Goal: Information Seeking & Learning: Learn about a topic

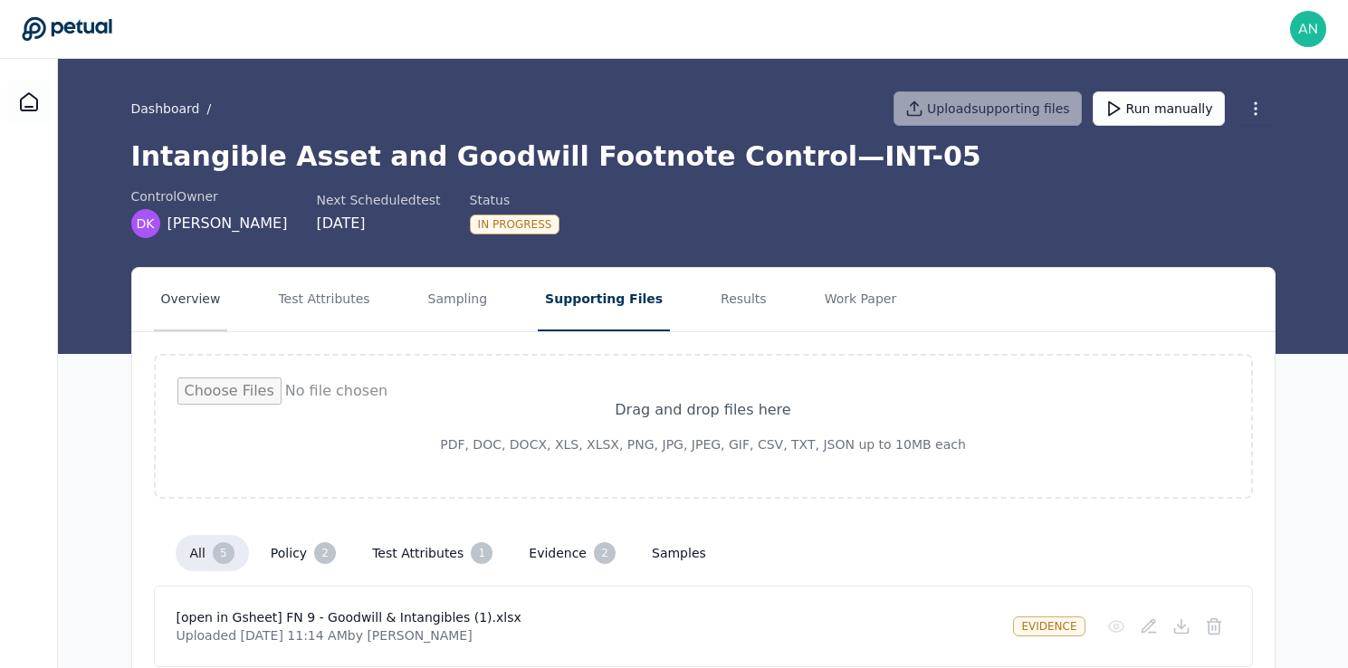
click at [187, 308] on button "Overview" at bounding box center [191, 299] width 74 height 63
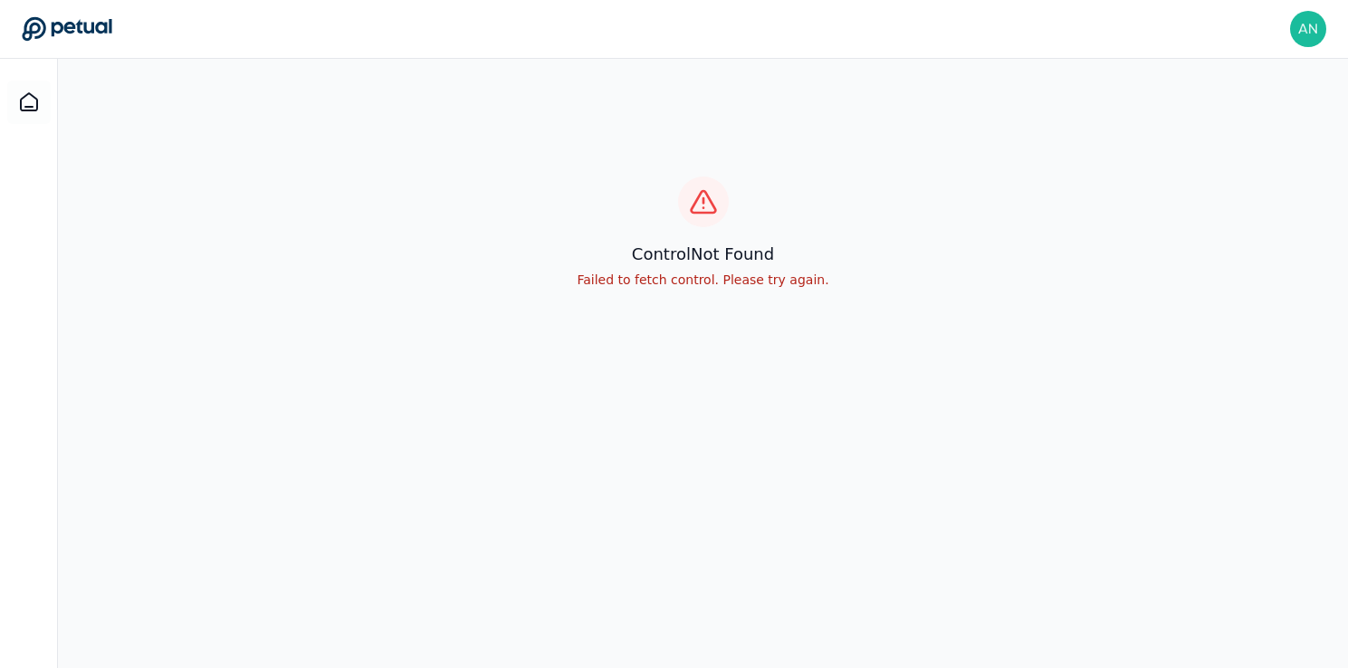
click at [344, 274] on div "control Not Found Failed to fetch control. Please try again." at bounding box center [703, 233] width 1290 height 348
click at [31, 91] on icon at bounding box center [29, 102] width 22 height 22
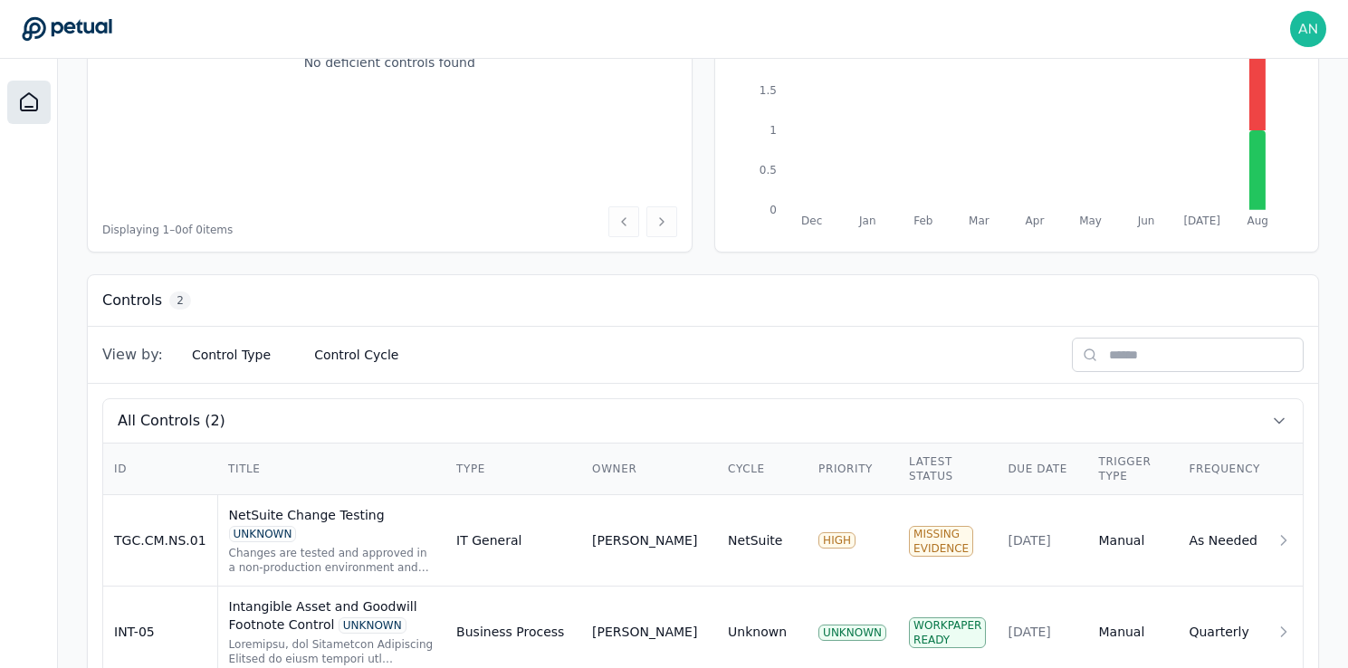
scroll to position [349, 0]
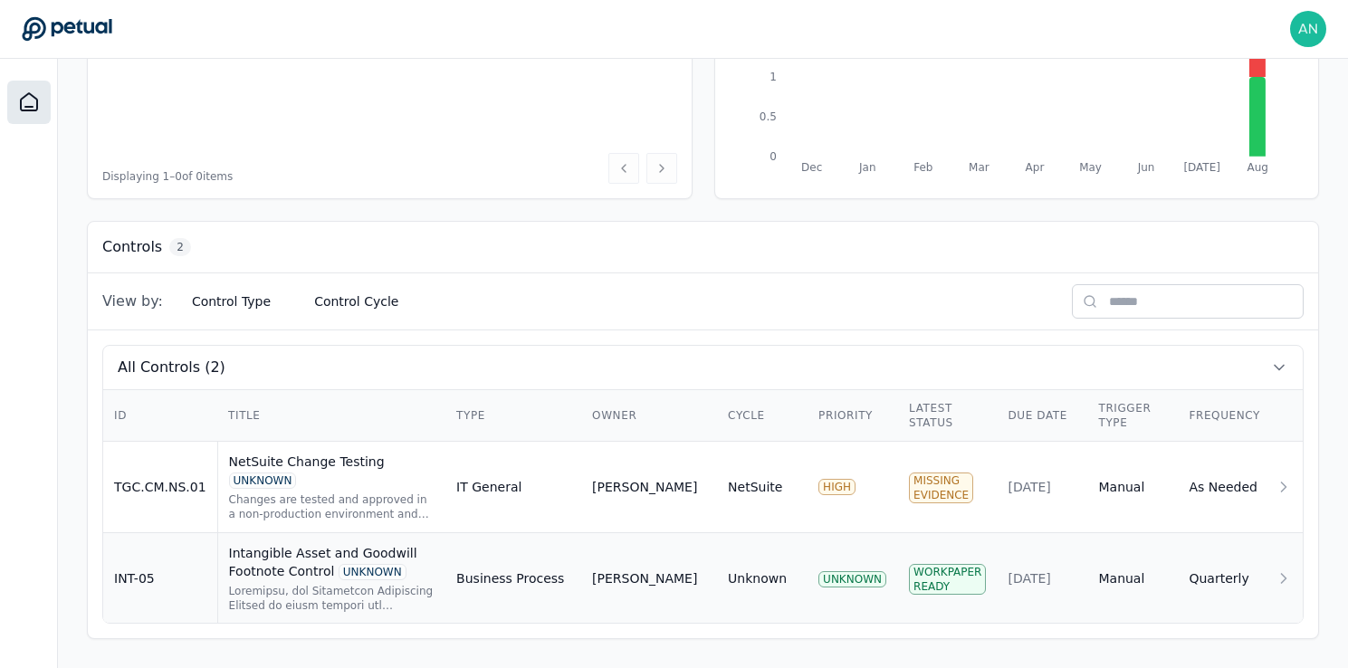
click at [426, 580] on div "Intangible Asset and Goodwill Footnote Control UNKNOWN" at bounding box center [332, 578] width 206 height 69
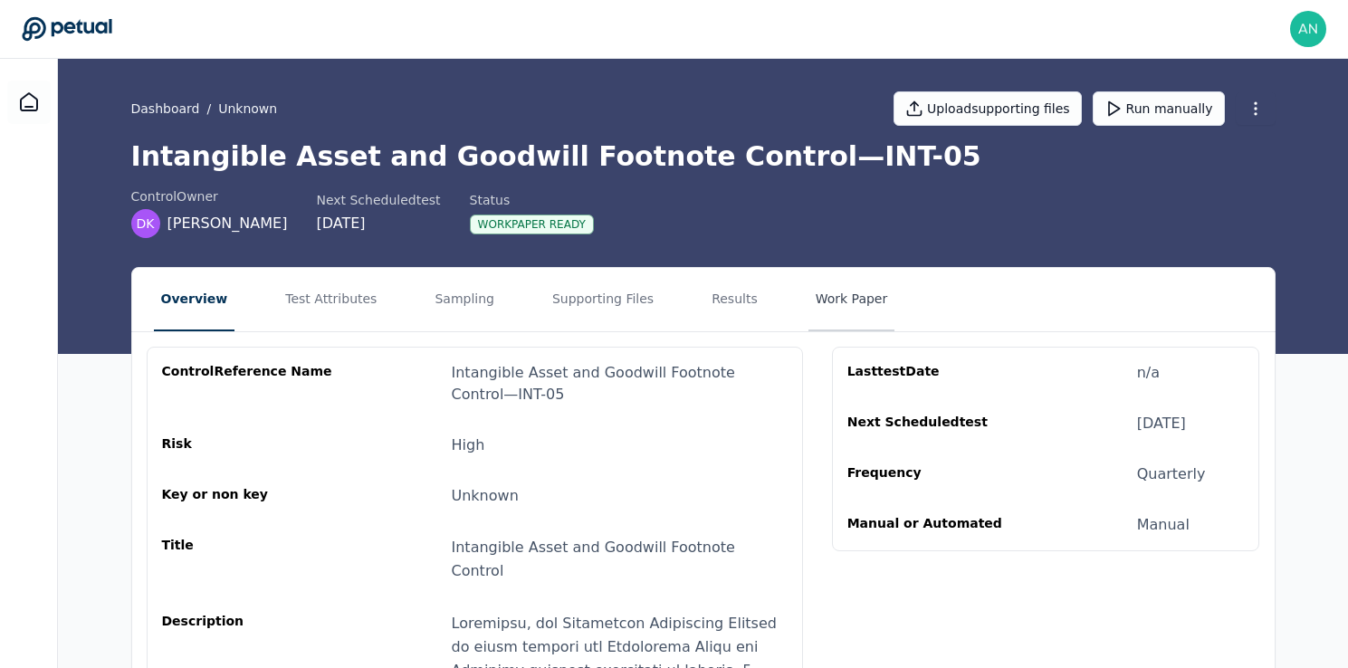
click at [819, 290] on button "Work Paper" at bounding box center [852, 299] width 87 height 63
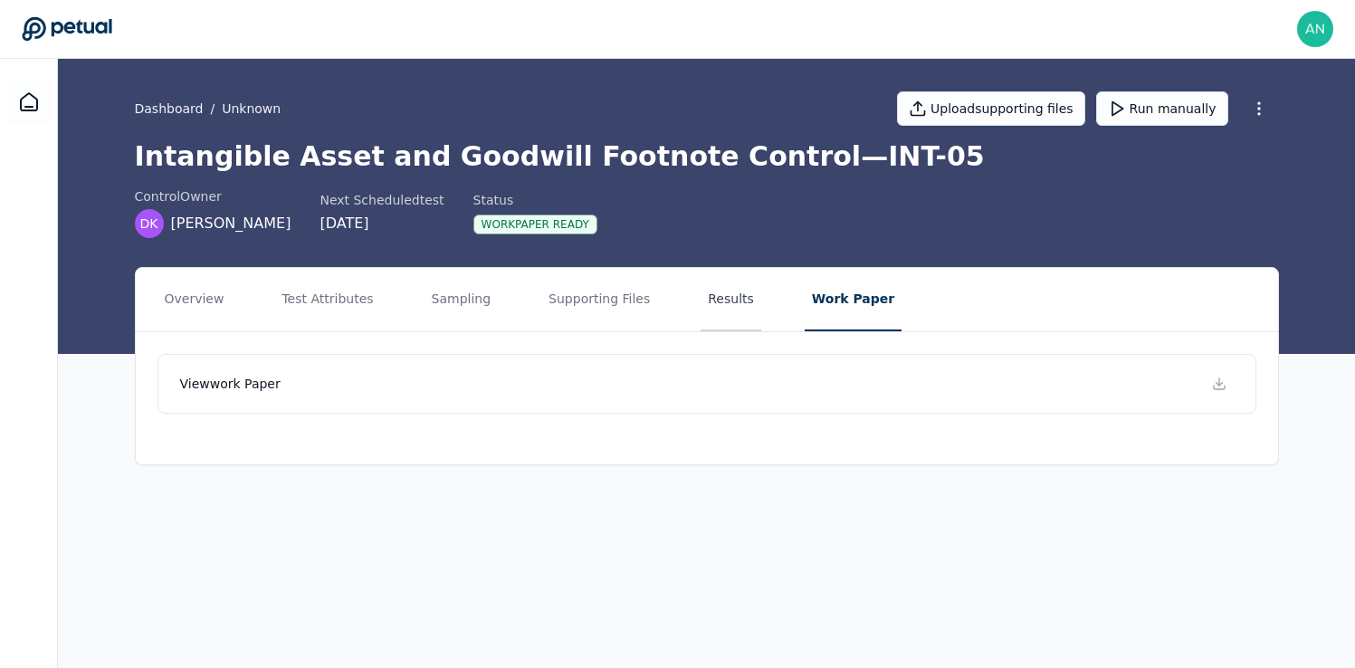
click at [711, 295] on button "Results" at bounding box center [731, 299] width 61 height 63
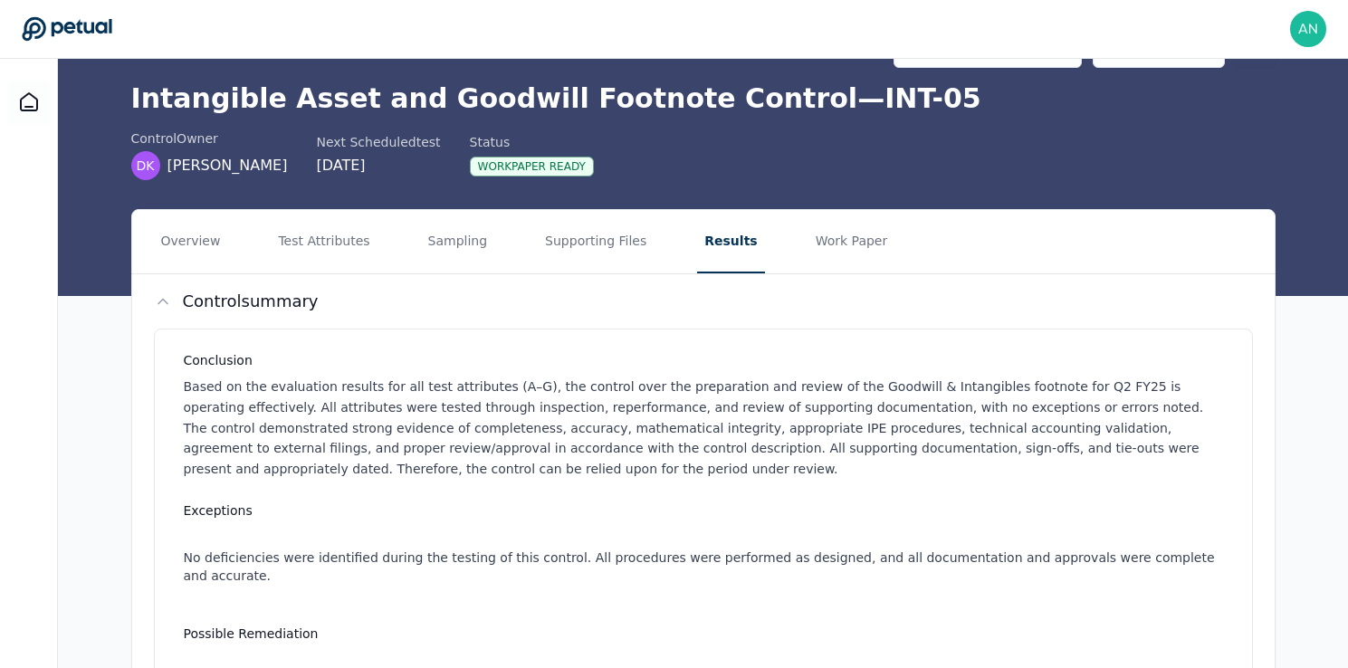
scroll to position [30, 0]
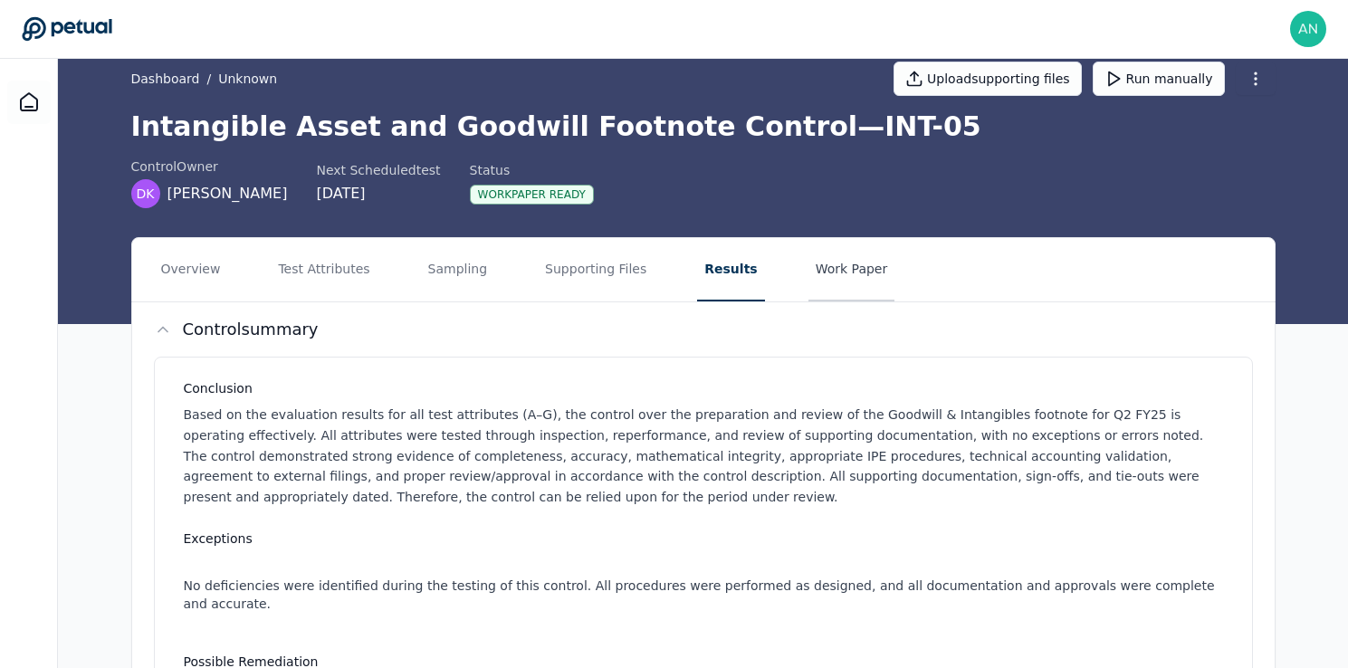
click at [810, 261] on button "Work Paper" at bounding box center [852, 269] width 87 height 63
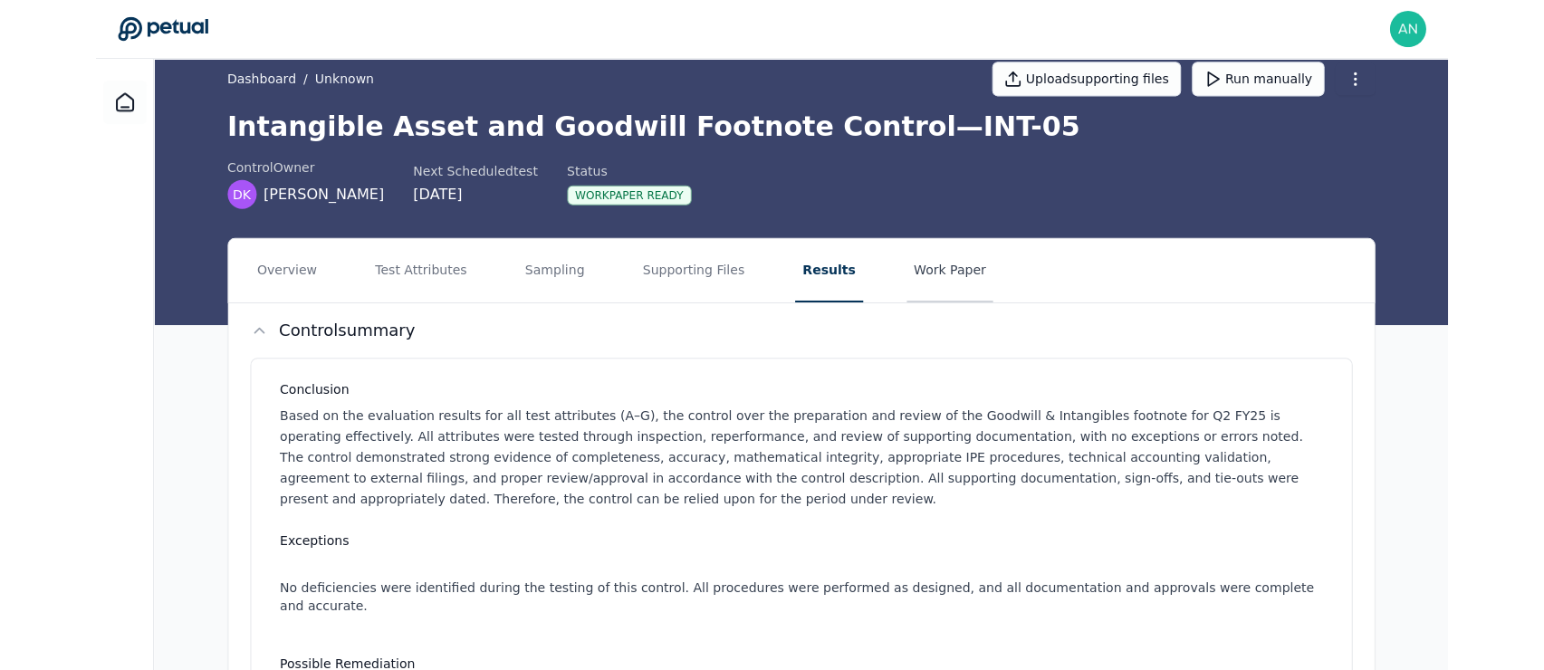
scroll to position [0, 0]
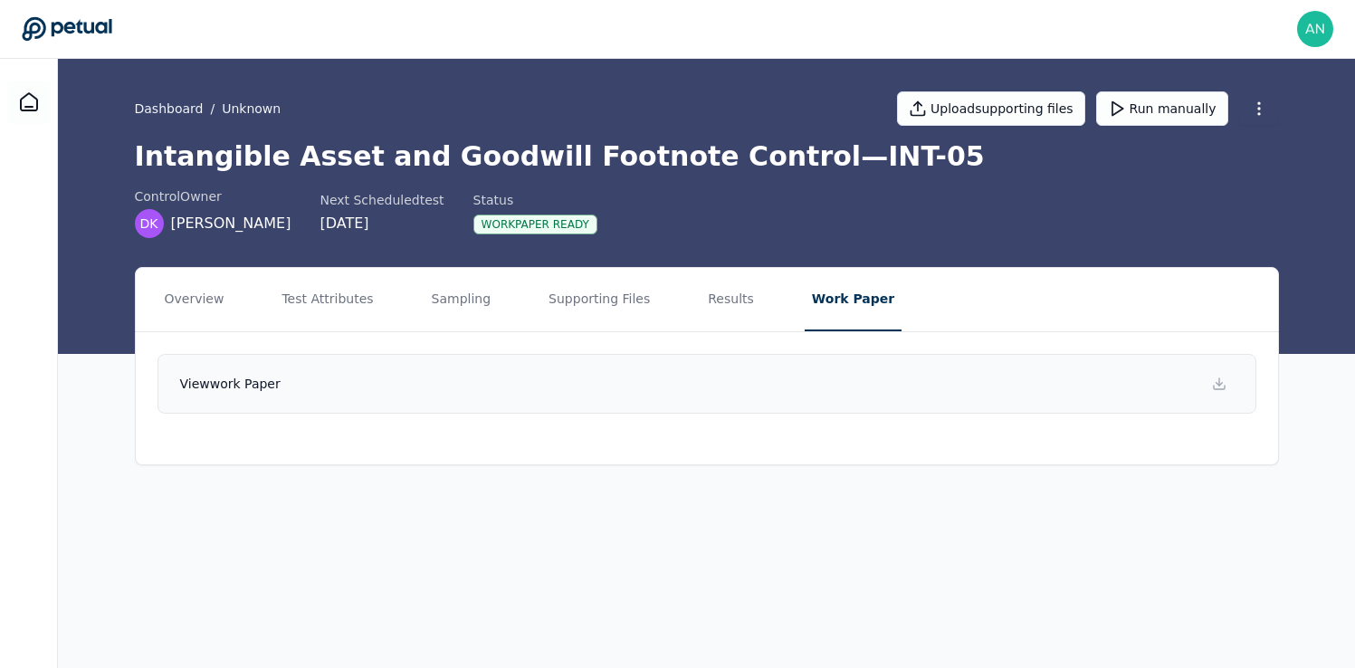
click at [880, 398] on link "View work paper" at bounding box center [707, 384] width 1099 height 60
click at [832, 192] on div "control Owner DK Daniel Koop Next Scheduled test 9/29/2025 Status Workpaper Rea…" at bounding box center [707, 212] width 1145 height 51
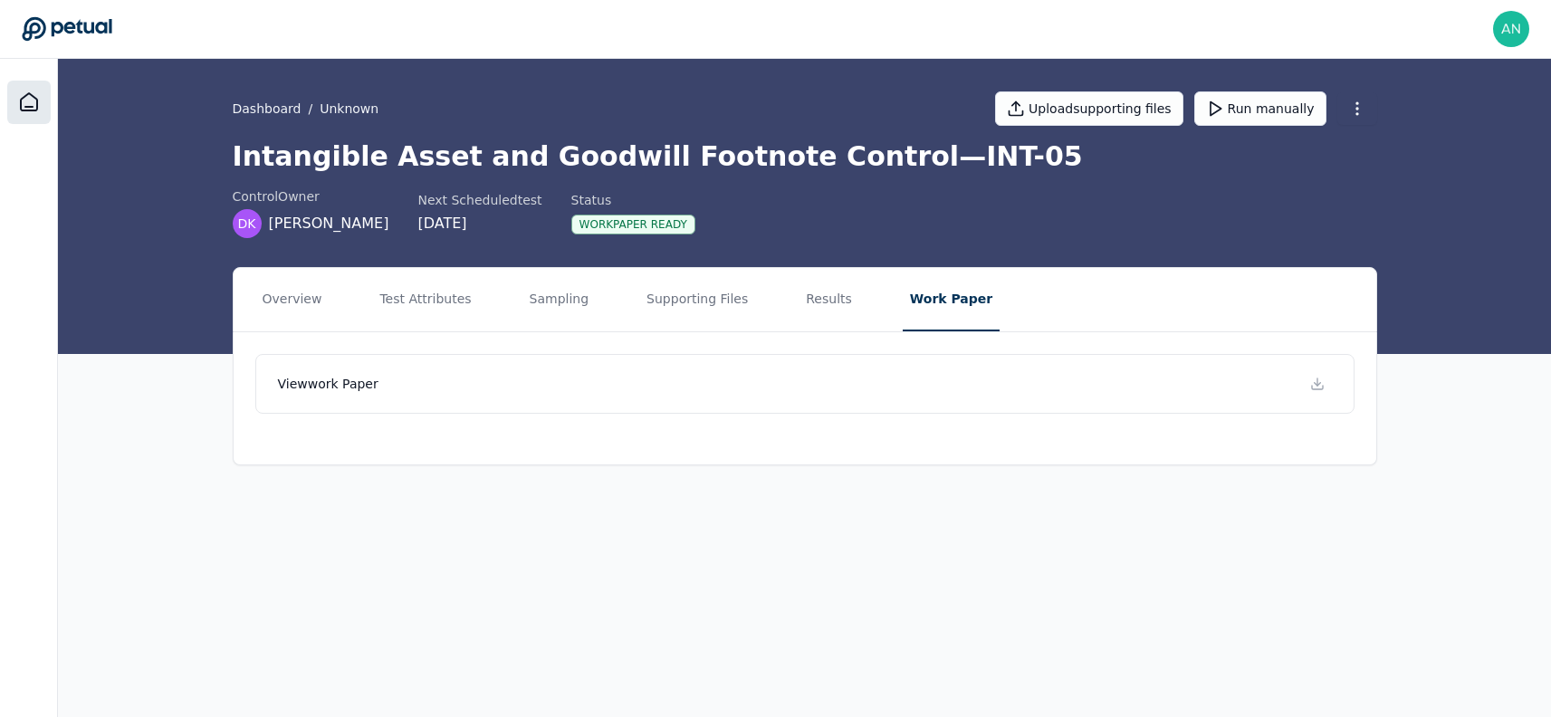
click at [28, 102] on icon at bounding box center [29, 102] width 22 height 22
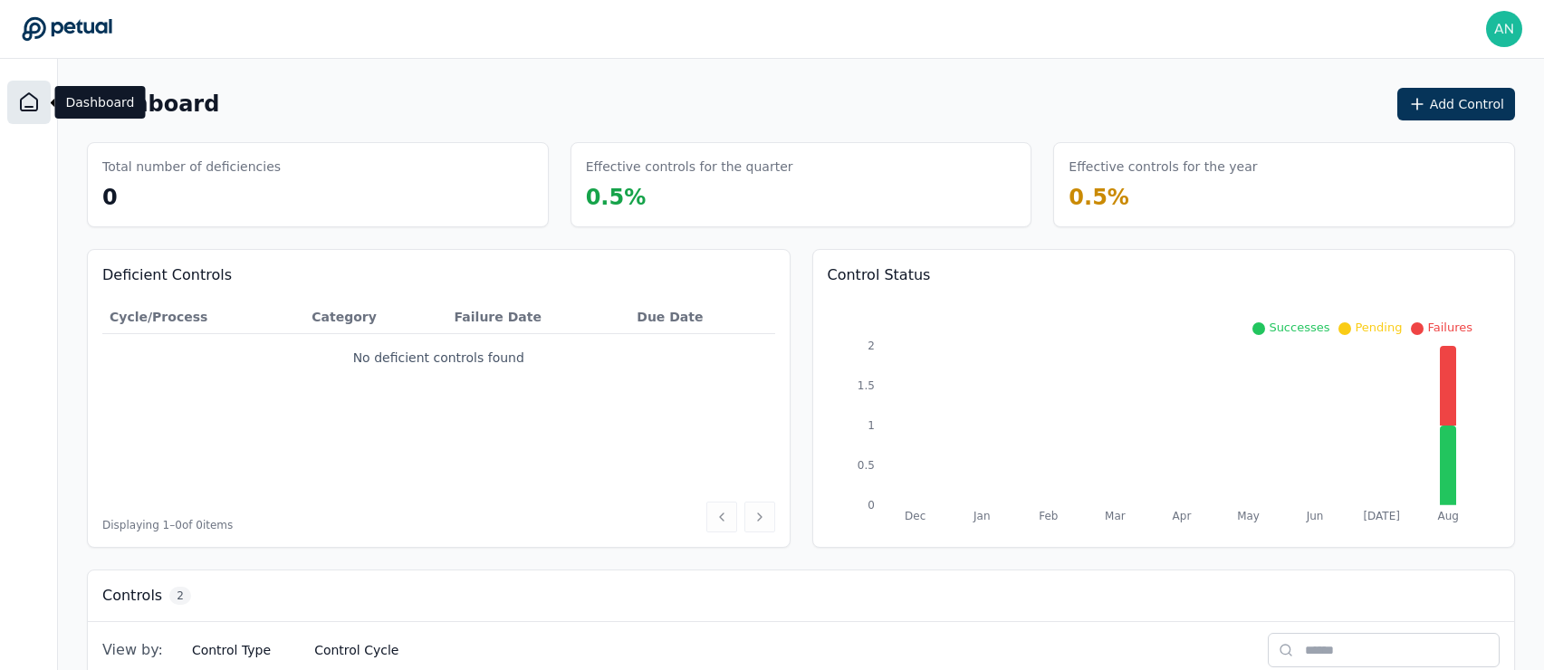
scroll to position [311, 0]
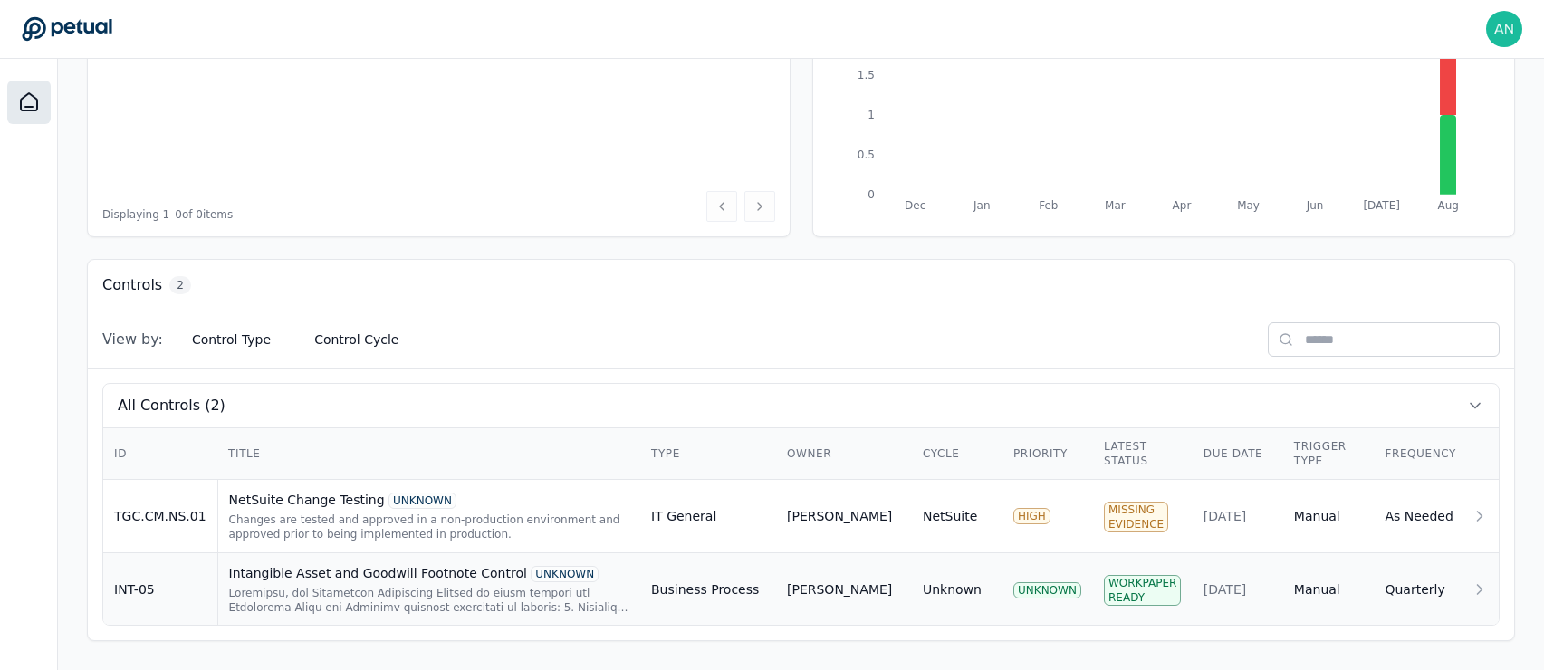
click at [726, 613] on td "Business Process" at bounding box center [708, 589] width 136 height 73
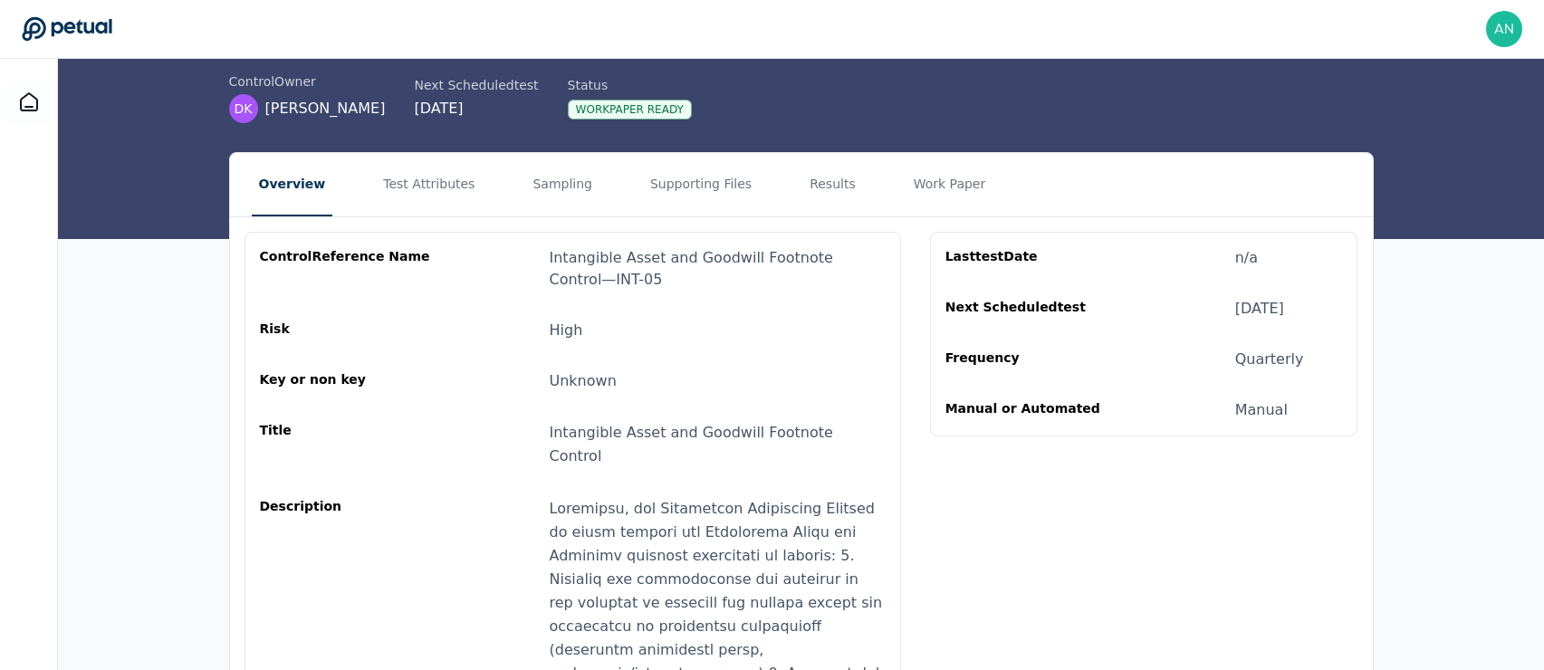
scroll to position [73, 0]
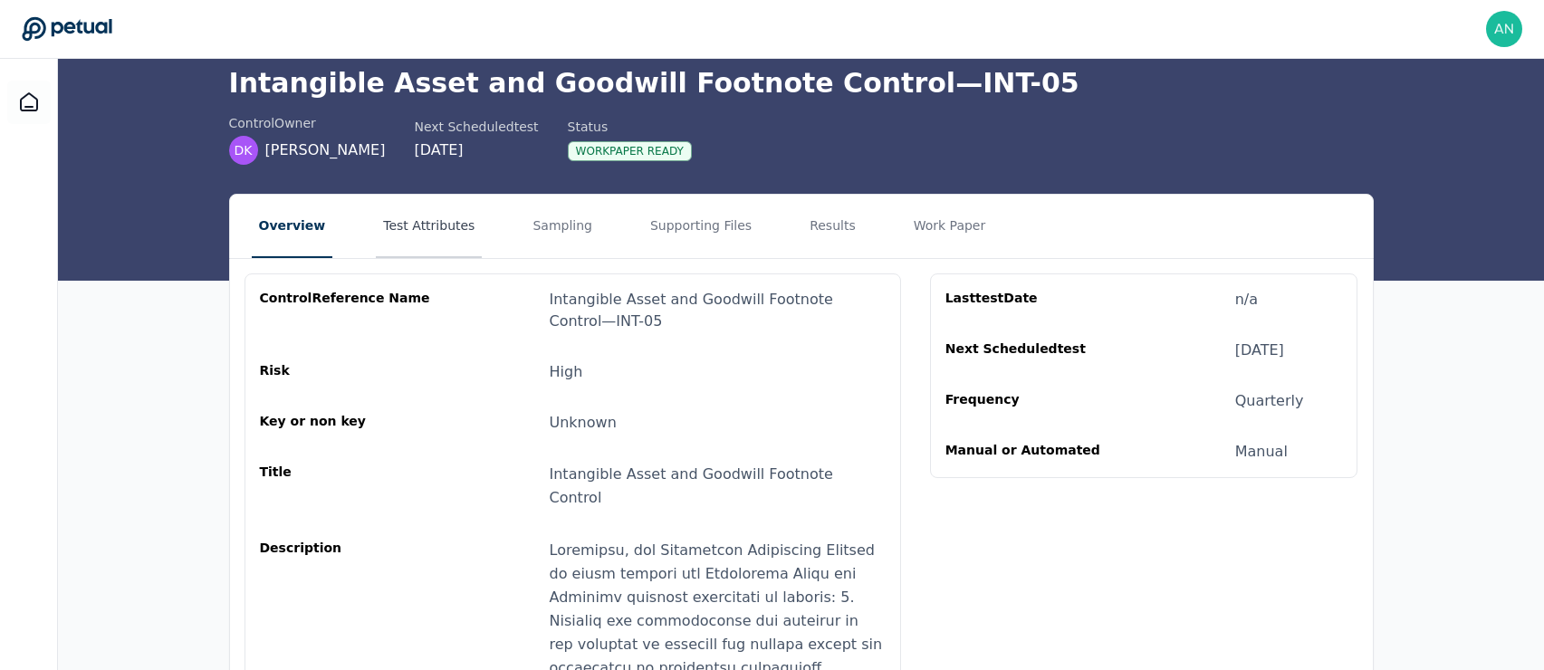
click at [400, 223] on button "Test Attributes" at bounding box center [429, 226] width 106 height 63
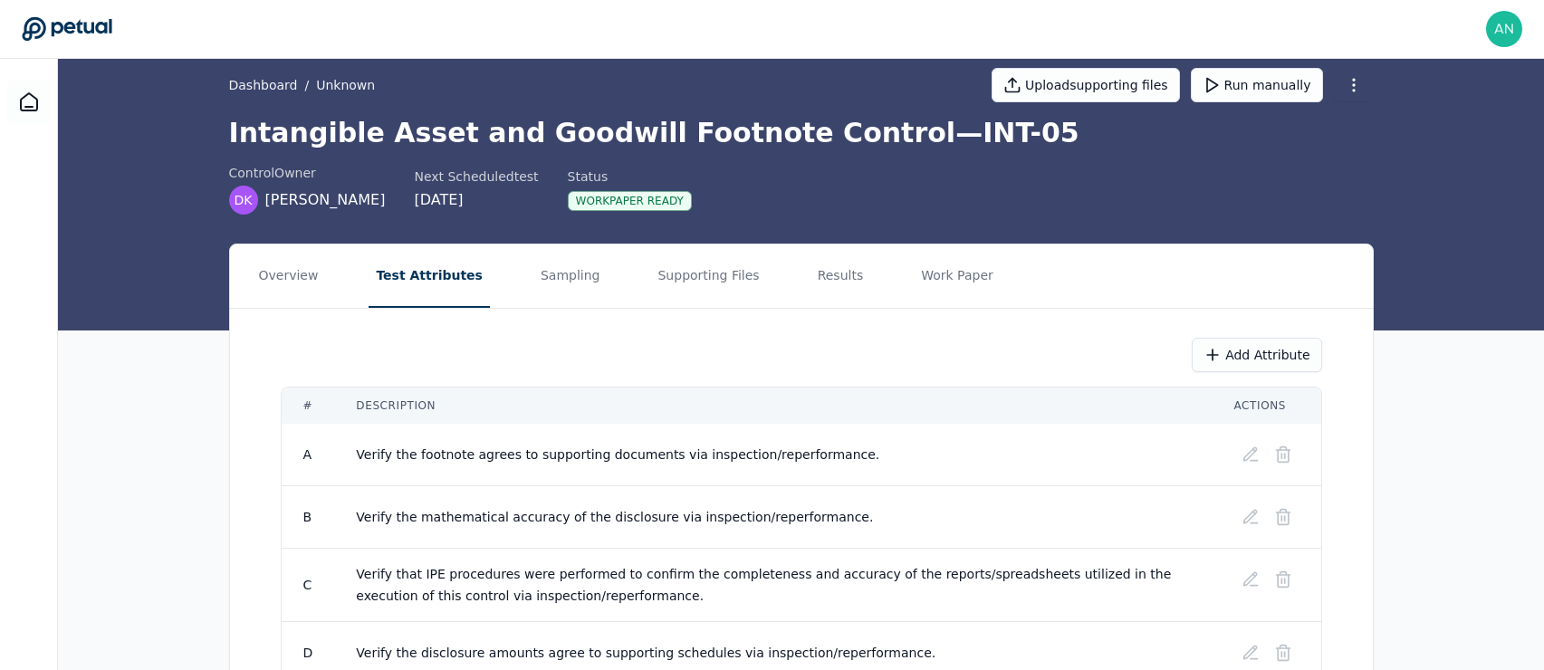
scroll to position [16, 0]
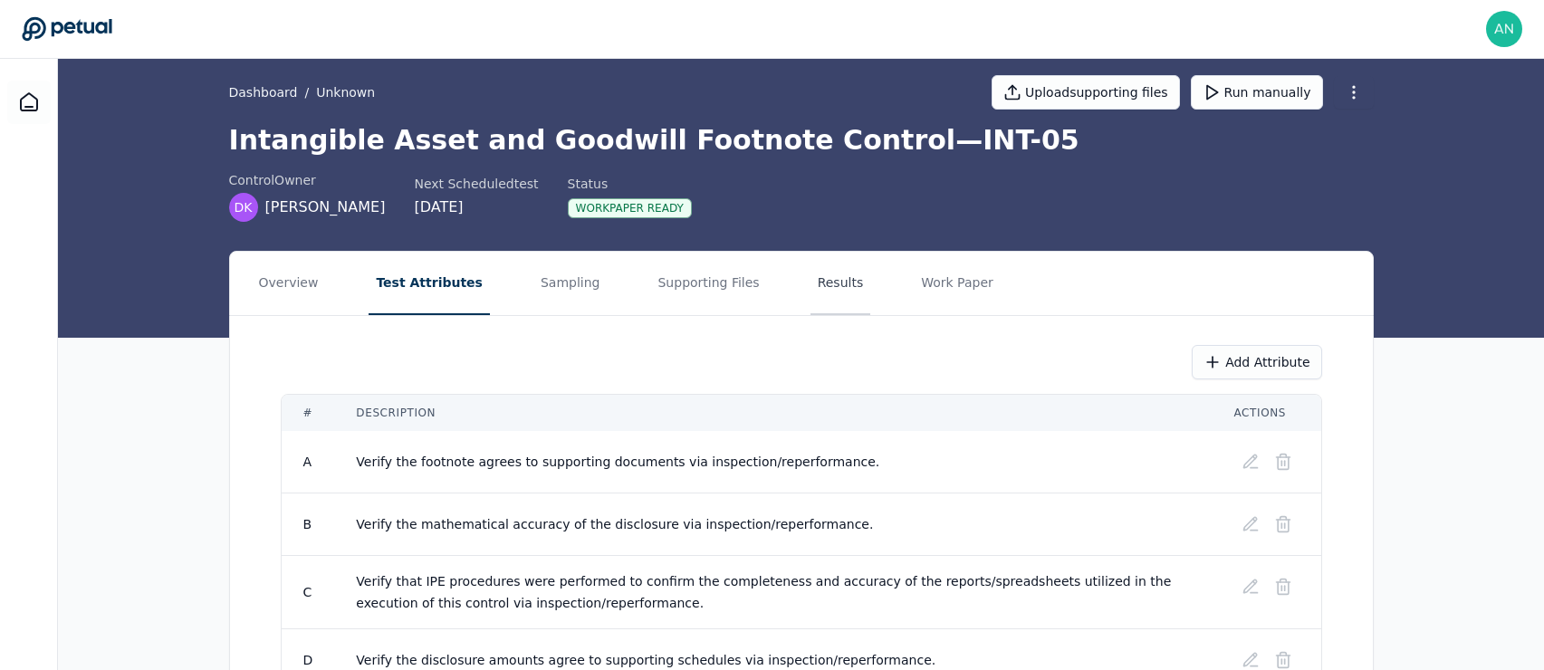
click at [813, 276] on button "Results" at bounding box center [840, 283] width 61 height 63
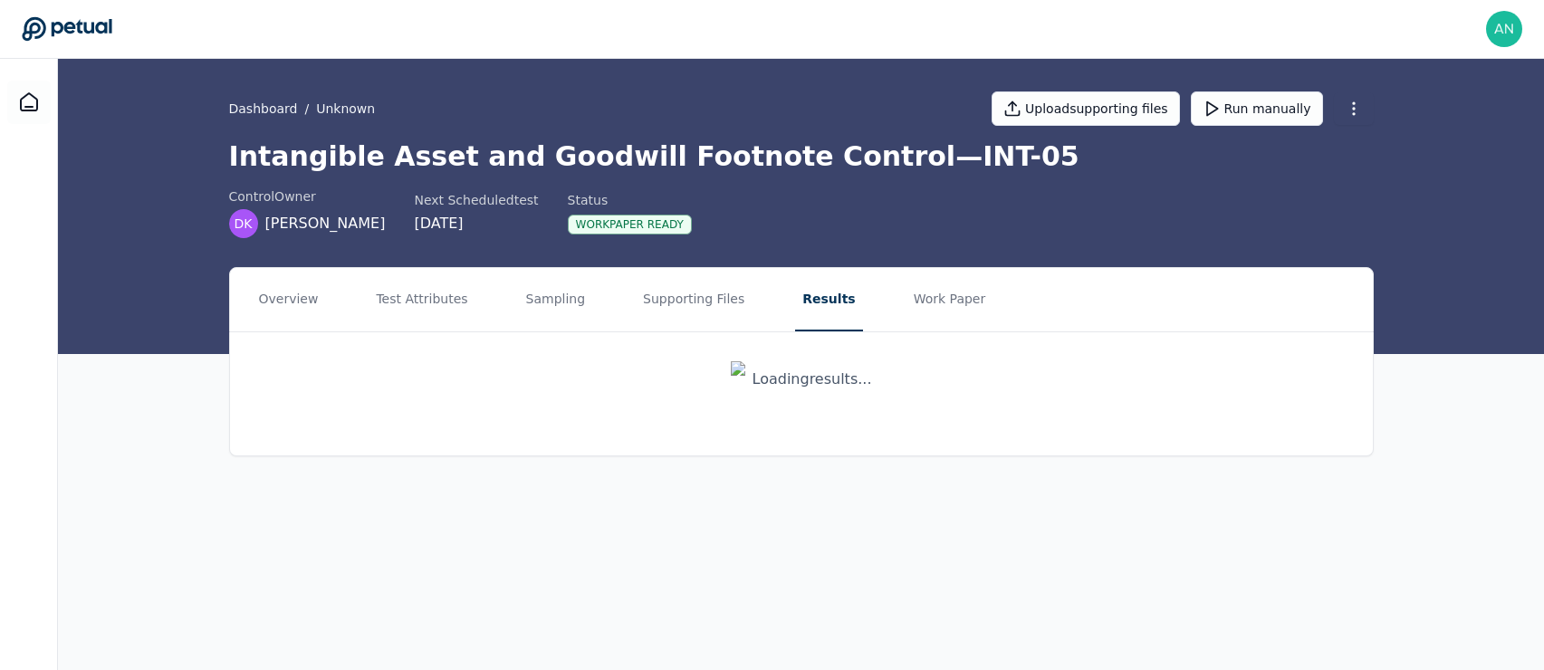
scroll to position [0, 0]
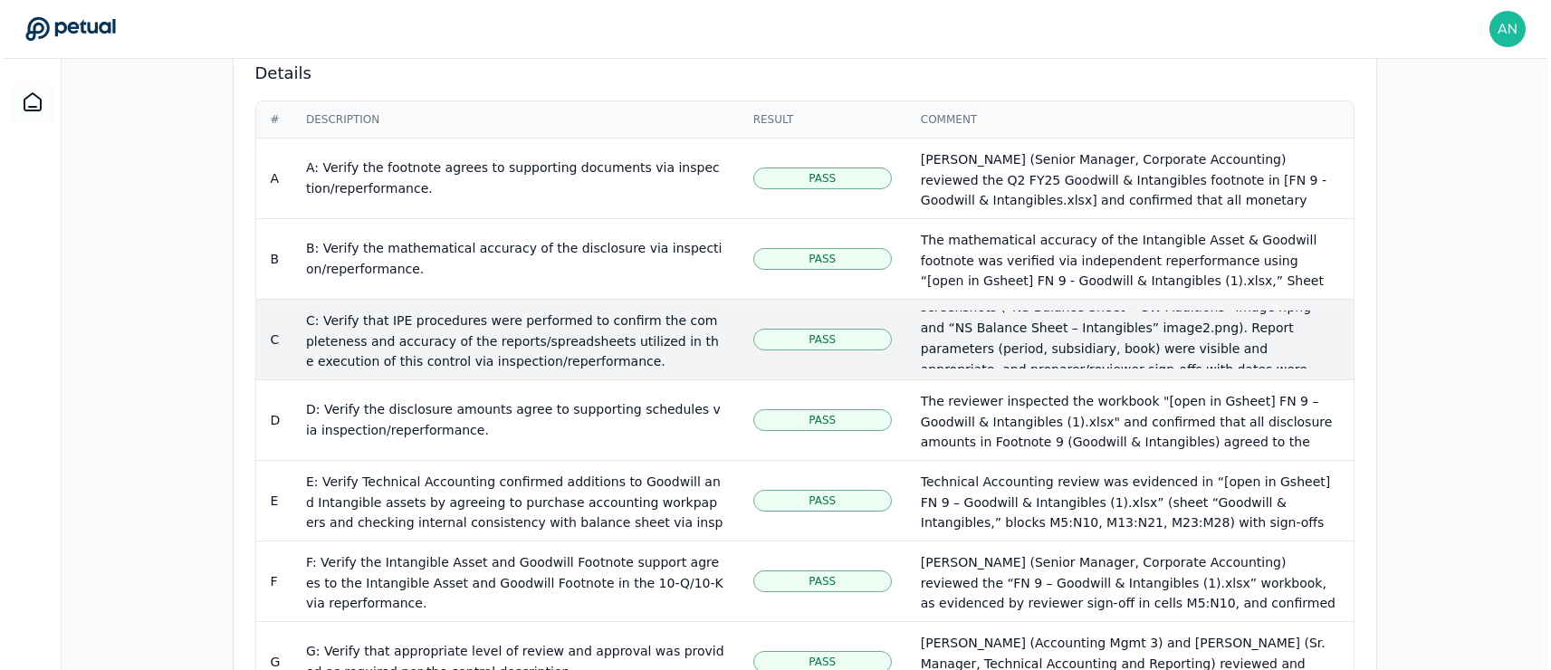
scroll to position [230, 0]
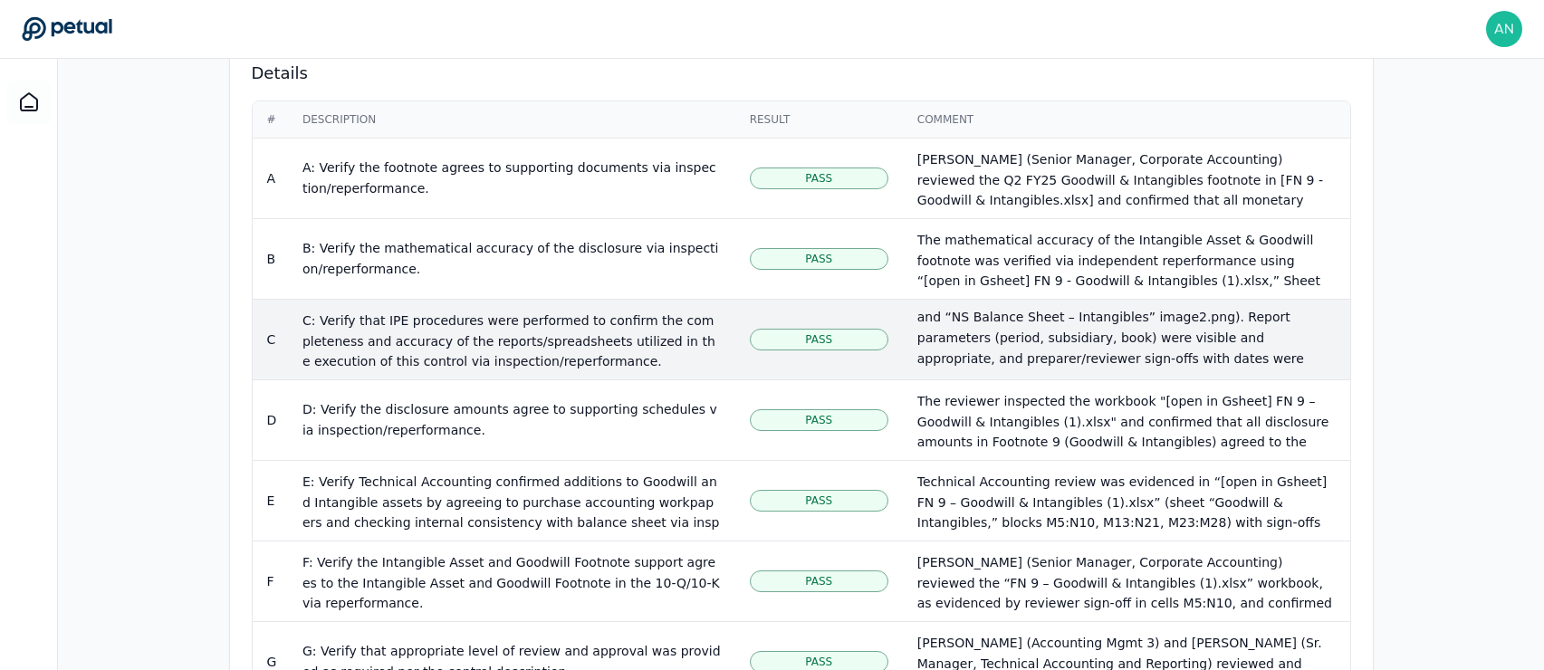
click at [1294, 291] on div "The reviewer inspected the "FN 9 – Goodwill & Intangibles (1).xlsx" workbook an…" at bounding box center [1126, 235] width 418 height 309
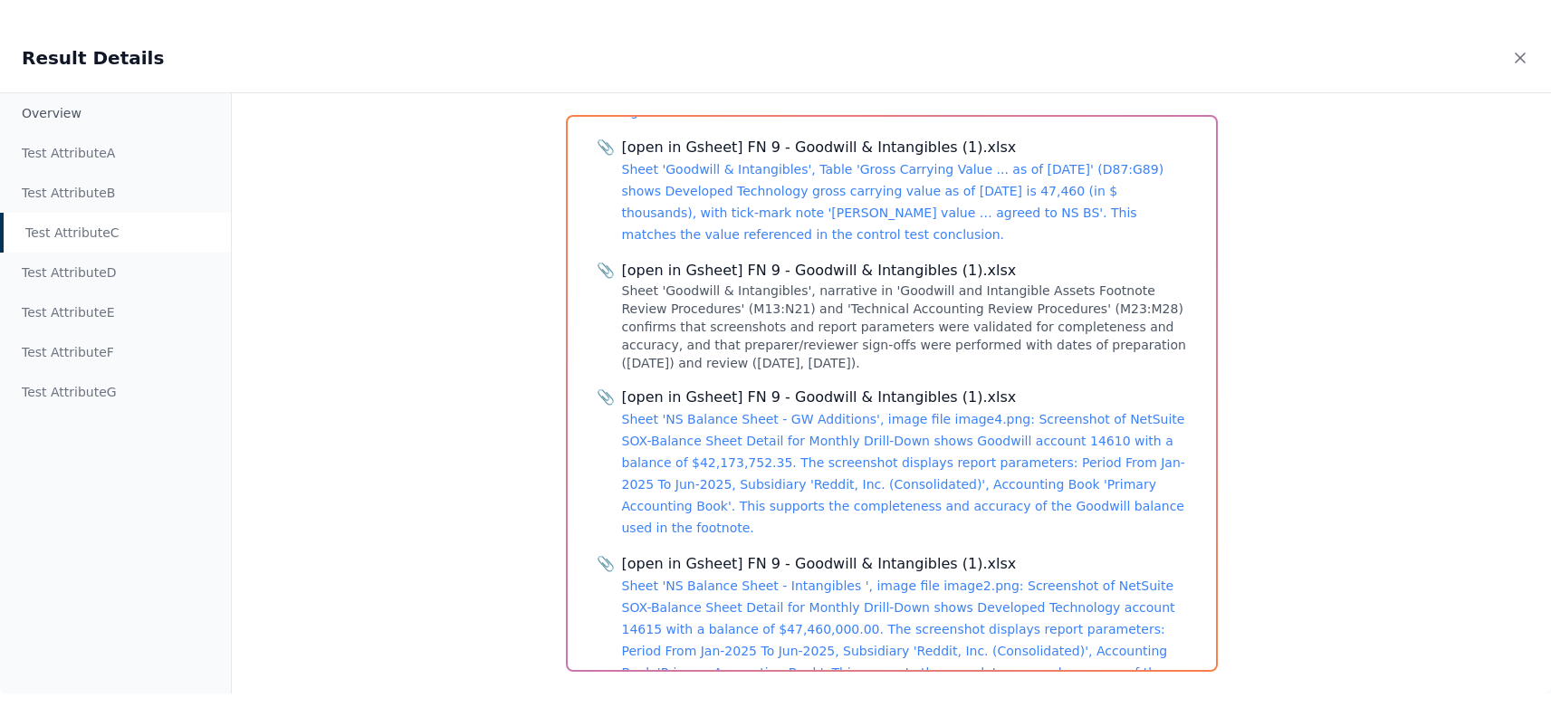
scroll to position [786, 0]
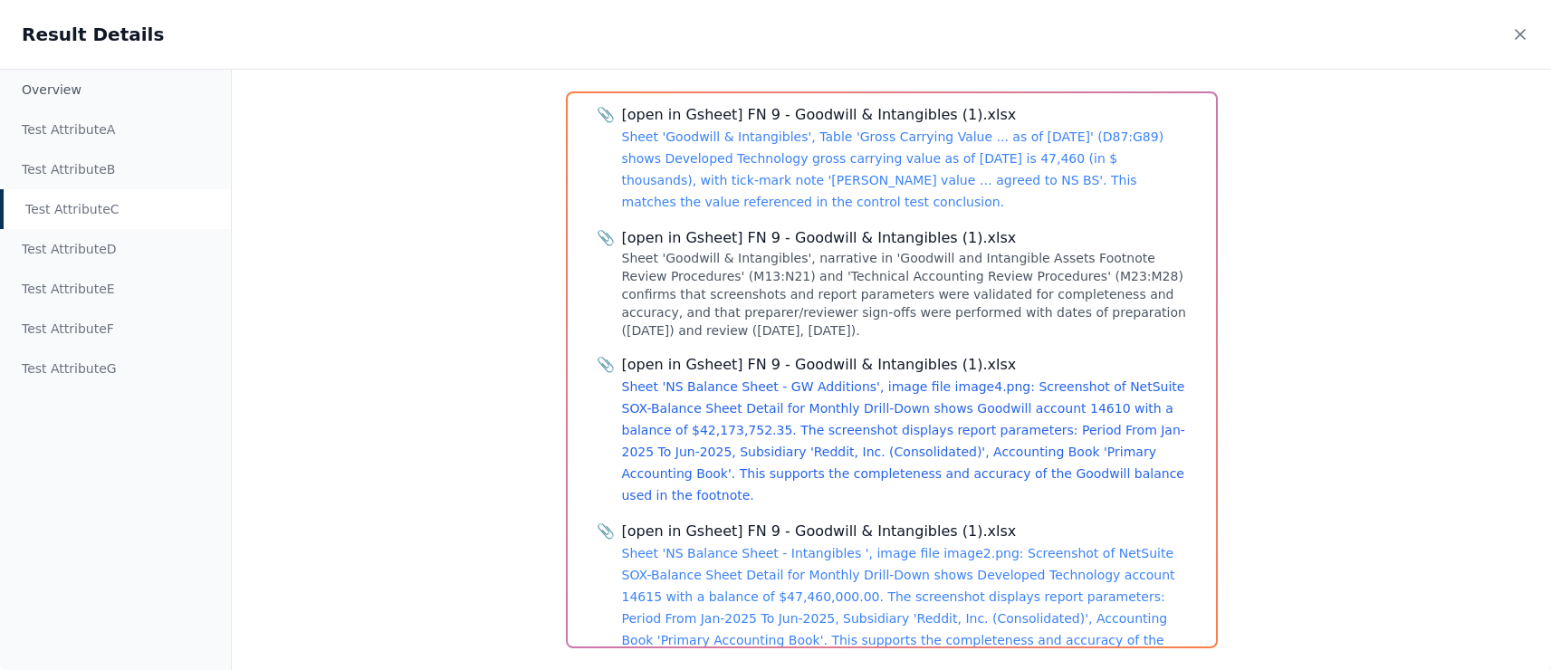
click at [968, 379] on link "Sheet 'NS Balance Sheet - GW Additions', image file image4.png: Screenshot of N…" at bounding box center [903, 440] width 563 height 123
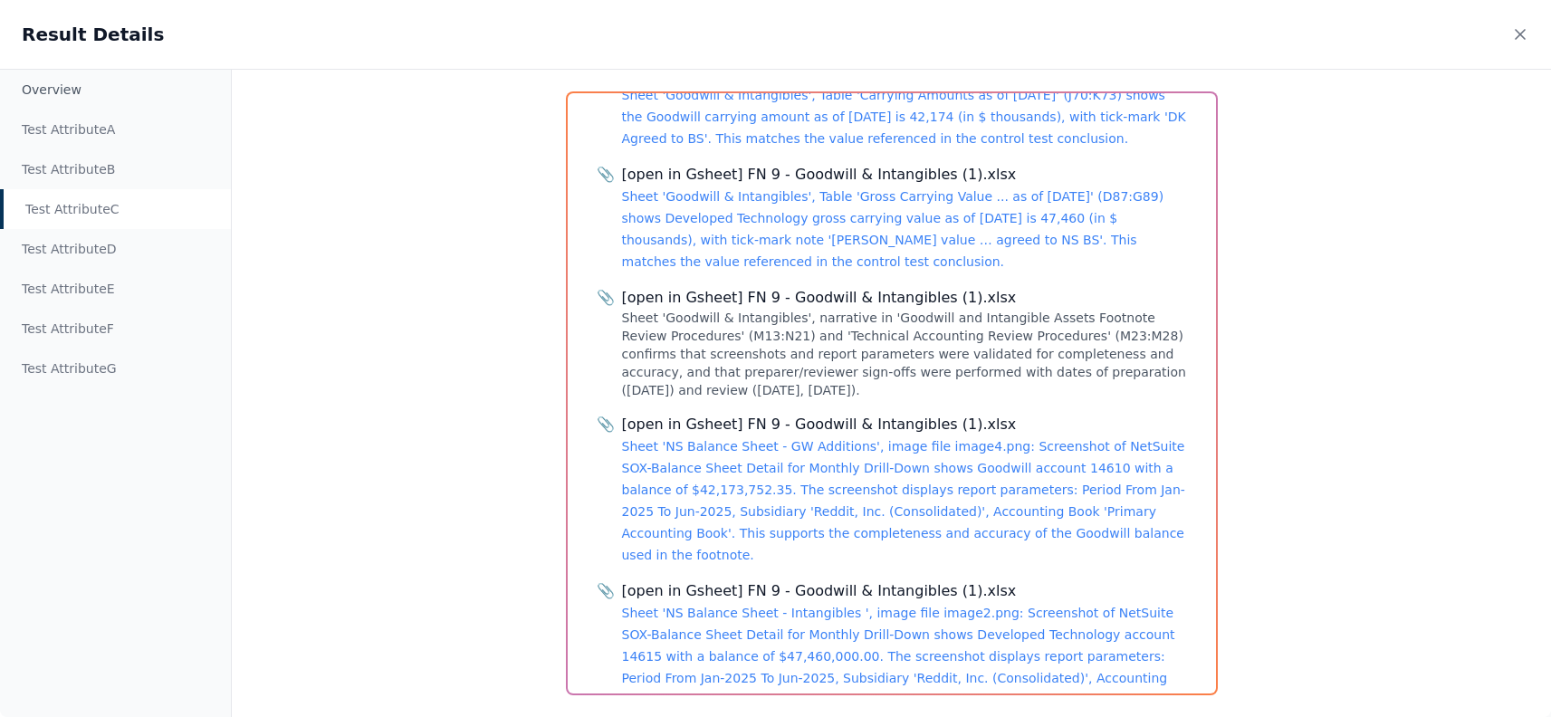
scroll to position [722, 0]
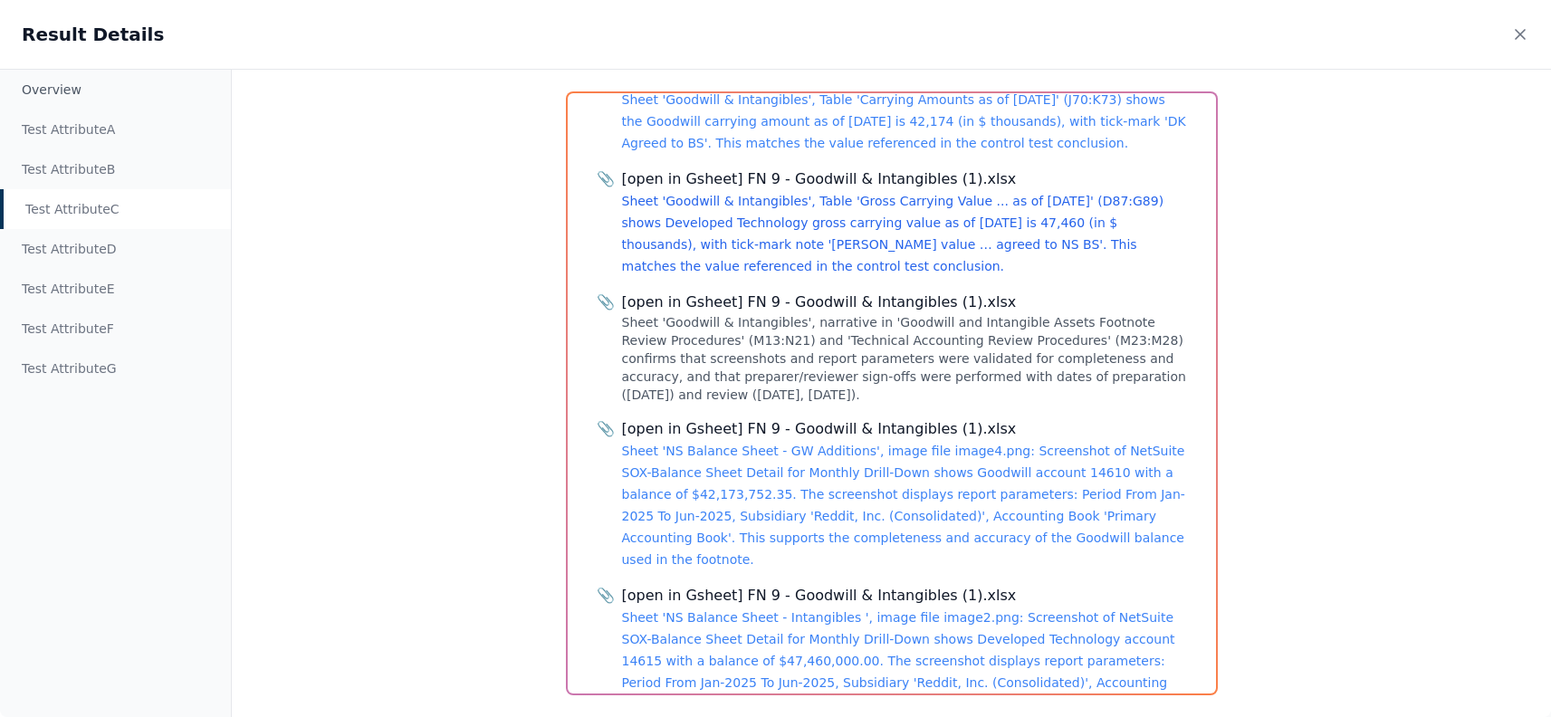
click at [897, 225] on link "Sheet 'Goodwill & Intangibles', Table 'Gross Carrying Value ... as of Jun 30 20…" at bounding box center [893, 234] width 542 height 80
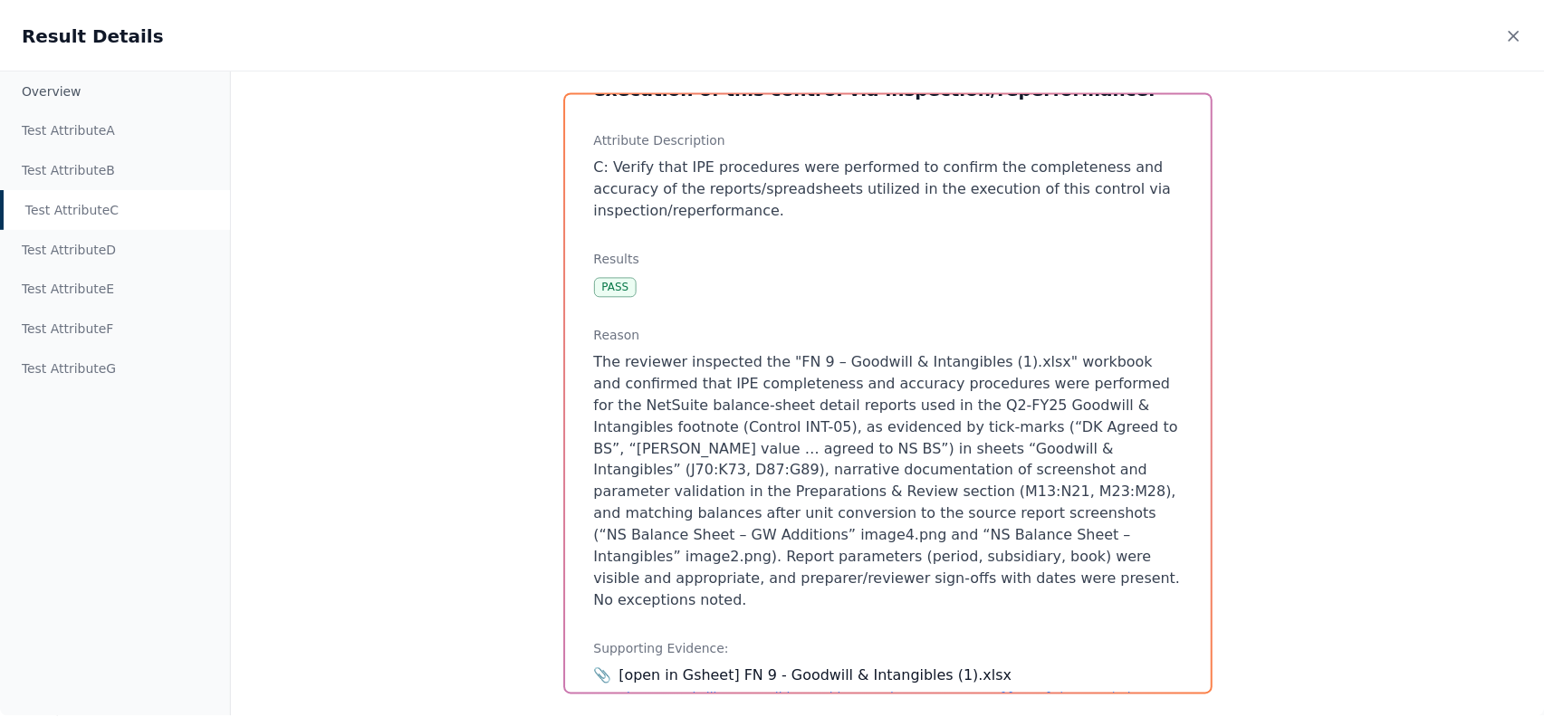
scroll to position [0, 0]
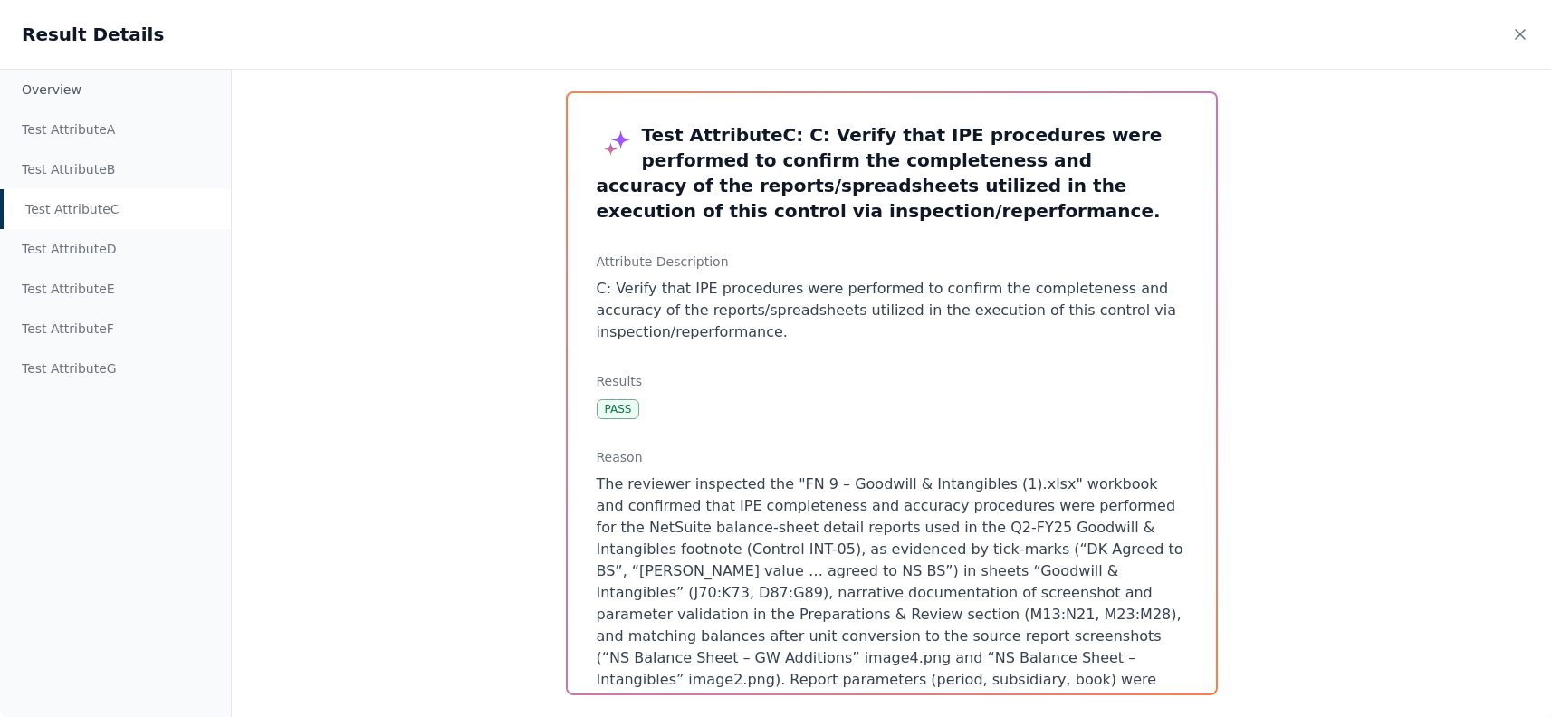
click at [379, 239] on div "Overview Test Attribute A Test Attribute B Test Attribute C Test Attribute D Te…" at bounding box center [775, 393] width 1551 height 648
click at [1347, 34] on icon at bounding box center [1520, 34] width 18 height 18
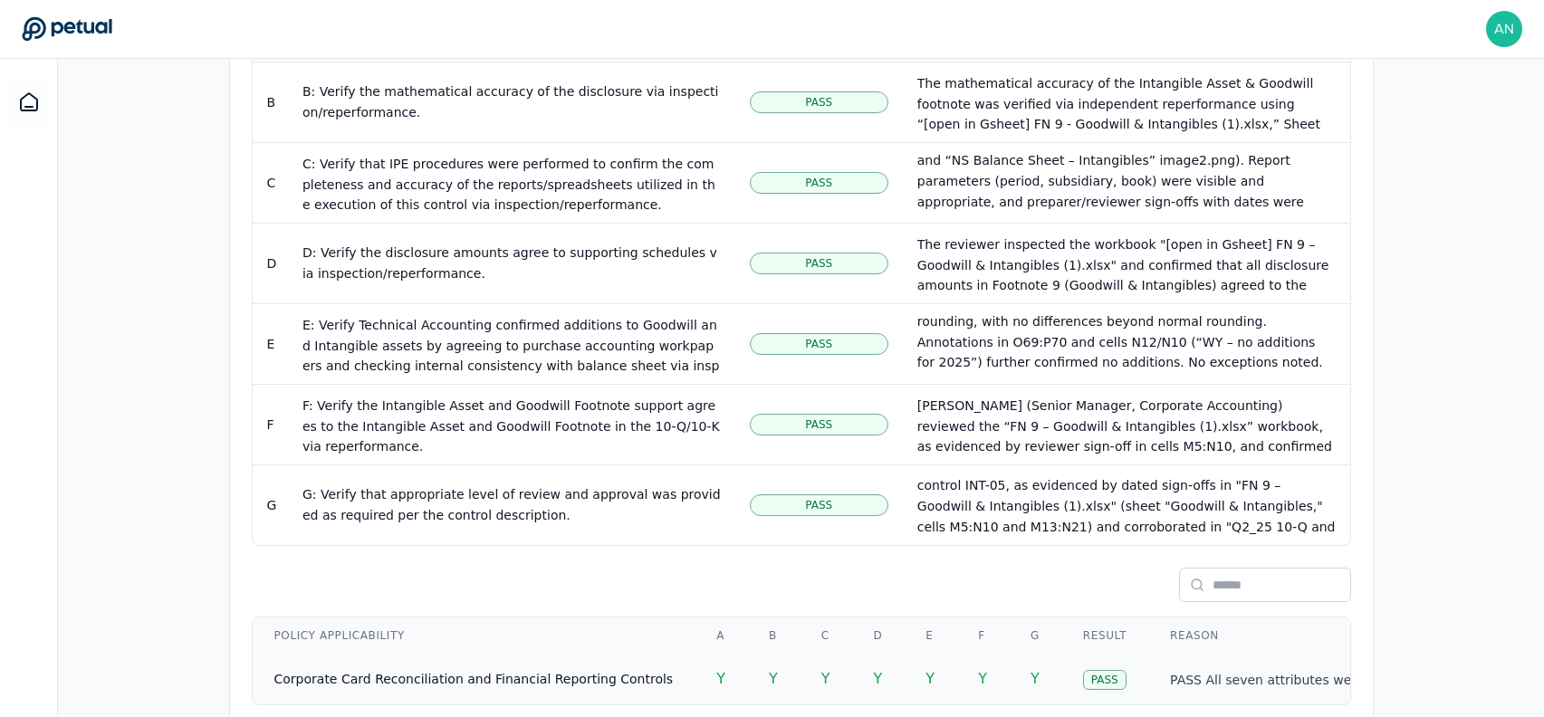
click at [769, 667] on span "Y" at bounding box center [773, 678] width 9 height 17
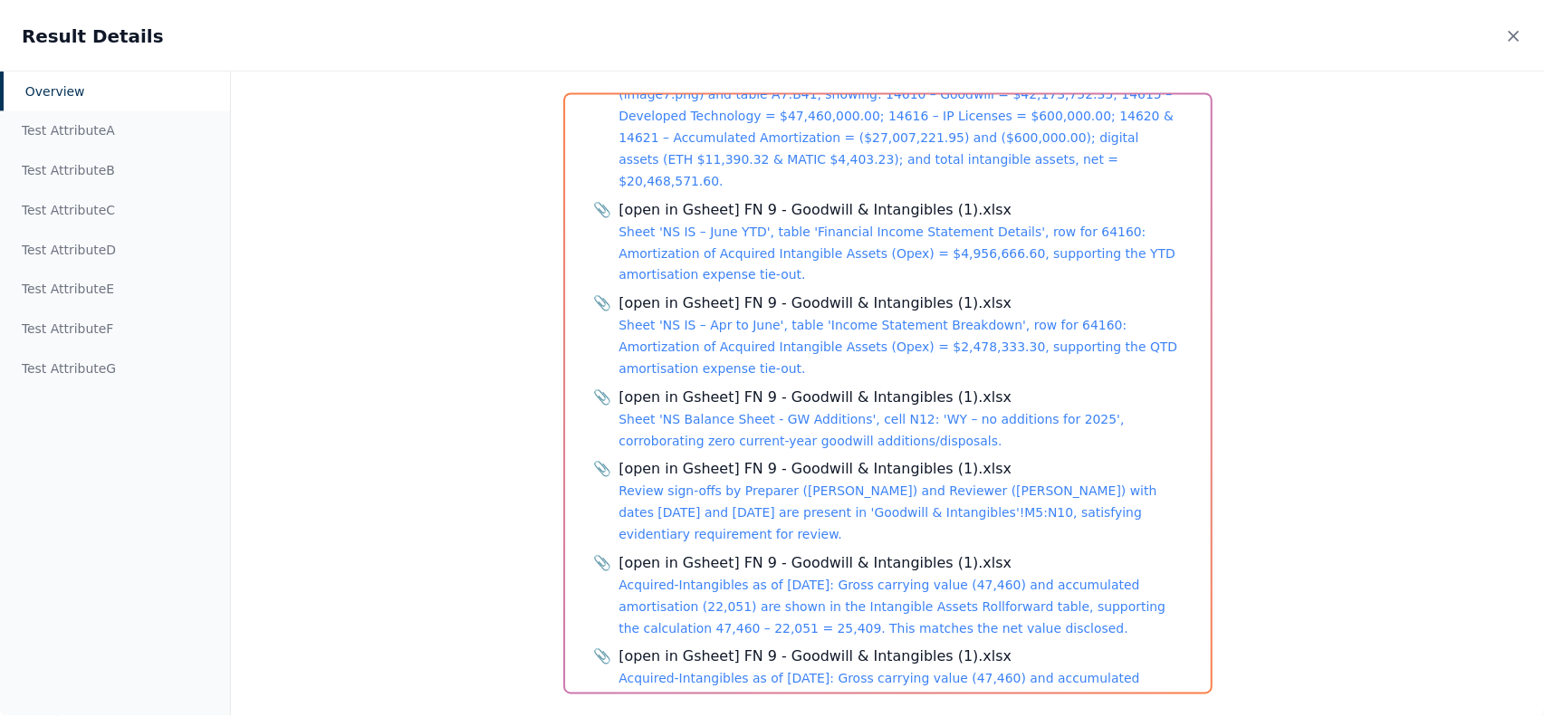
scroll to position [1107, 0]
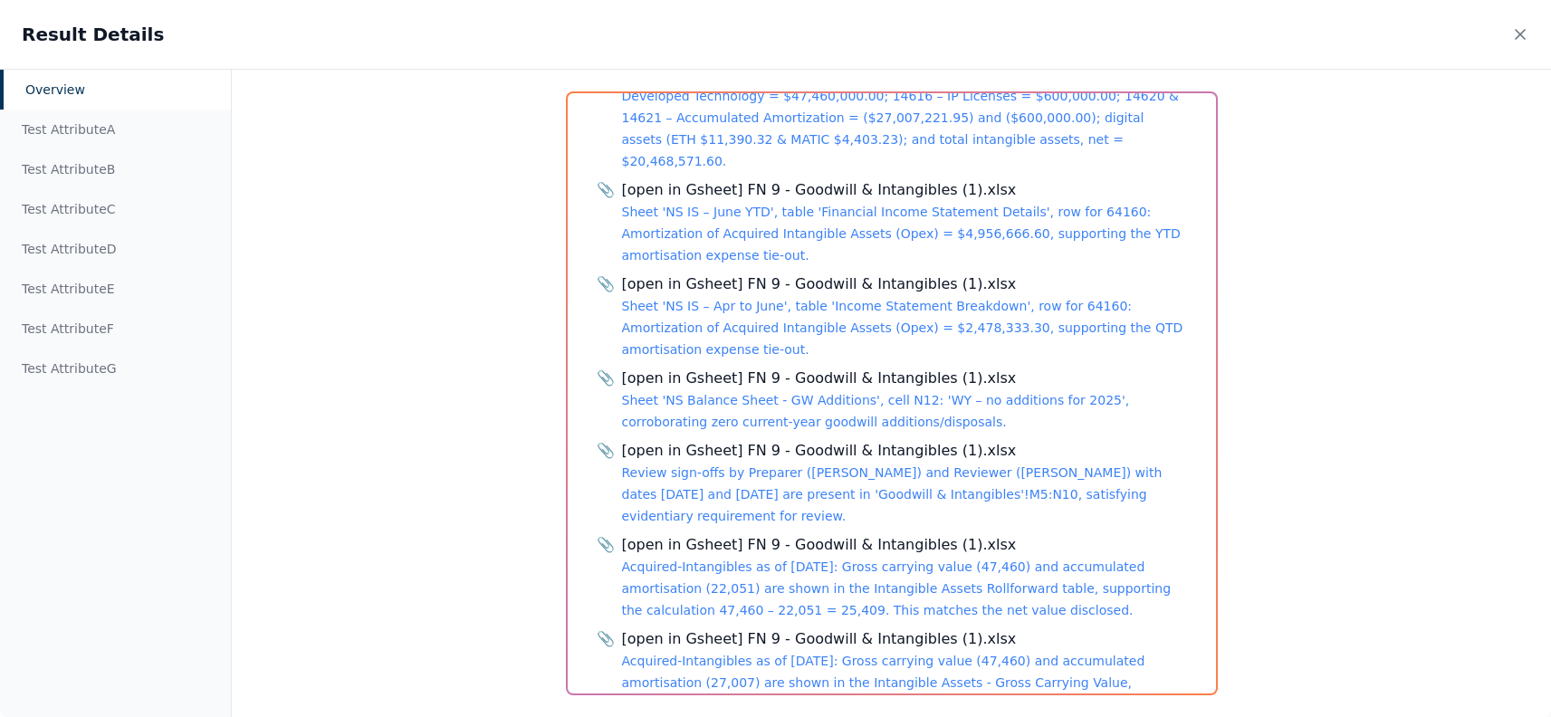
click at [467, 527] on div "Overview Test Attribute A Test Attribute B Test Attribute C Test Attribute D Te…" at bounding box center [775, 393] width 1551 height 648
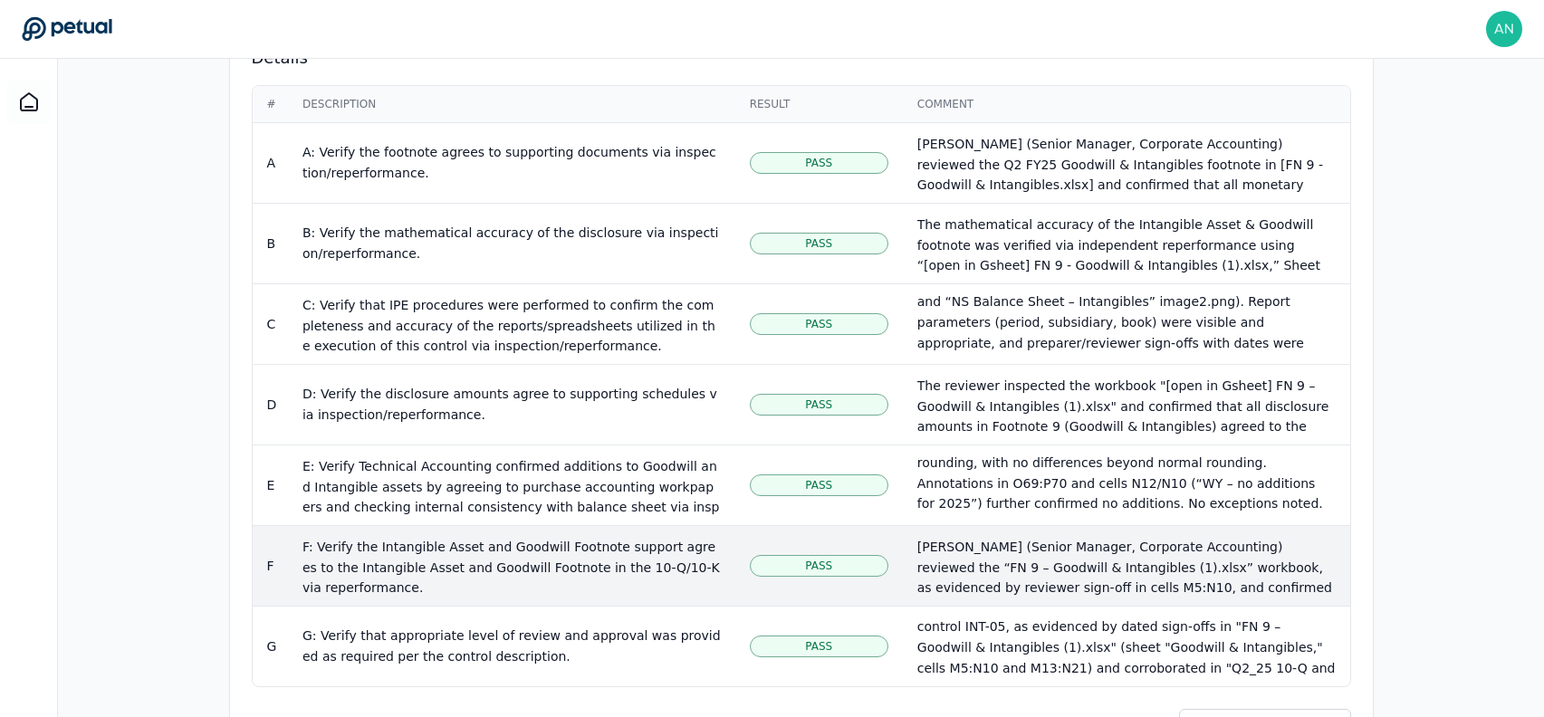
scroll to position [1146, 0]
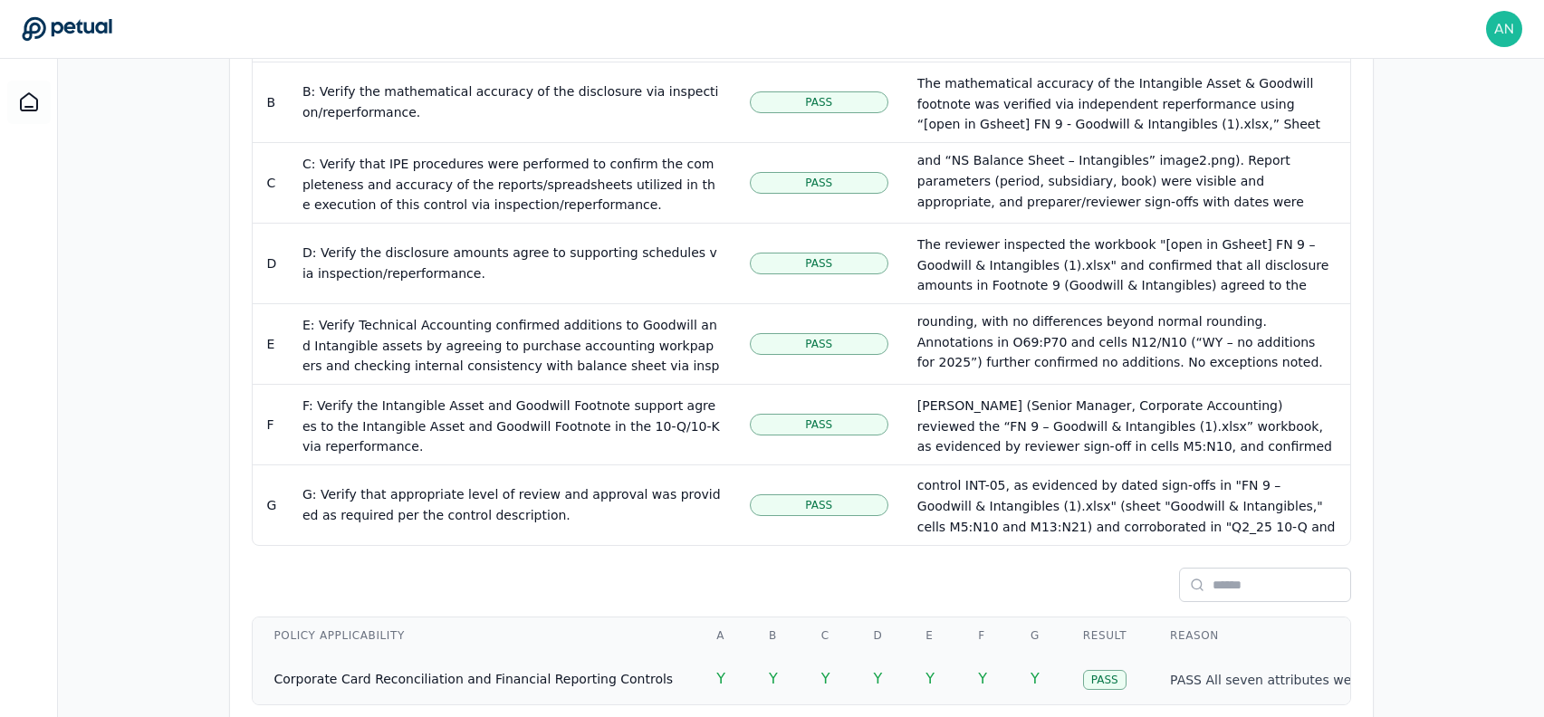
click at [1009, 654] on td "Y" at bounding box center [1035, 679] width 53 height 51
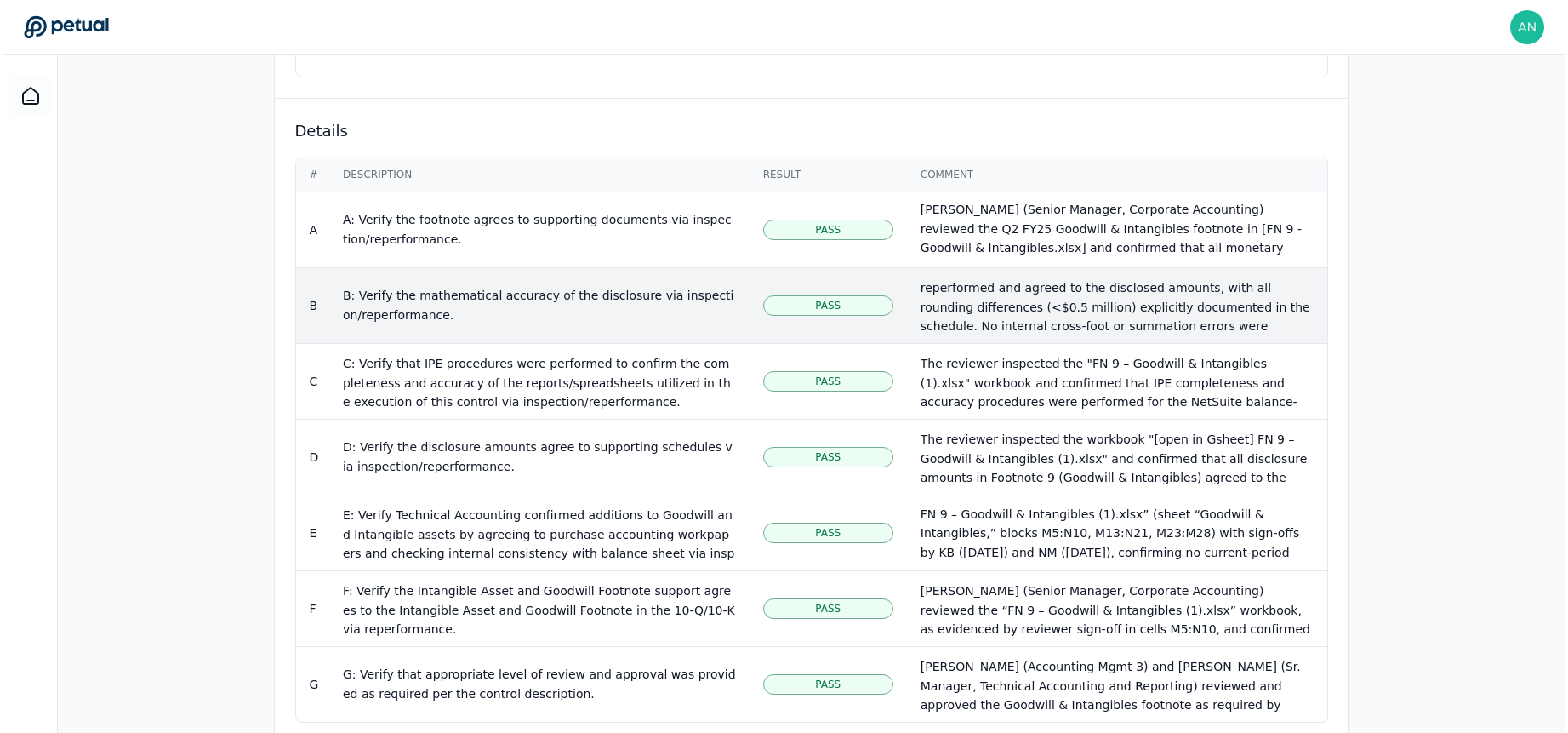
scroll to position [158, 0]
click at [1259, 262] on div "The mathematical accuracy of the Intangible Asset & Goodwill footnote was verif…" at bounding box center [1113, 236] width 393 height 232
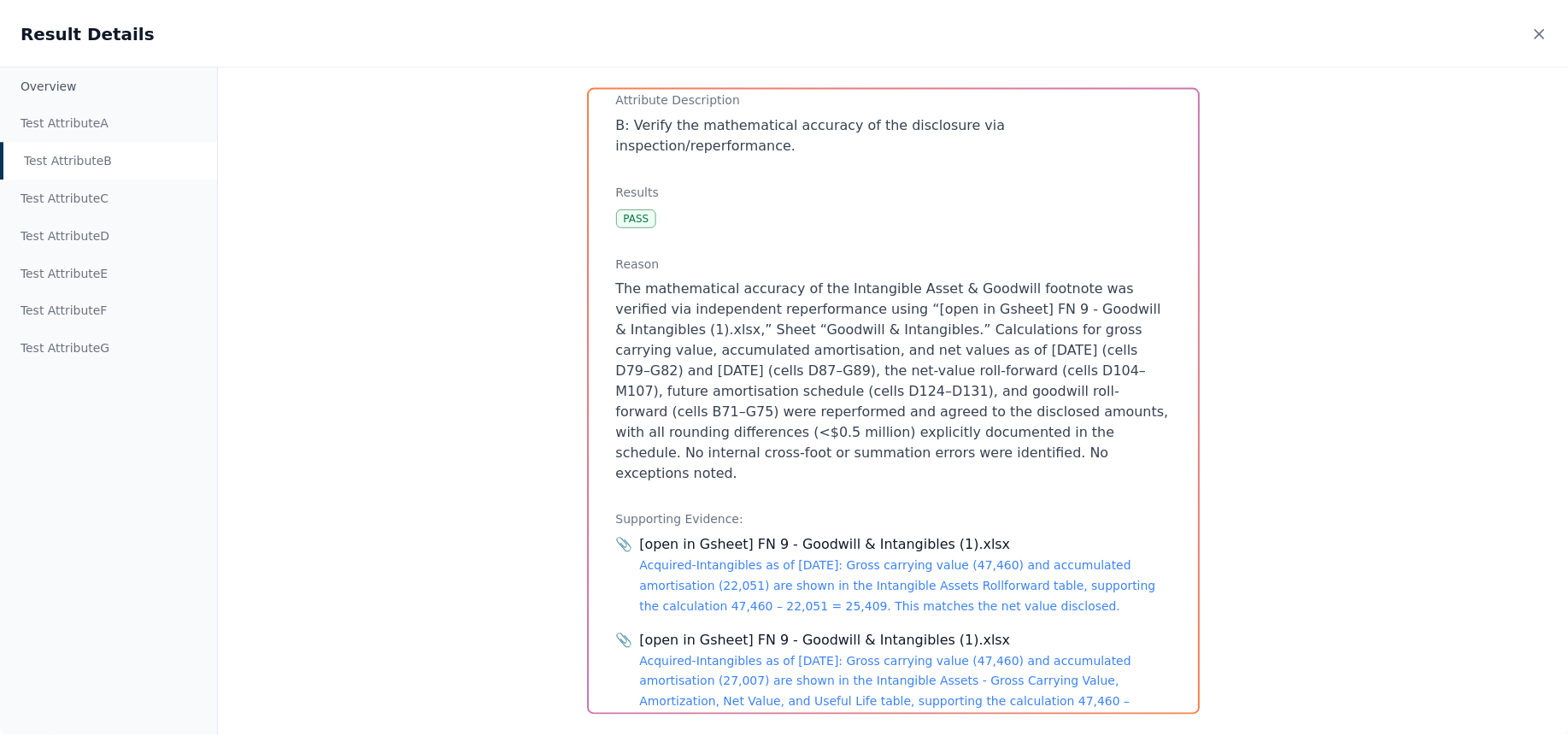
scroll to position [103, 0]
click at [1271, 384] on div "Overview Test Attribute A Test Attribute B Test Attribute C Test Attribute D Te…" at bounding box center [787, 400] width 1575 height 671
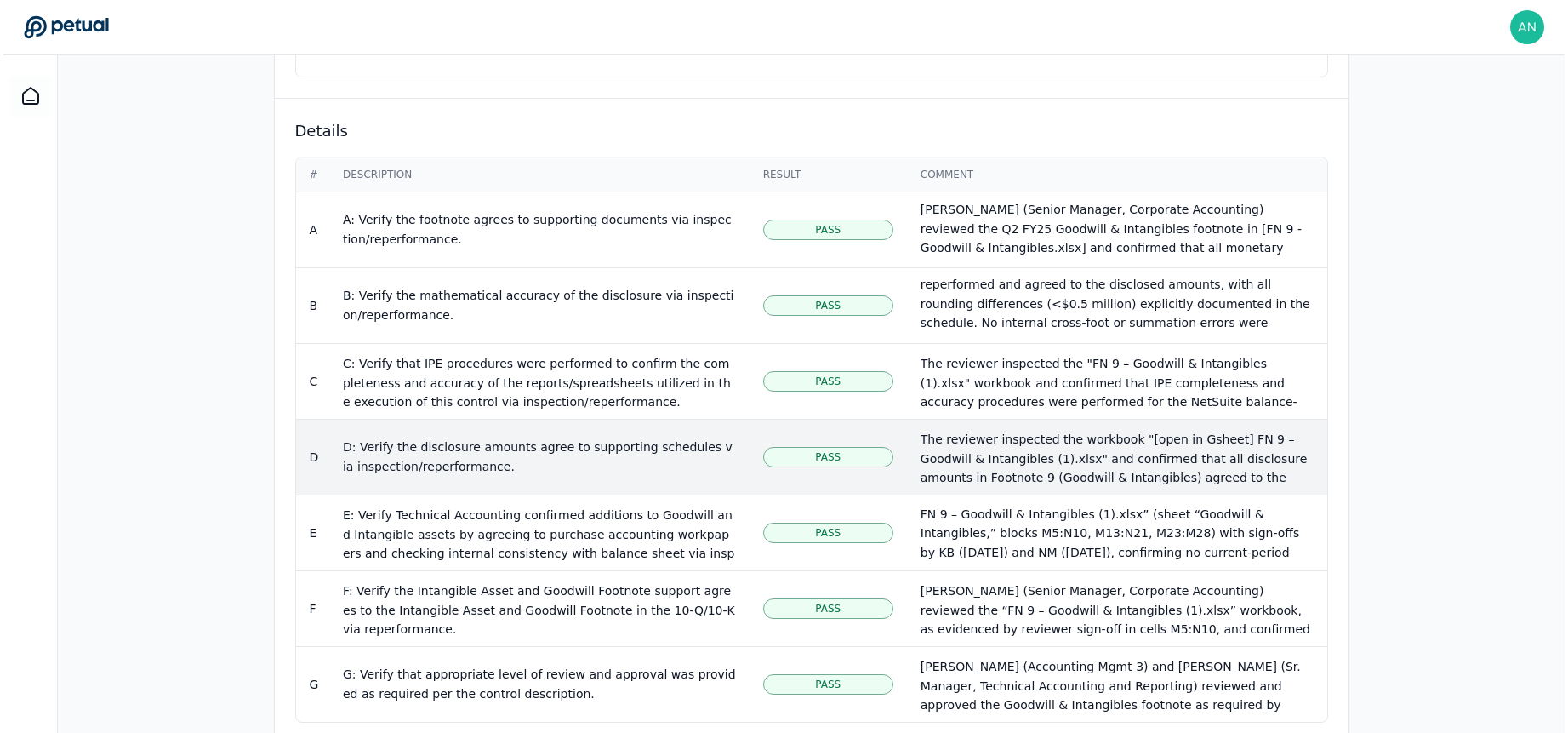
scroll to position [832, 0]
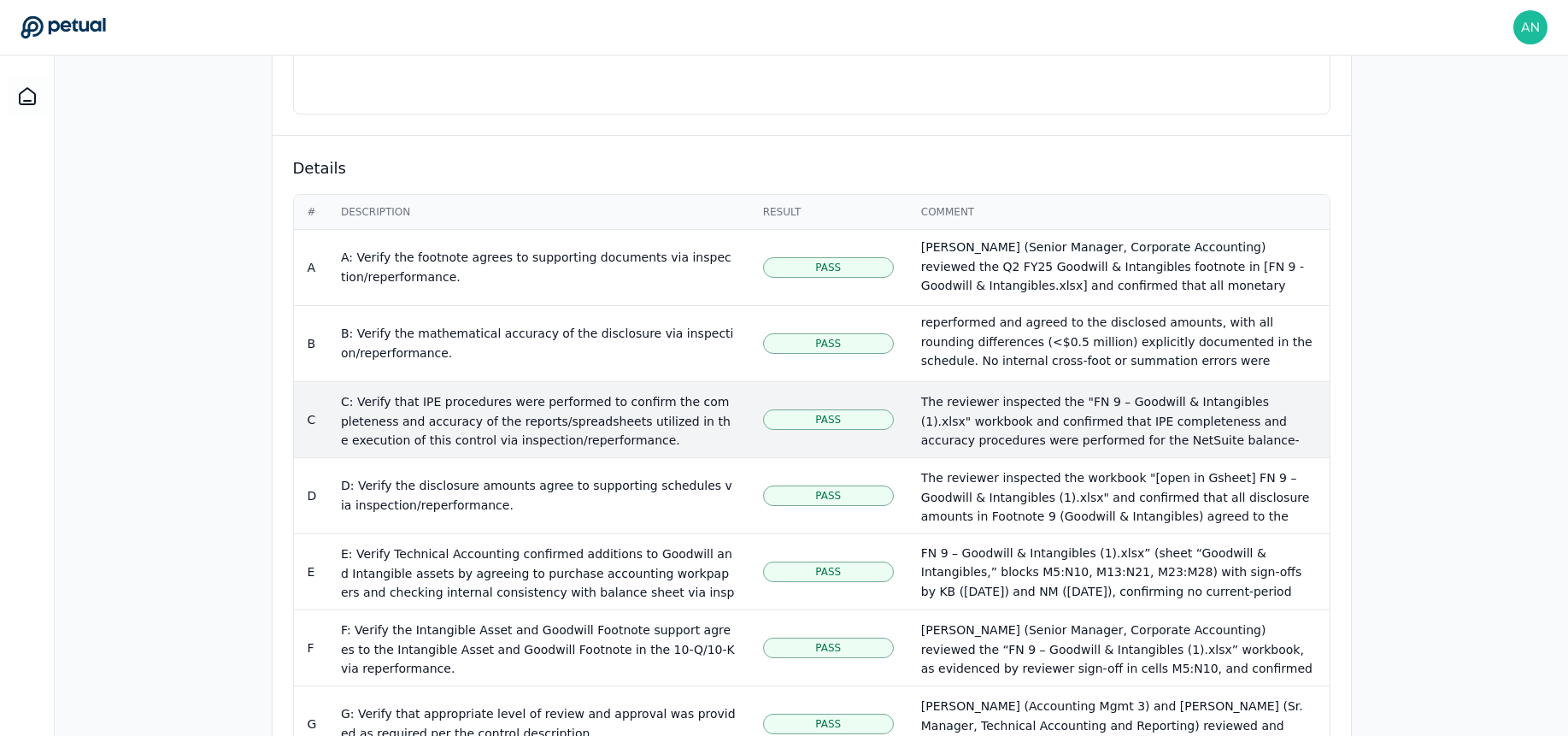
click at [1149, 393] on div "The reviewer inspected the "FN 9 – Goodwill & Intangibles (1).xlsx" workbook an…" at bounding box center [1118, 538] width 394 height 292
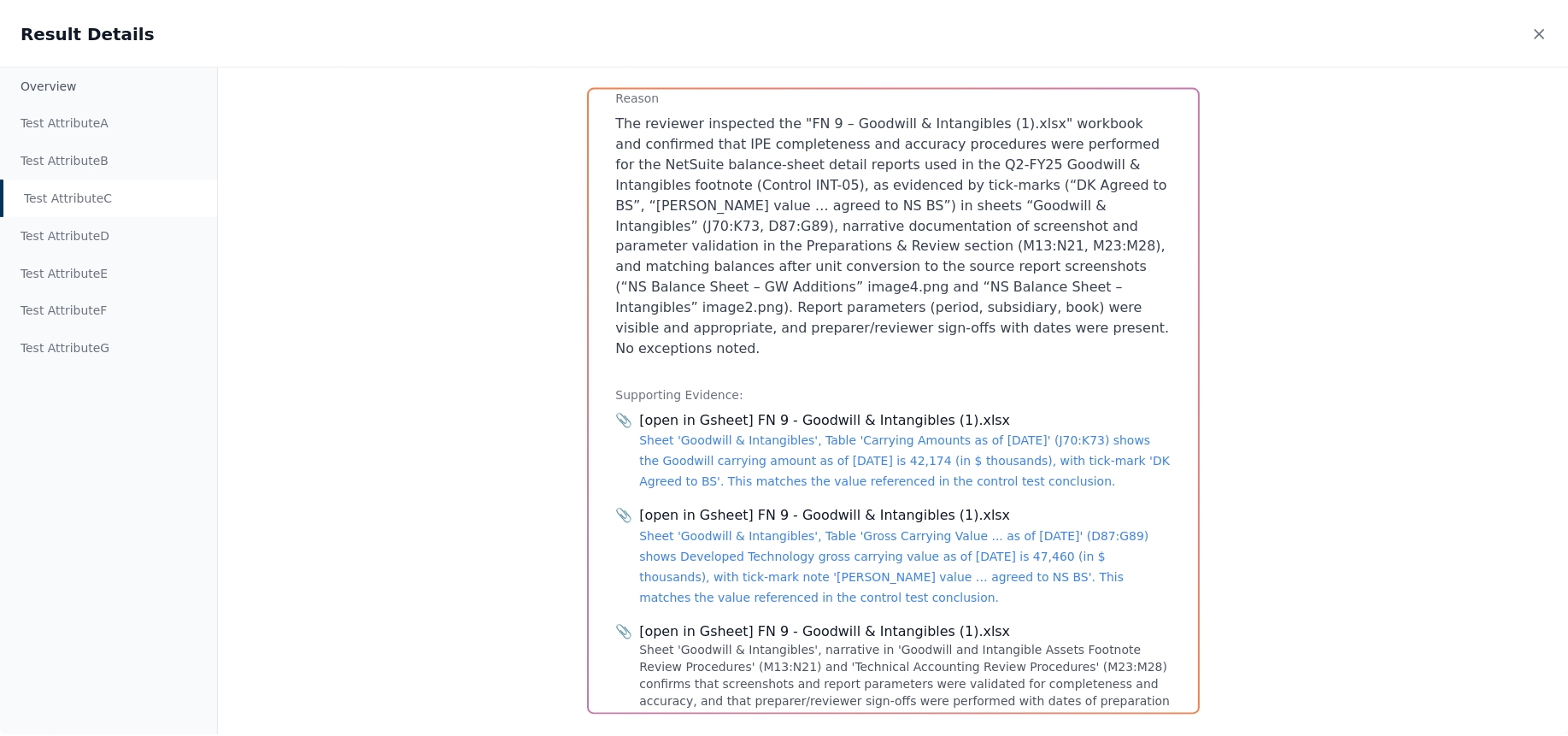
scroll to position [335, 0]
click at [1271, 36] on icon at bounding box center [1545, 32] width 17 height 17
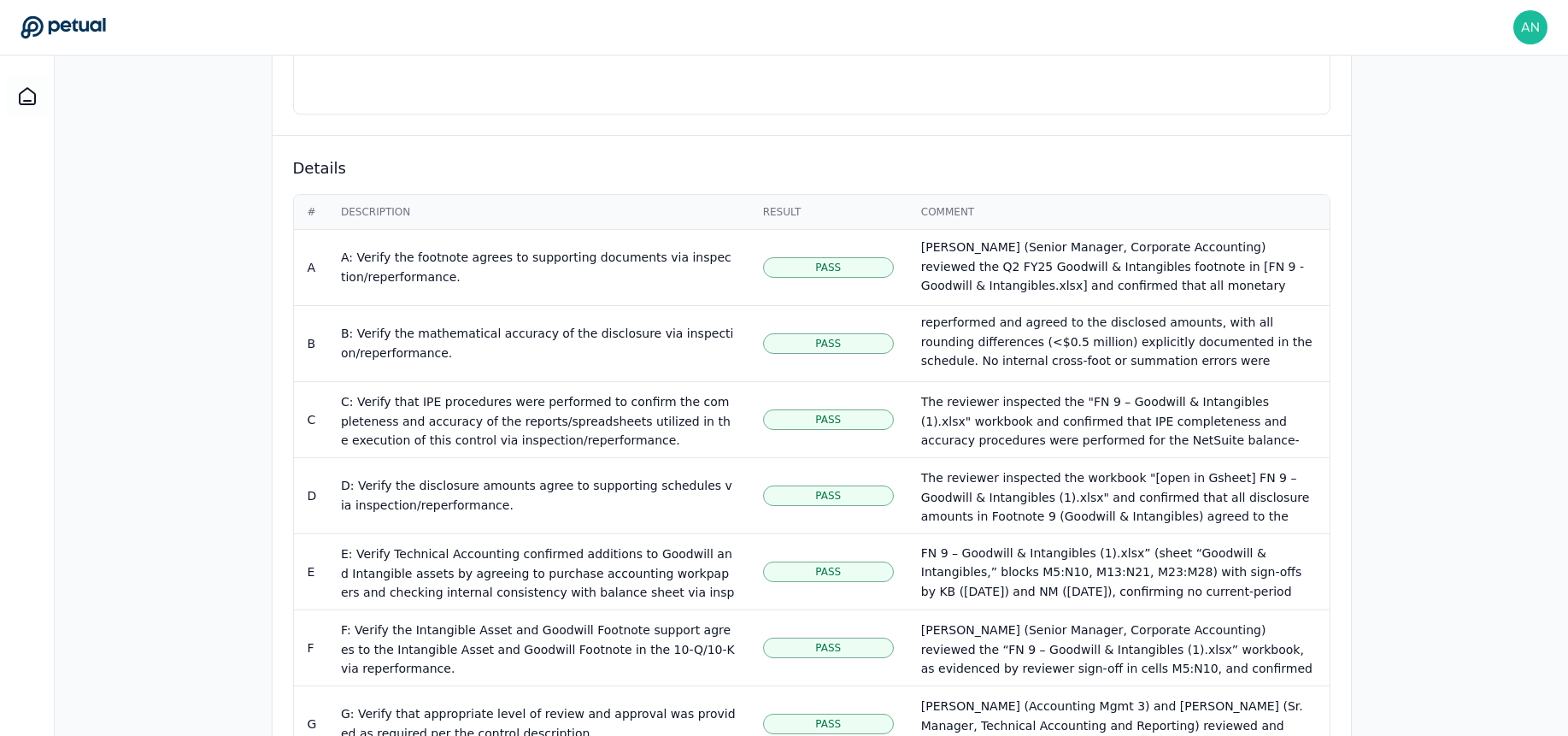
click at [1271, 311] on div "Details # Description Result Comment A A: Verify the footnote agrees to support…" at bounding box center [811, 460] width 1078 height 606
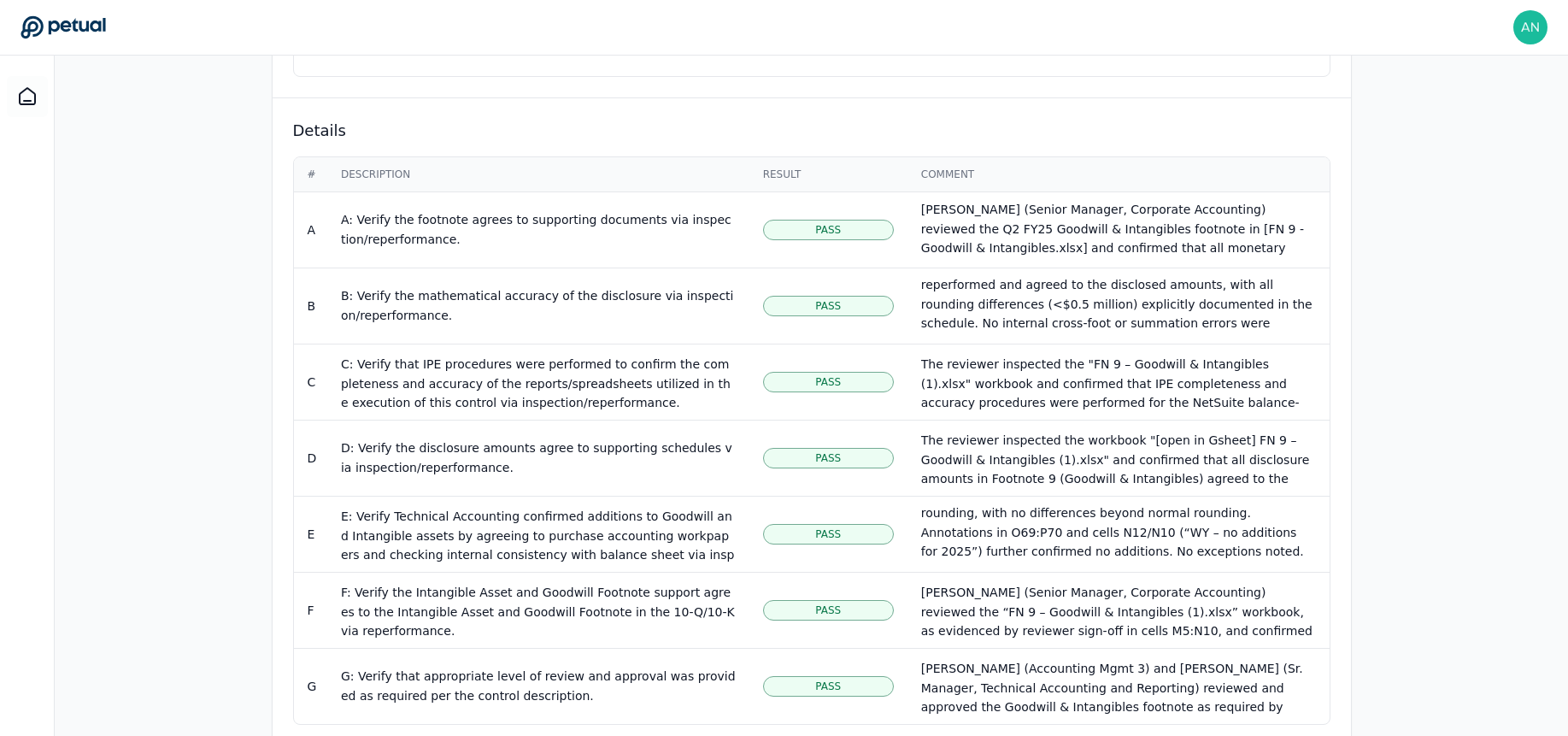
scroll to position [896, 0]
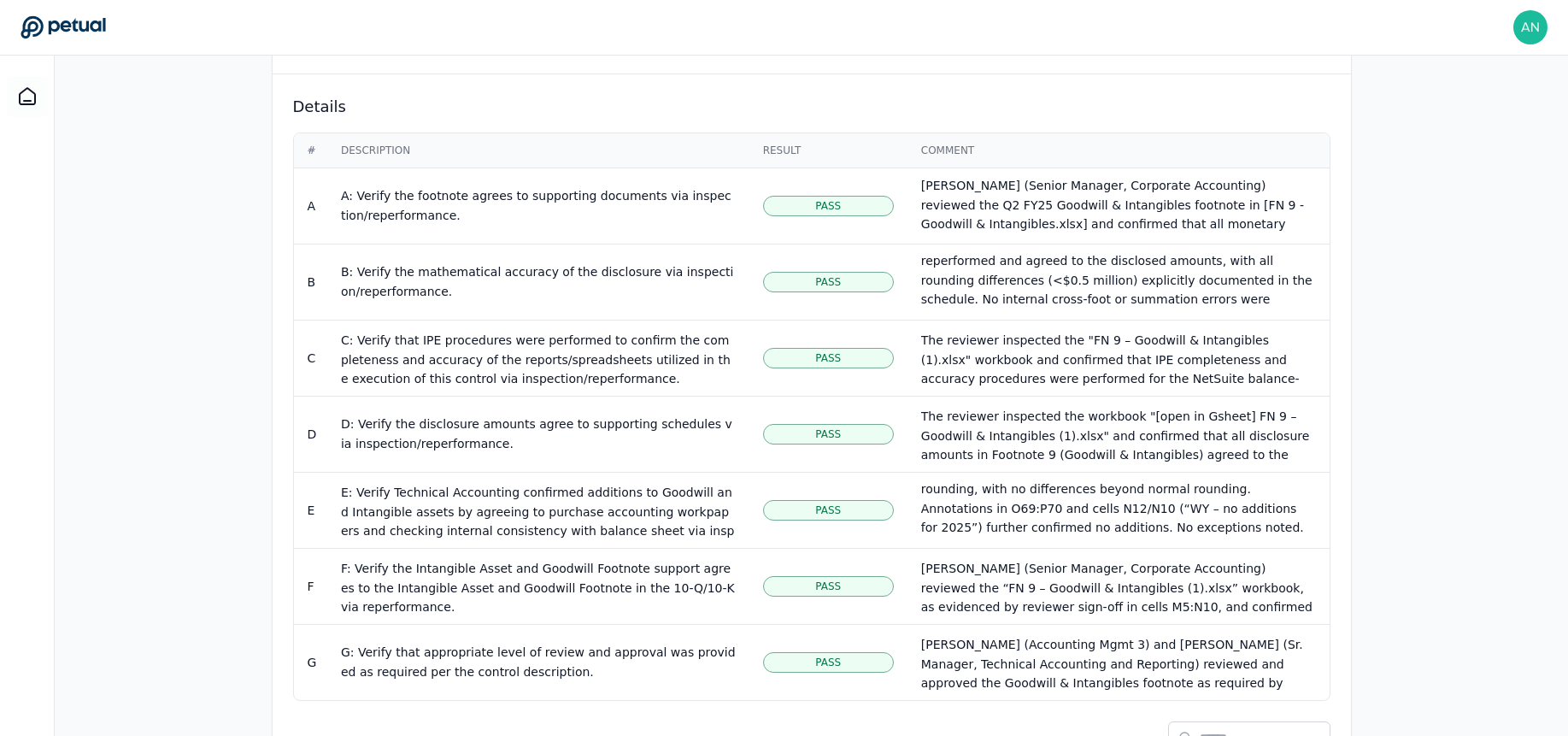
click at [223, 447] on div "Overview Test Attributes Sampling Supporting Files Results Work Paper Control s…" at bounding box center [811, 117] width 1513 height 1523
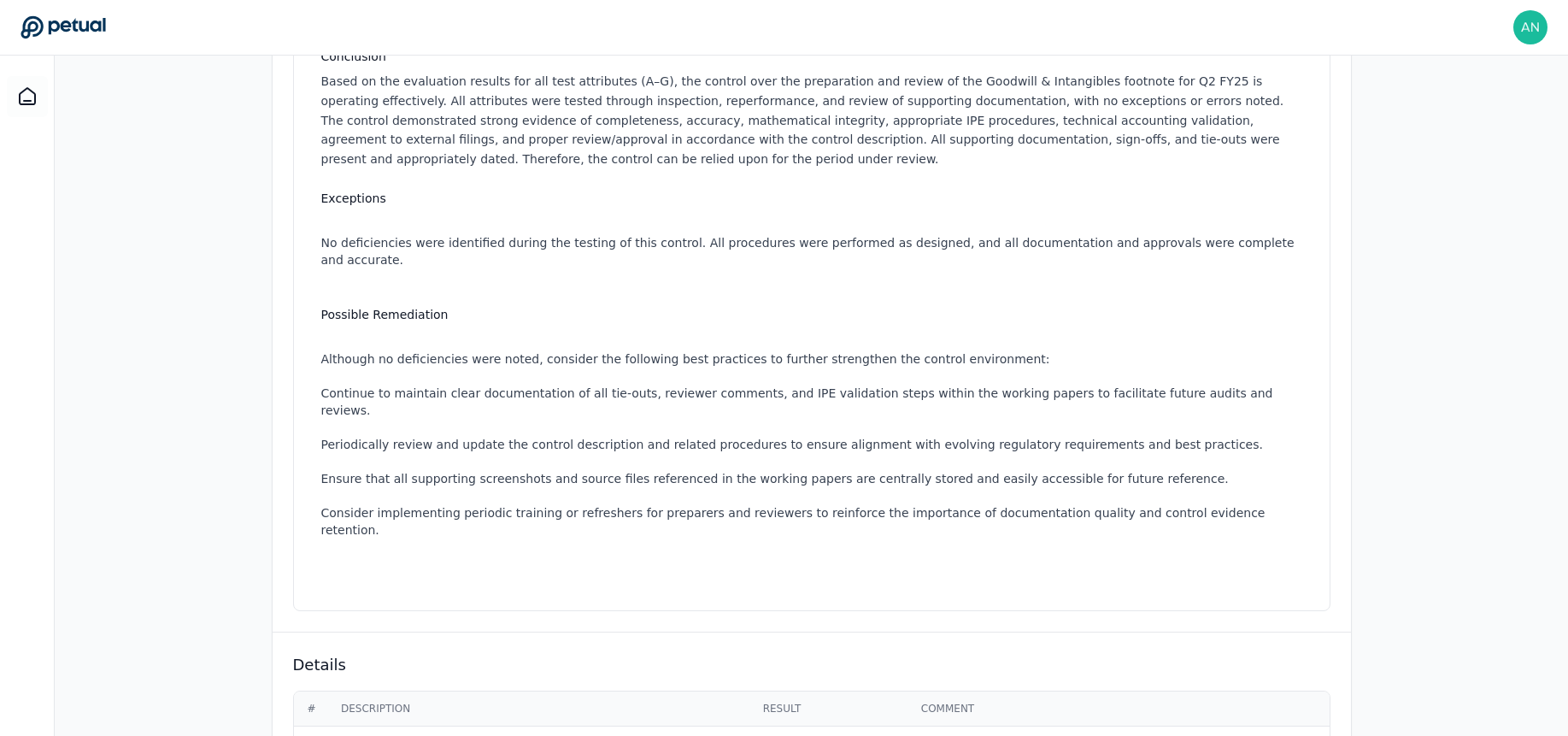
scroll to position [0, 0]
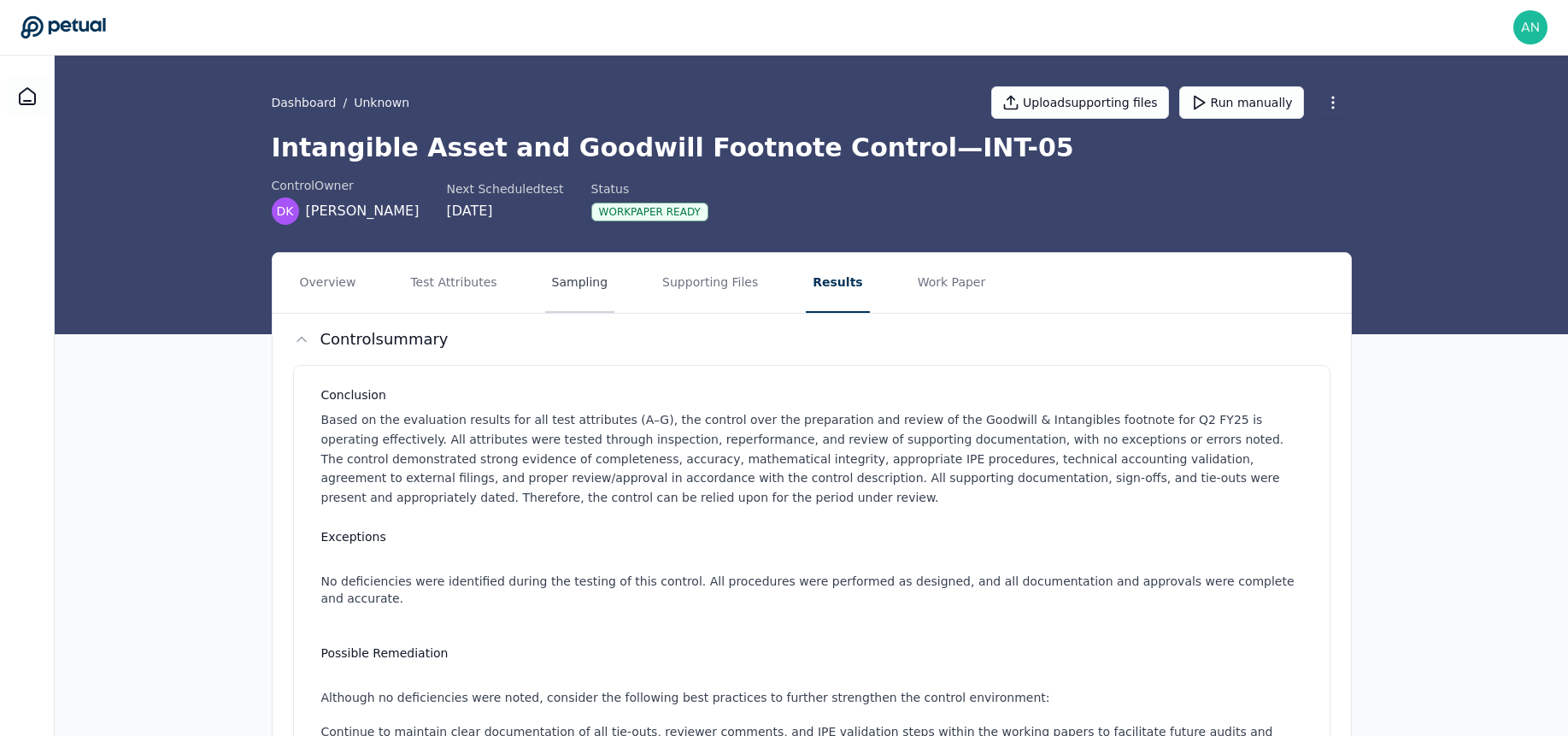
click at [574, 287] on button "Sampling" at bounding box center [580, 282] width 70 height 59
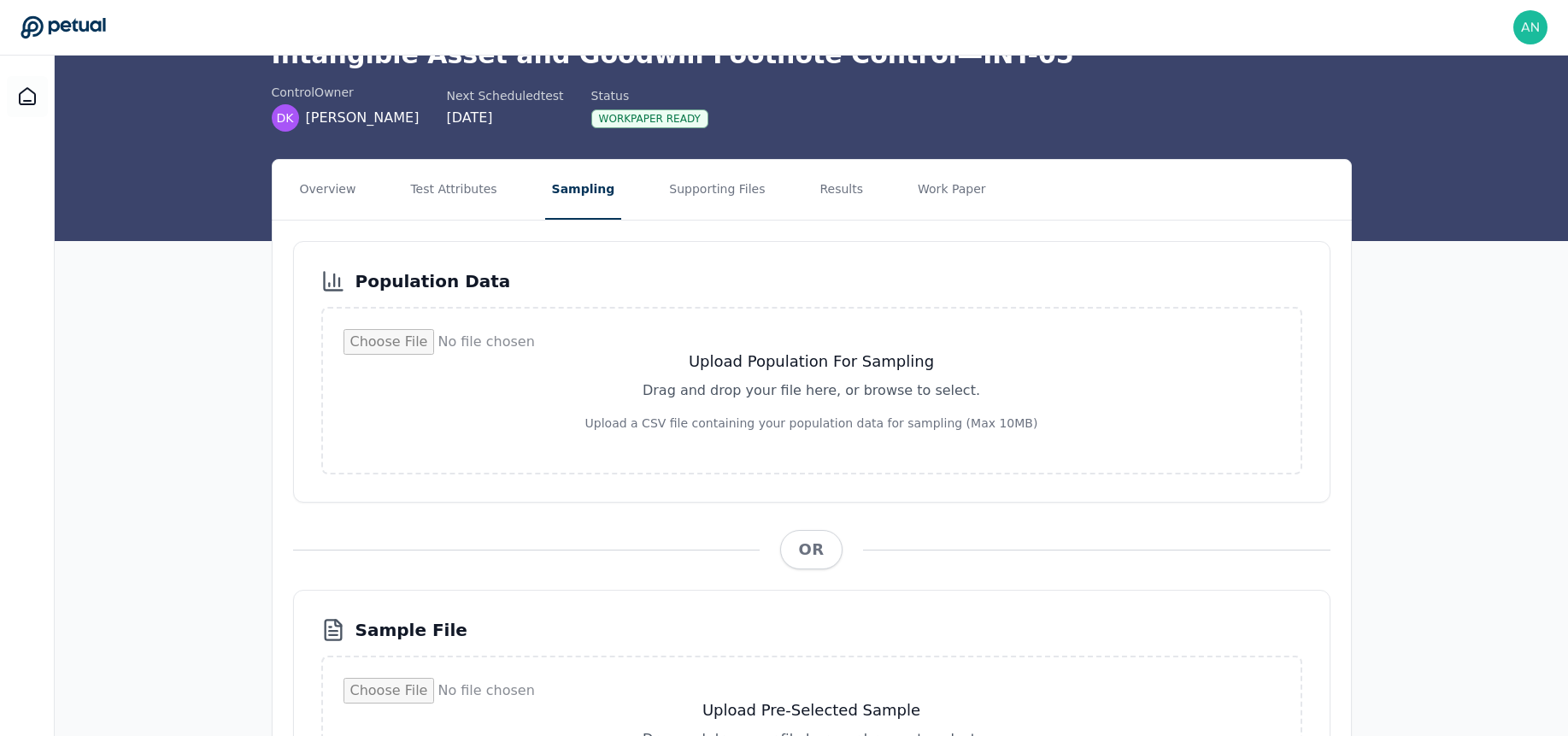
scroll to position [91, 0]
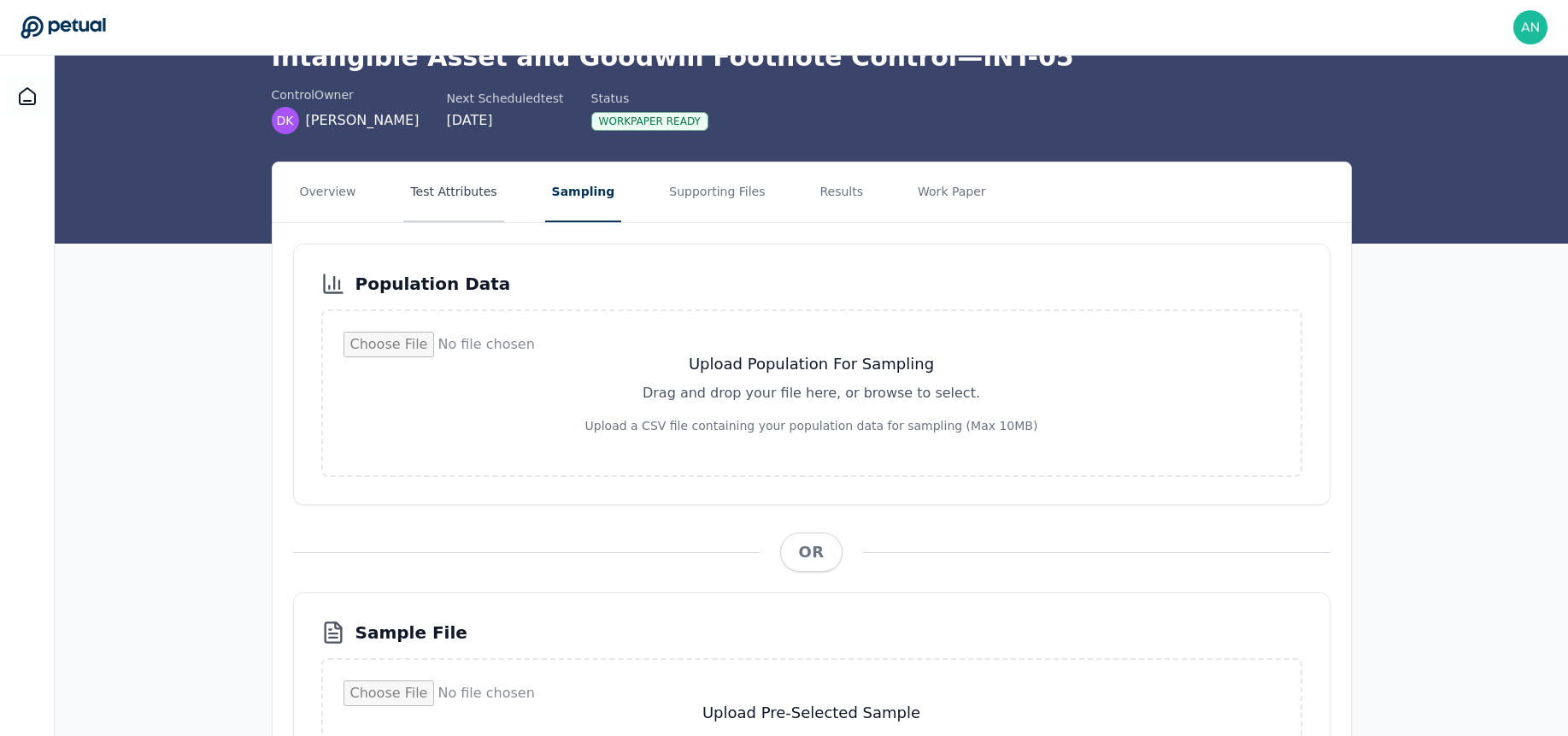
click at [427, 185] on button "Test Attributes" at bounding box center [453, 192] width 100 height 59
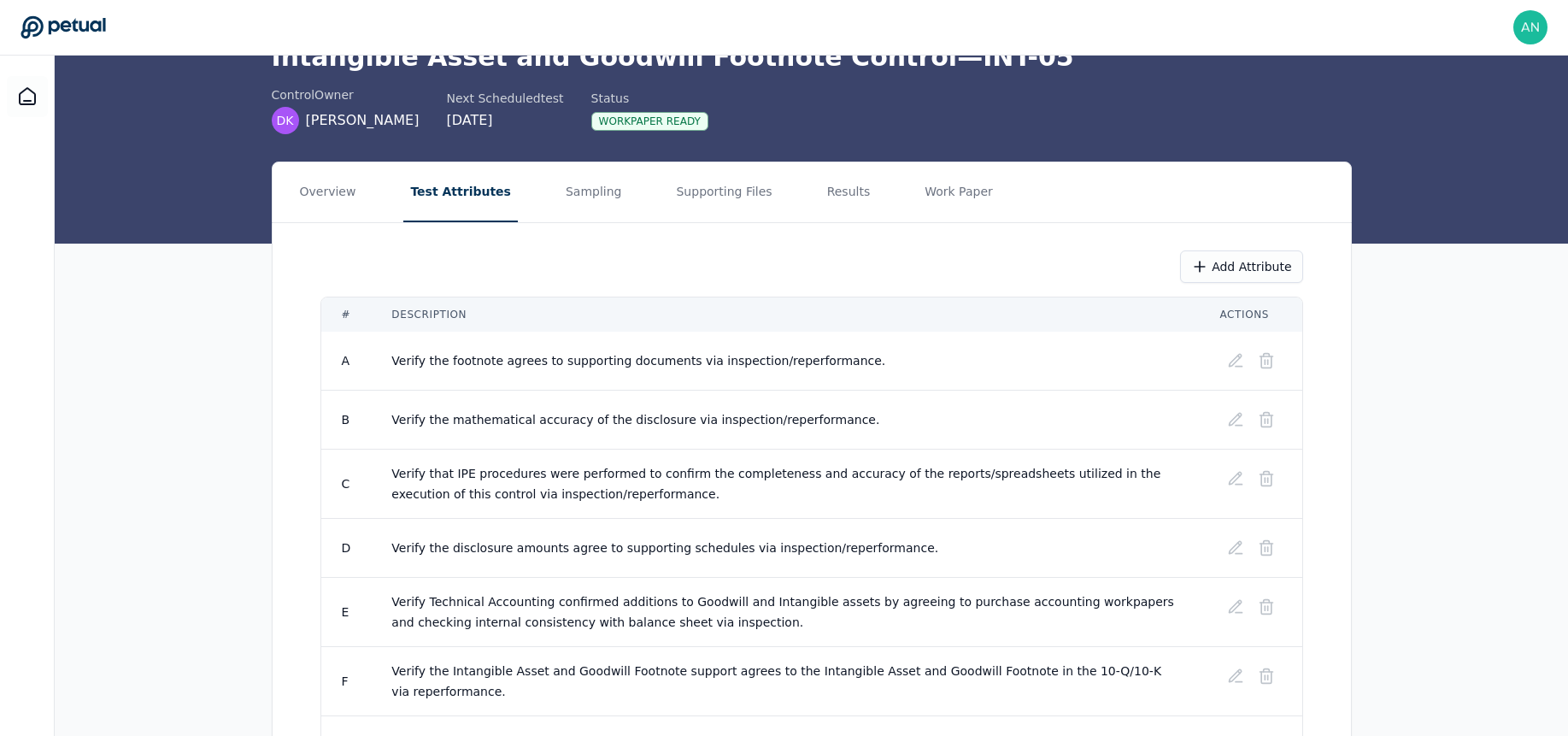
scroll to position [212, 0]
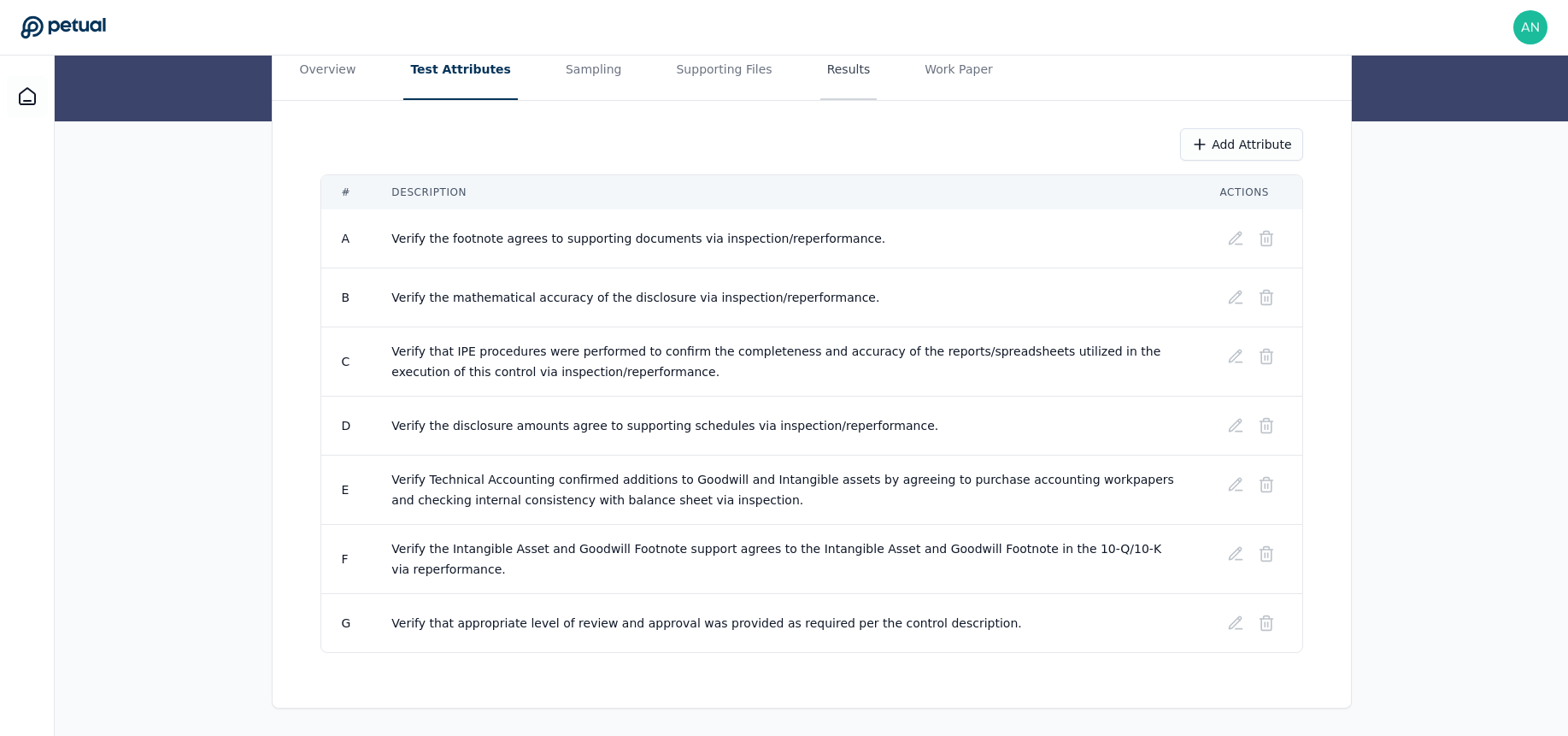
click at [820, 70] on button "Results" at bounding box center [848, 70] width 58 height 59
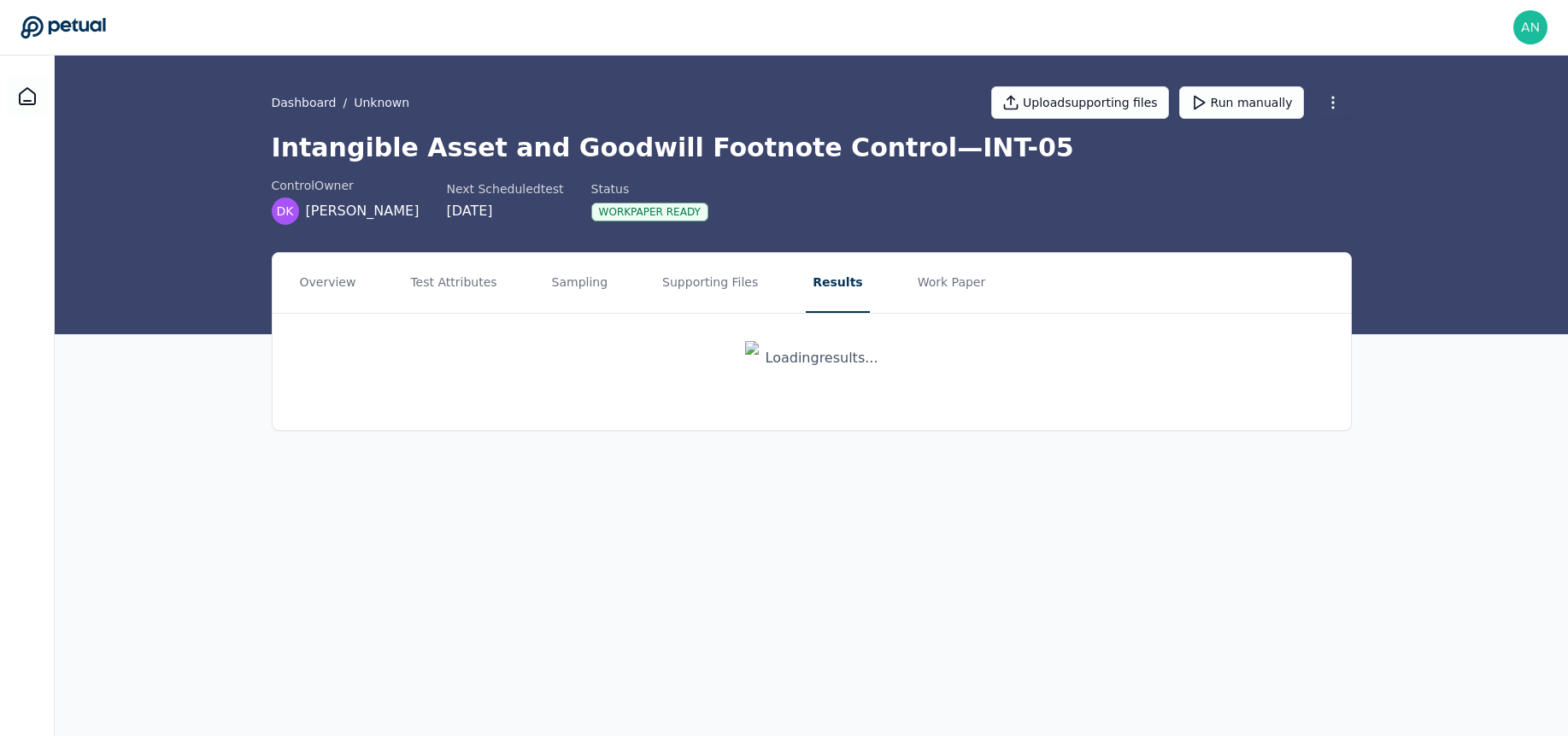
scroll to position [0, 0]
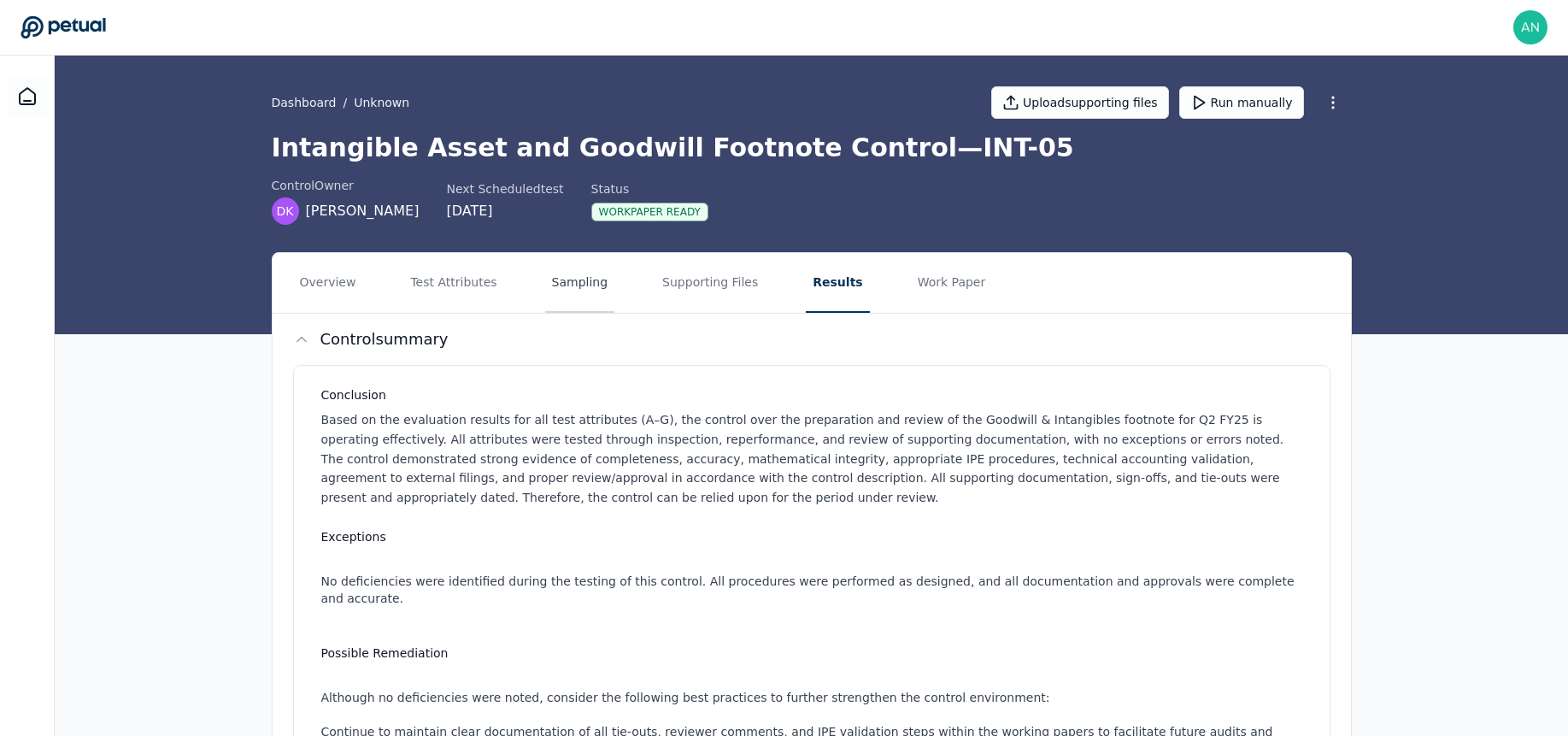
click at [569, 272] on button "Sampling" at bounding box center [580, 282] width 70 height 59
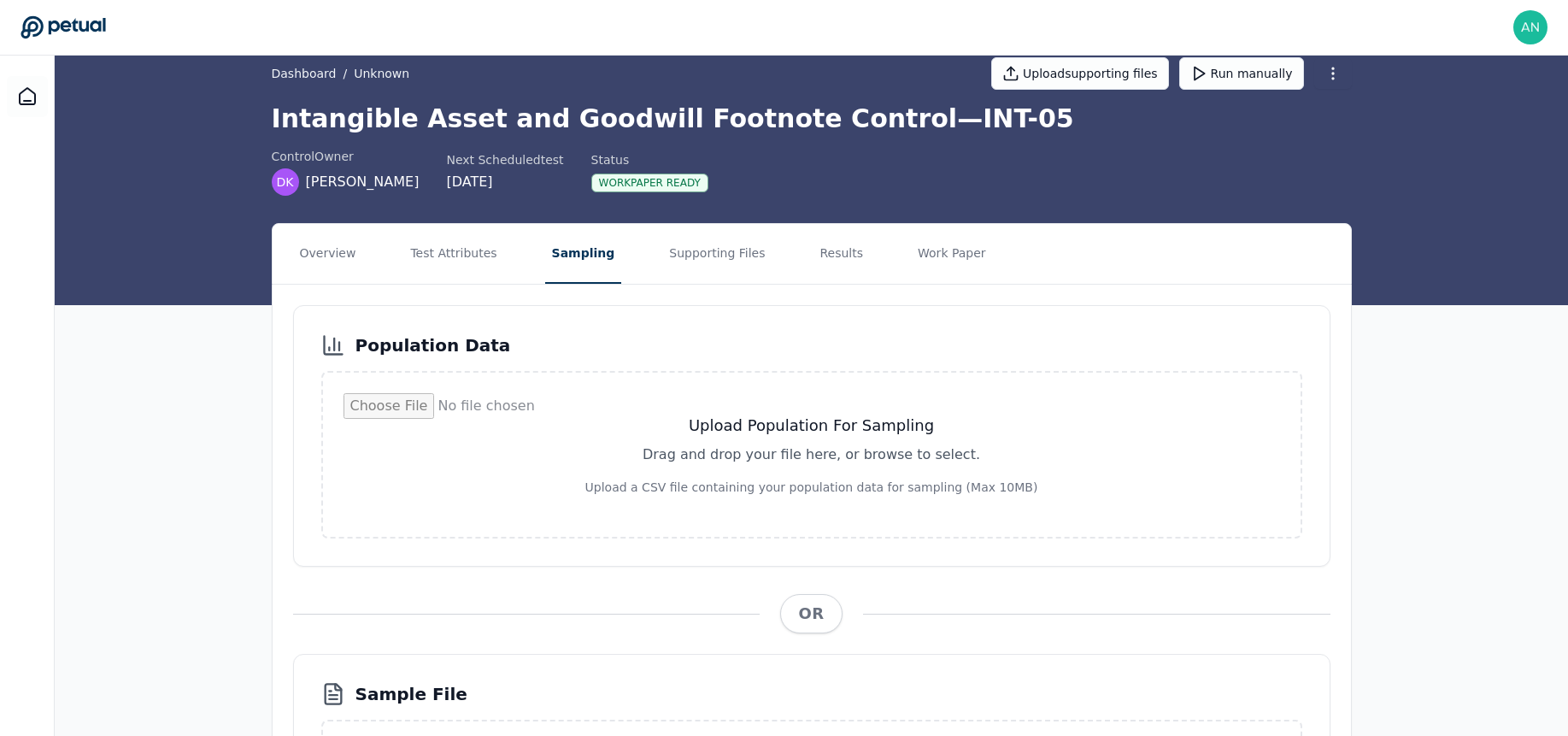
scroll to position [27, 0]
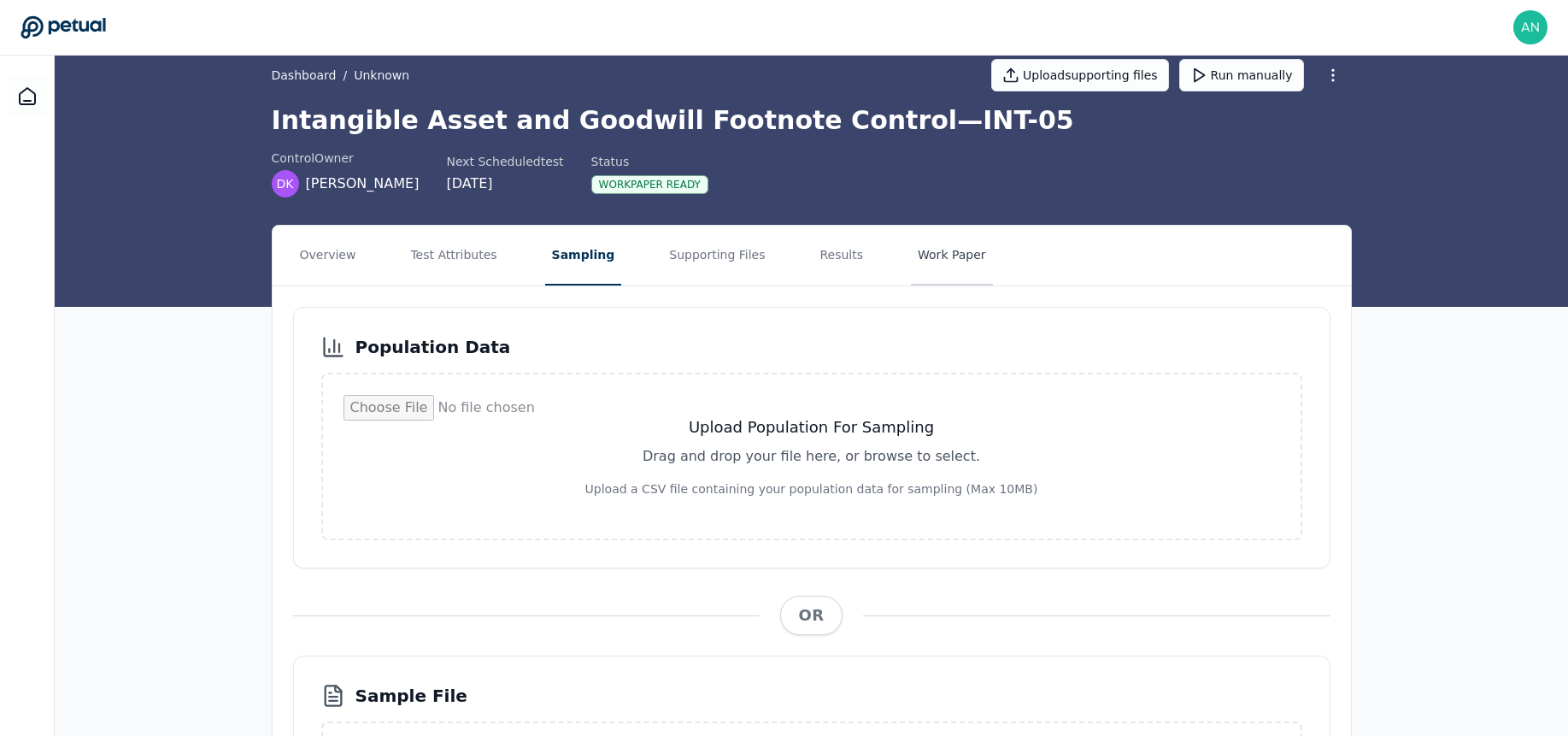
click at [936, 252] on button "Work Paper" at bounding box center [951, 255] width 82 height 59
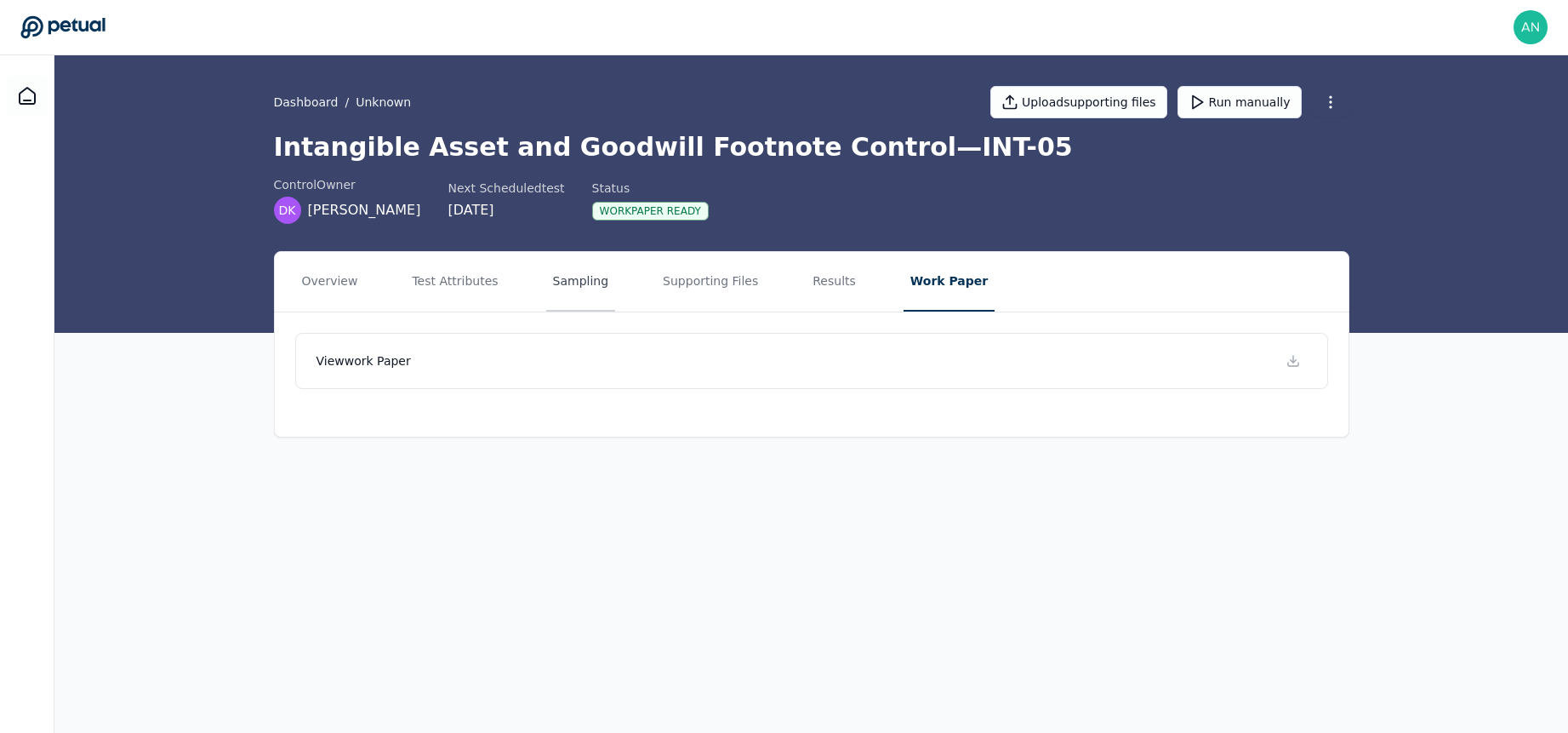
click at [546, 275] on button "Sampling" at bounding box center [581, 281] width 70 height 59
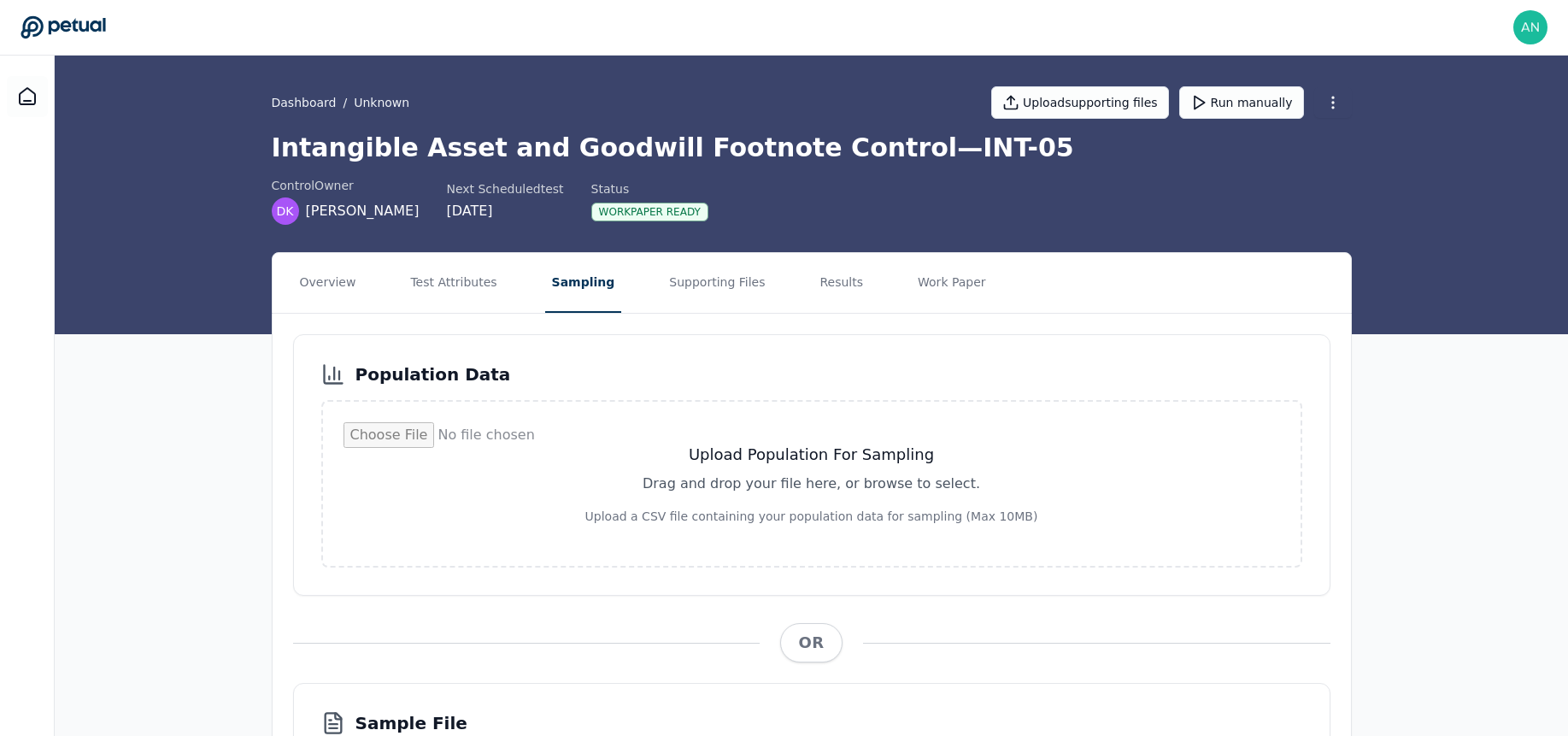
click at [1271, 275] on nav "Overview Test Attributes Sampling Supporting Files Results Work Paper" at bounding box center [811, 282] width 1078 height 59
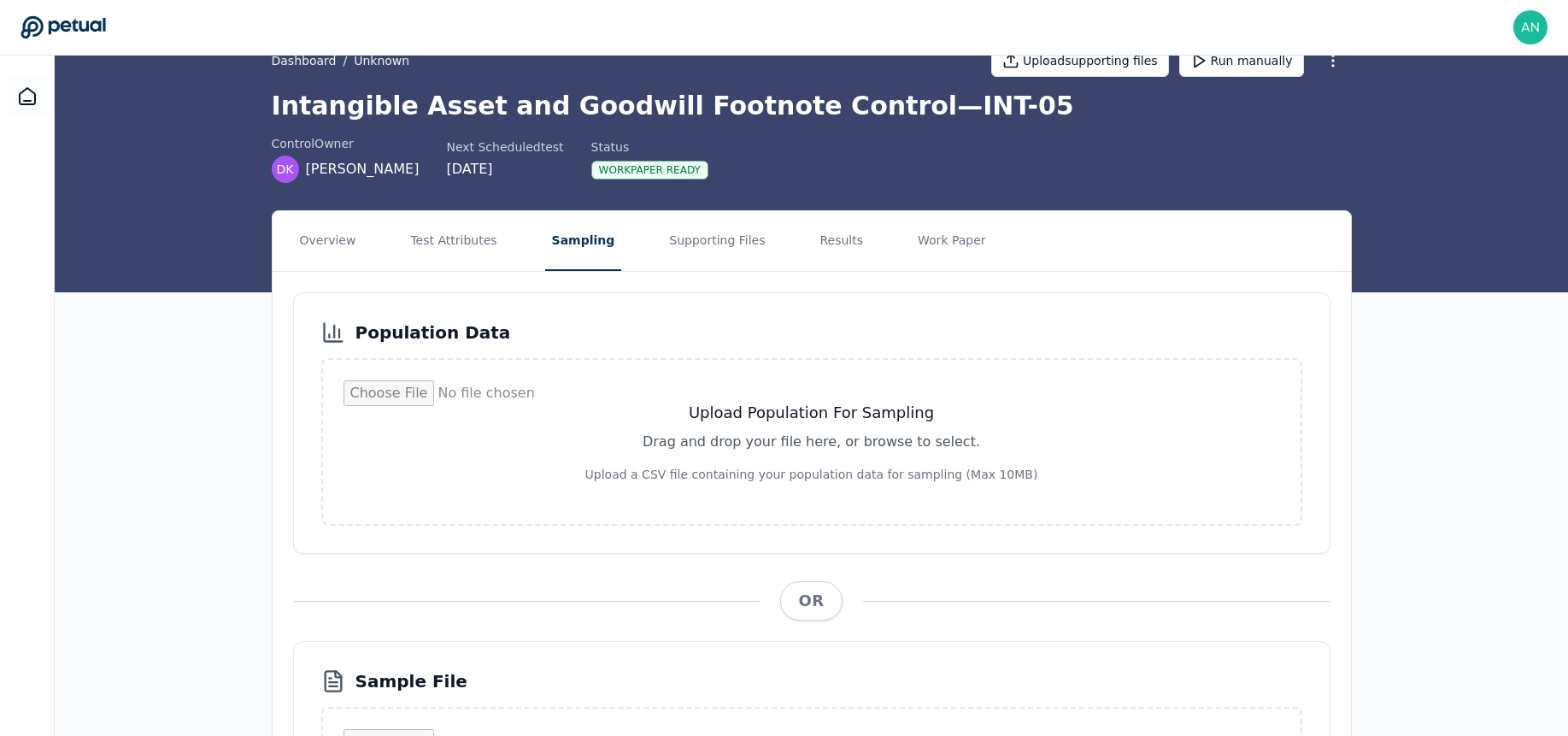
scroll to position [42, 0]
click at [1271, 275] on div "Population Data Upload Population For Sampling Drag and drop your file here, or…" at bounding box center [811, 596] width 1078 height 651
click at [836, 243] on button "Results" at bounding box center [841, 240] width 58 height 59
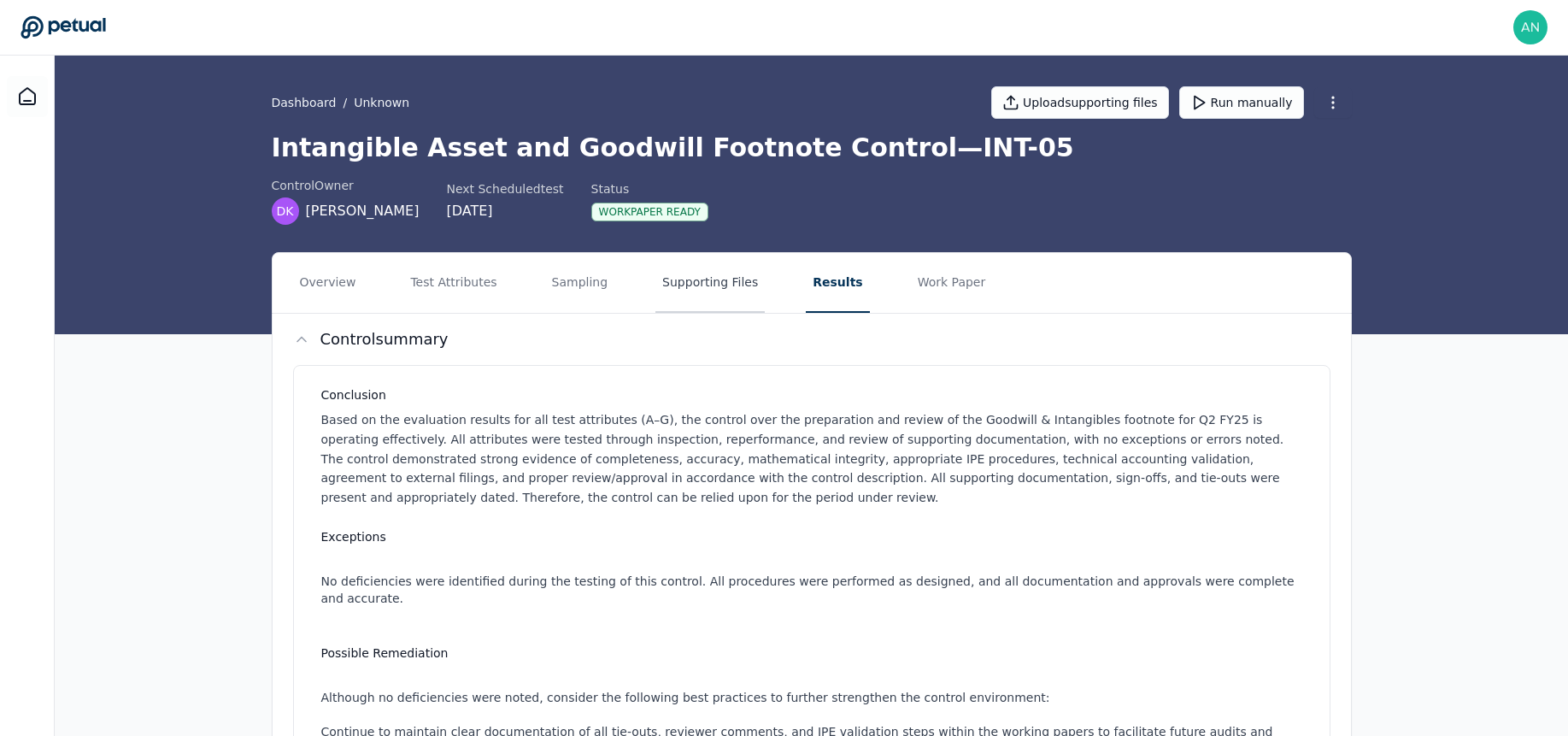
click at [692, 286] on button "Supporting Files" at bounding box center [709, 282] width 109 height 59
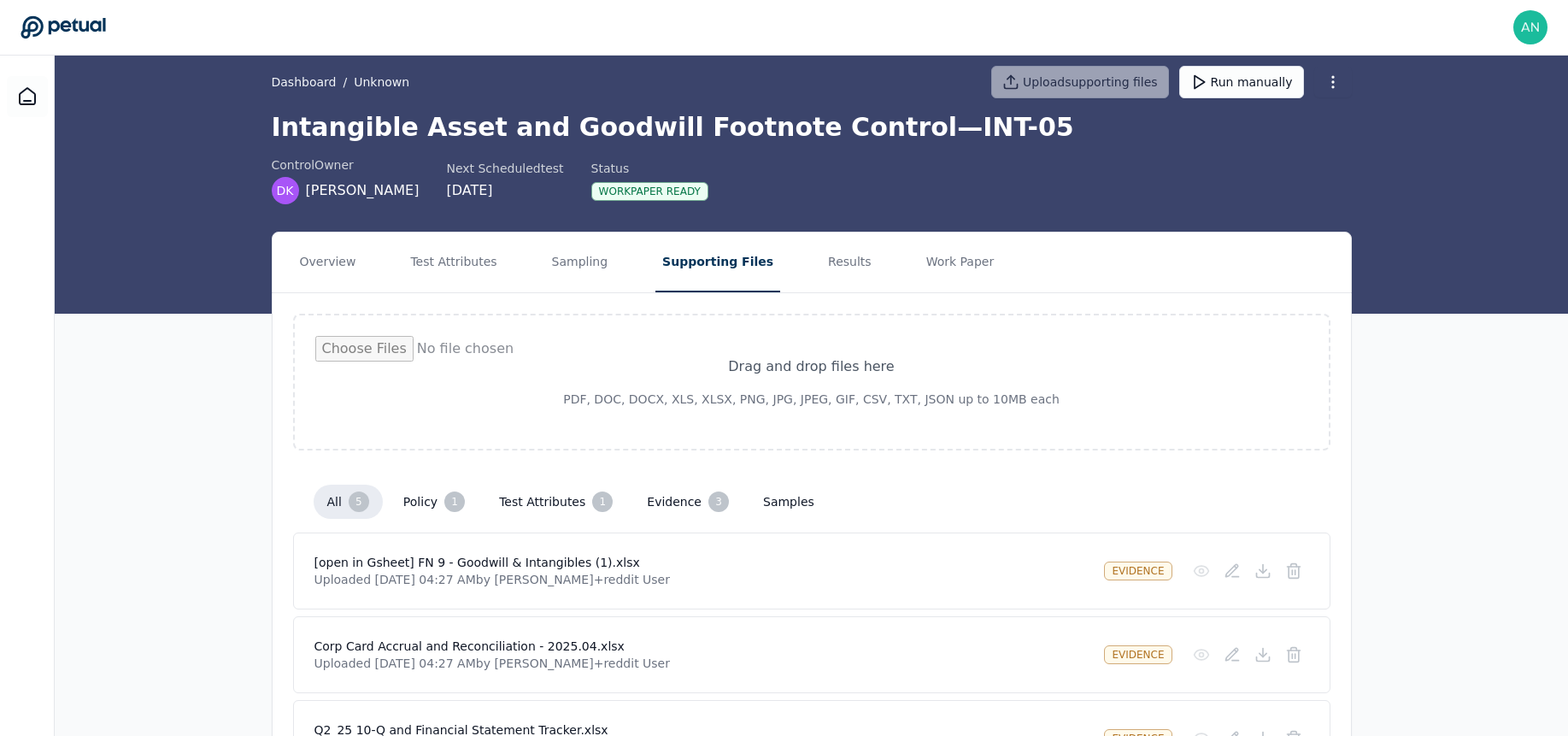
scroll to position [20, 0]
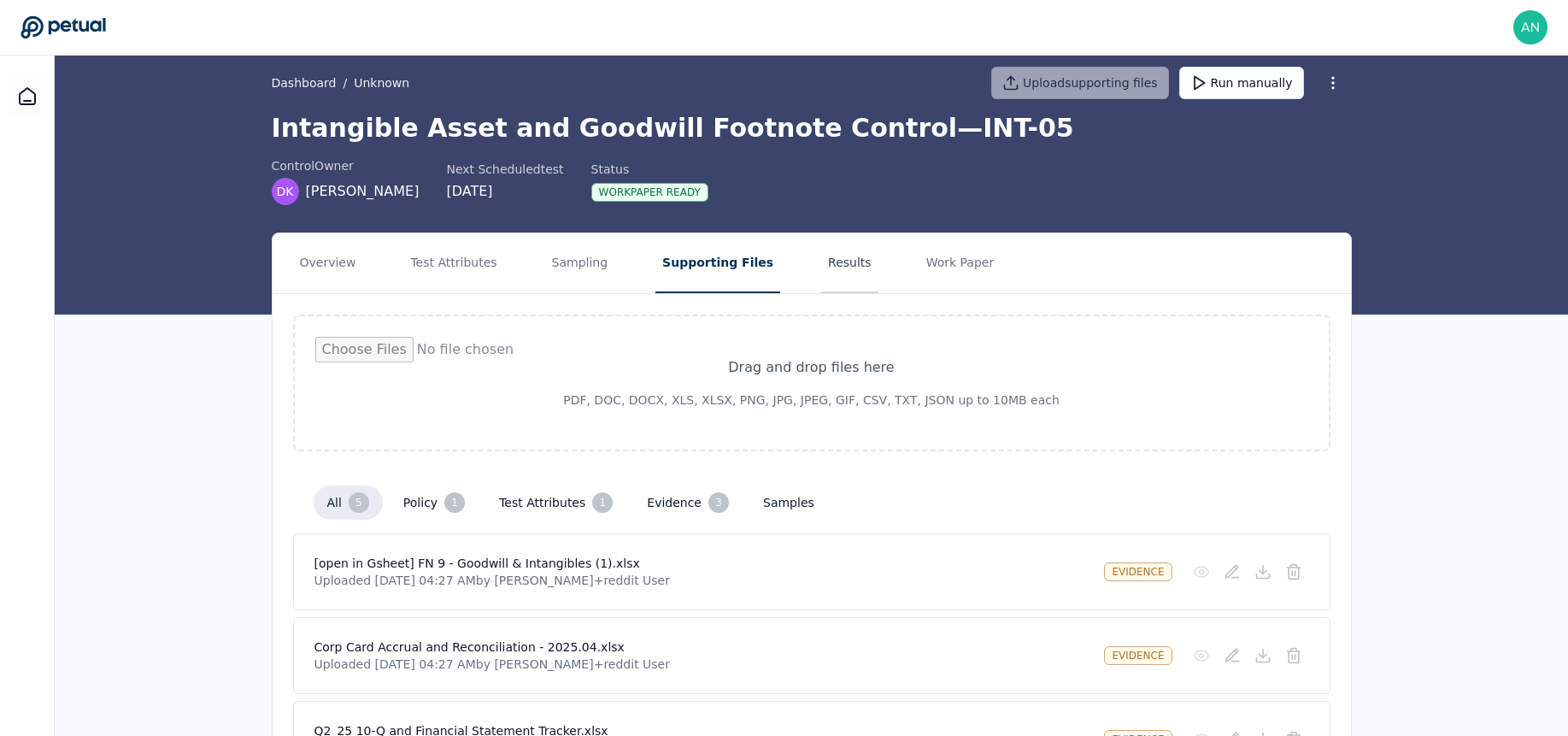
click at [821, 267] on button "Results" at bounding box center [849, 262] width 58 height 59
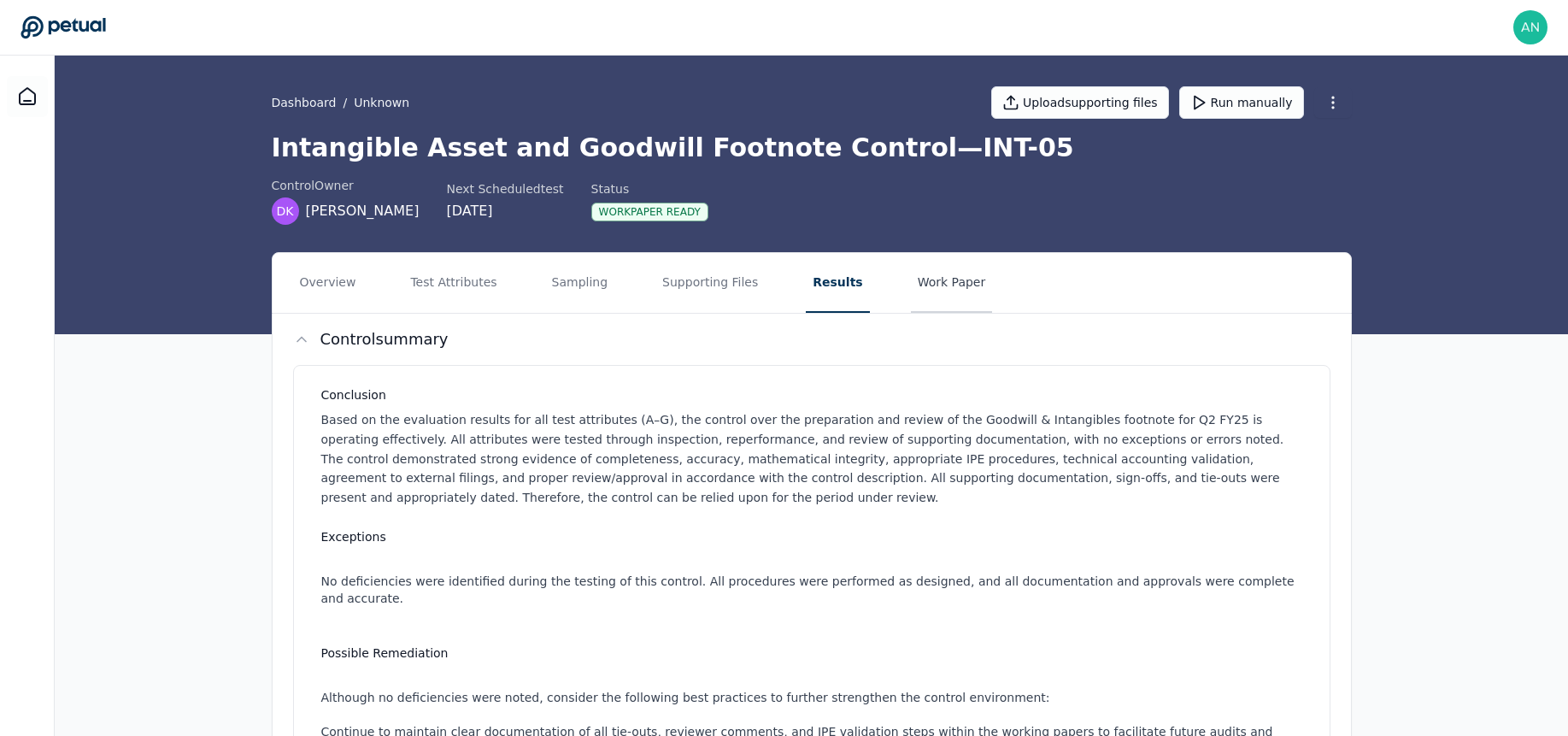
click at [910, 274] on button "Work Paper" at bounding box center [951, 282] width 82 height 59
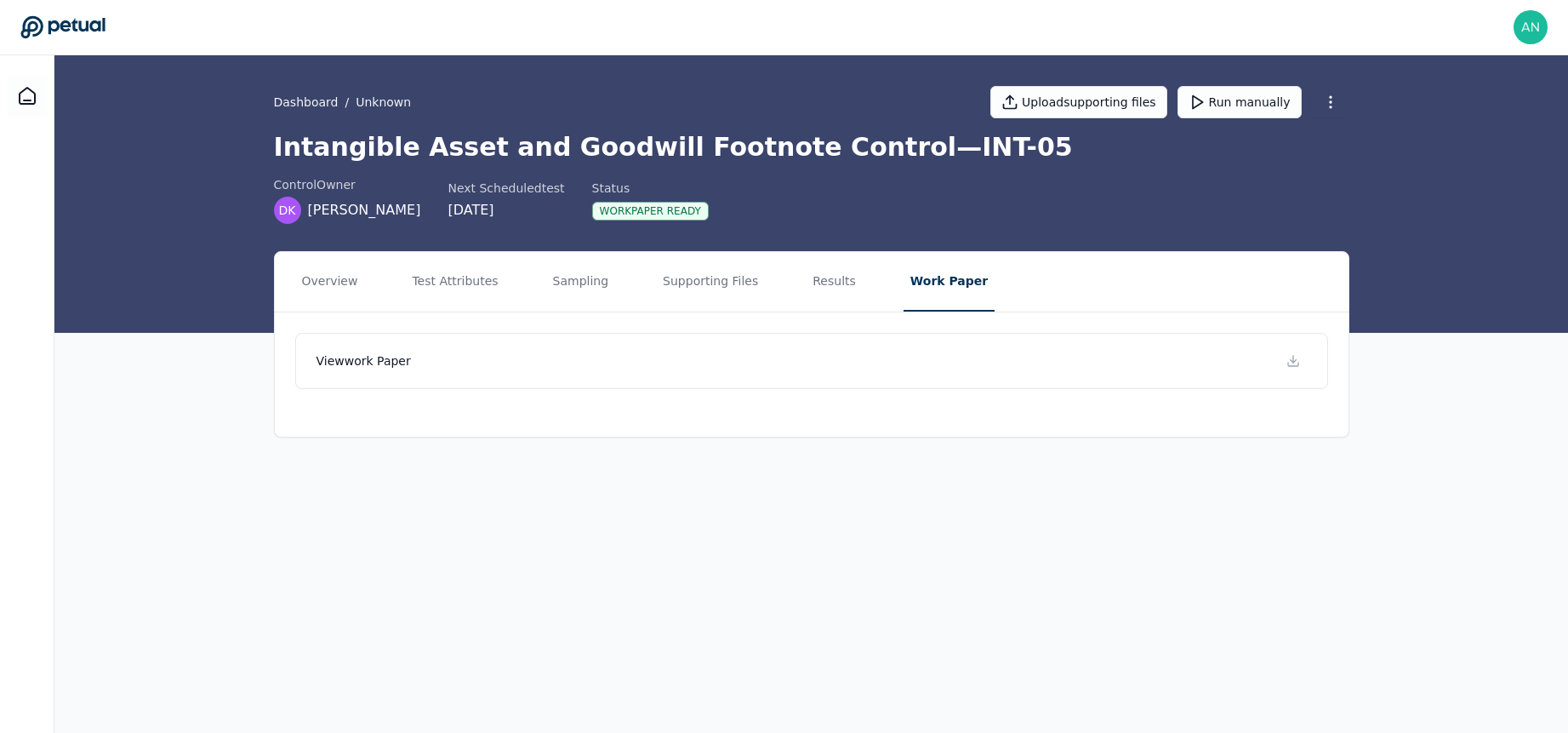
click at [1265, 513] on main "Dashboard / Unknown Upload supporting files Run manually Intangible Asset and G…" at bounding box center [811, 394] width 1514 height 678
click at [427, 277] on button "Test Attributes" at bounding box center [455, 281] width 100 height 59
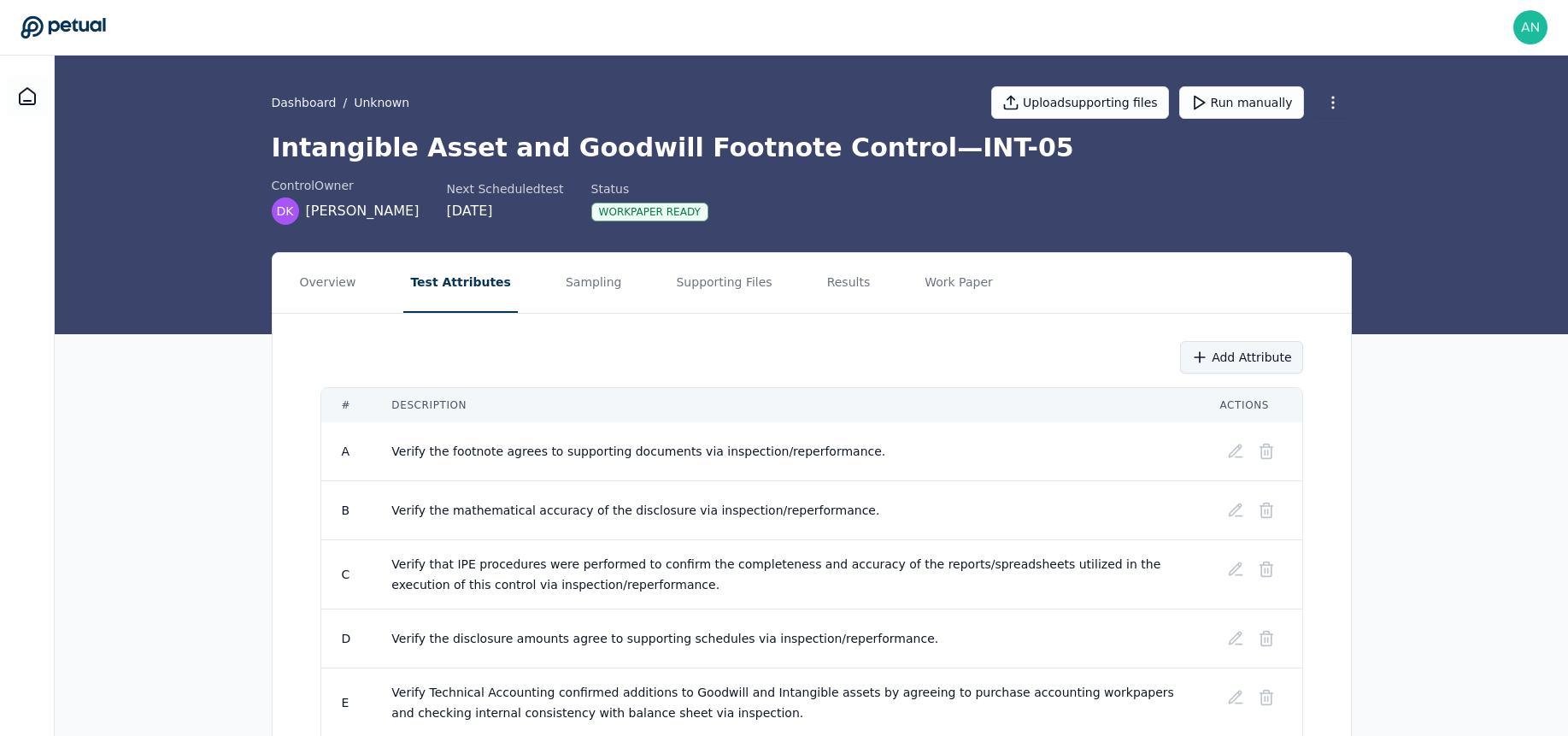
click at [1242, 369] on button "Add Attribute" at bounding box center [1240, 357] width 122 height 32
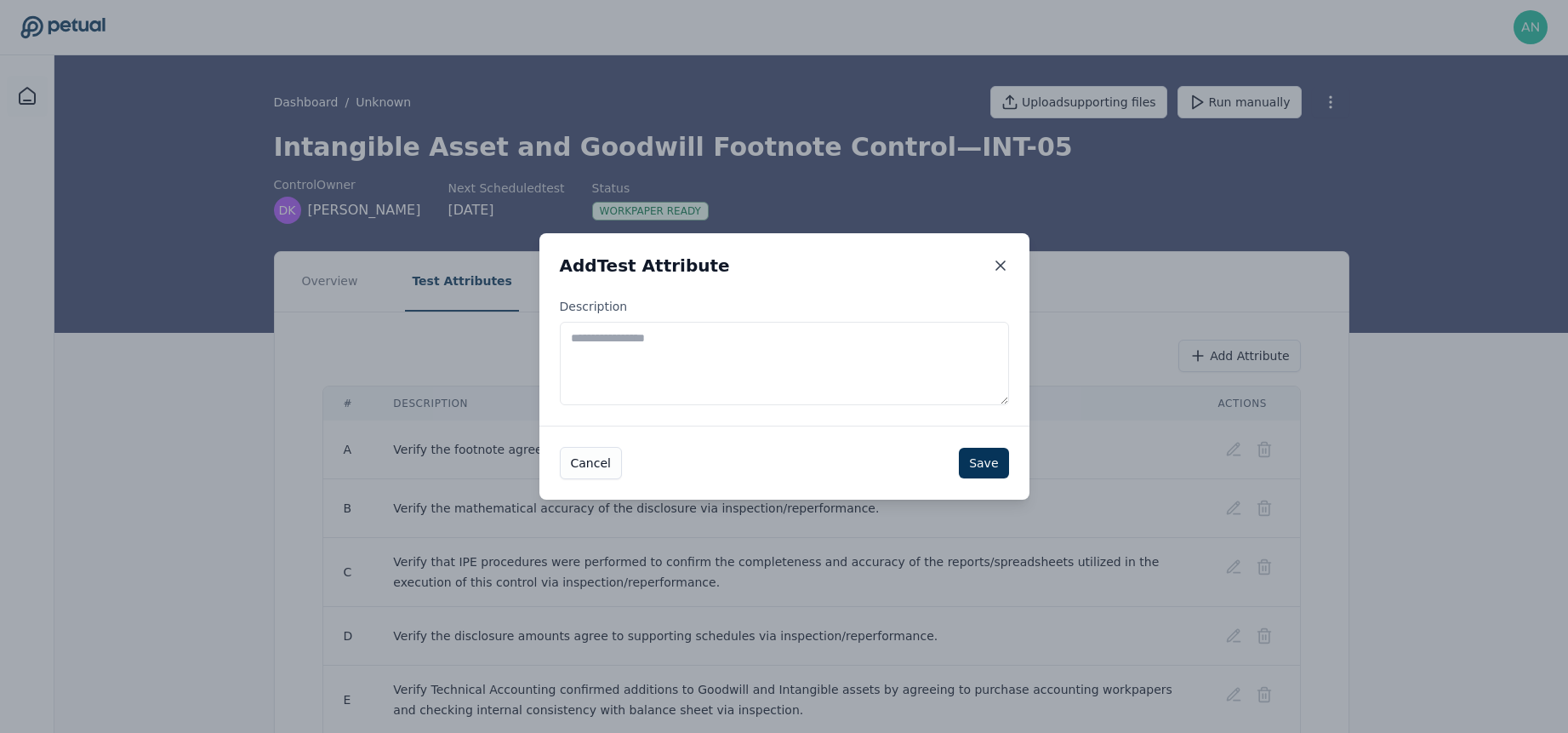
click at [1002, 269] on icon at bounding box center [1001, 265] width 17 height 17
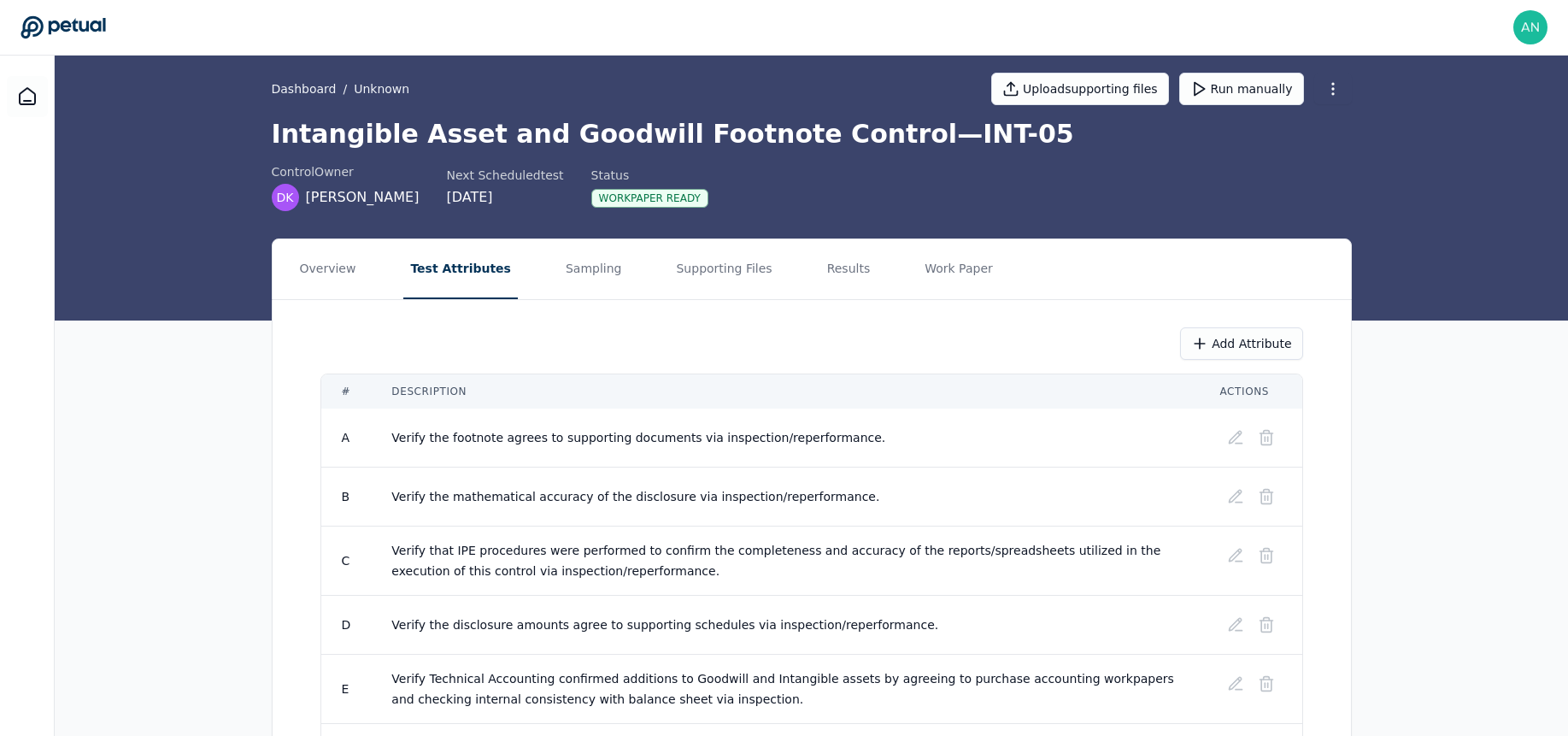
scroll to position [4, 0]
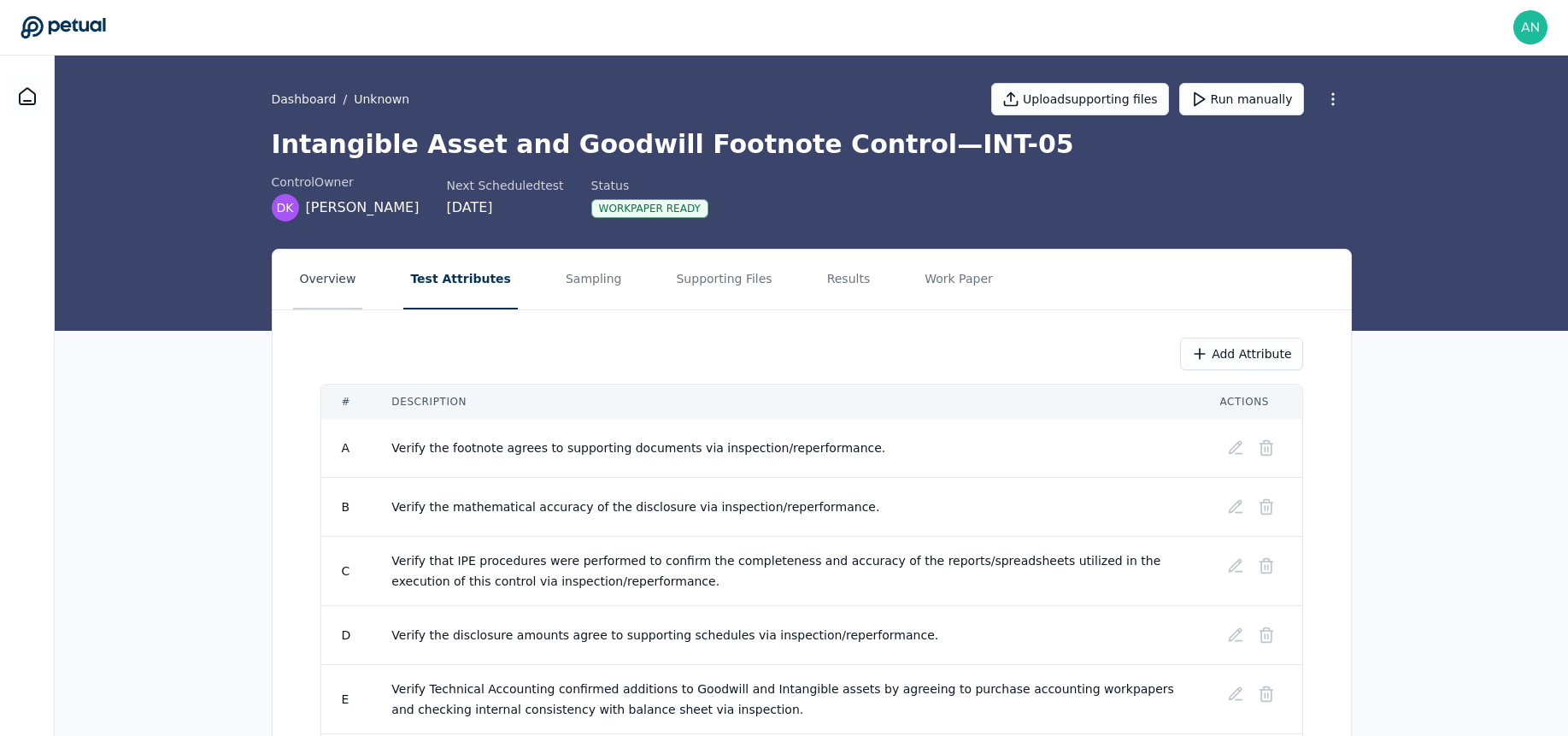
click at [324, 283] on button "Overview" at bounding box center [328, 278] width 70 height 59
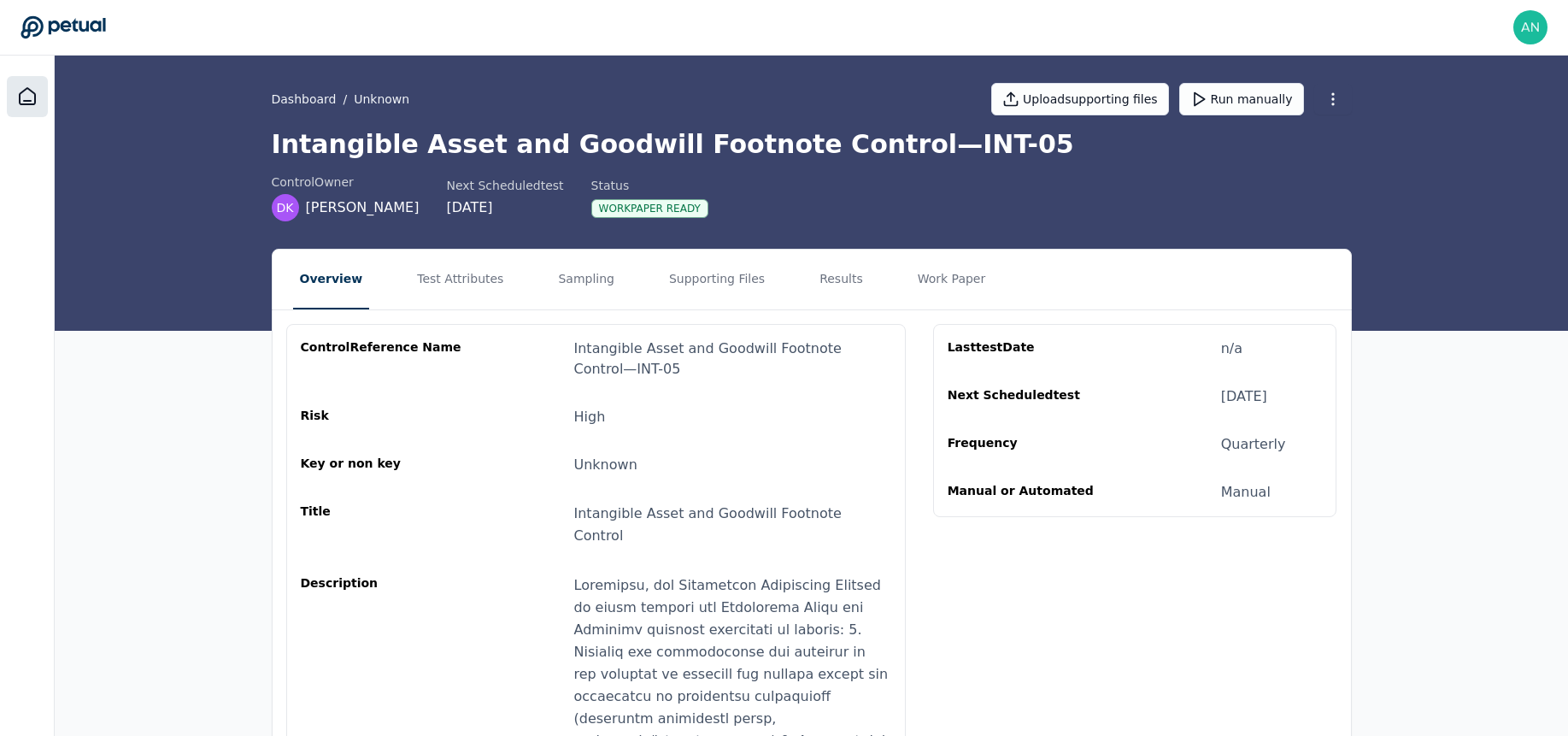
click at [19, 86] on div at bounding box center [26, 96] width 41 height 41
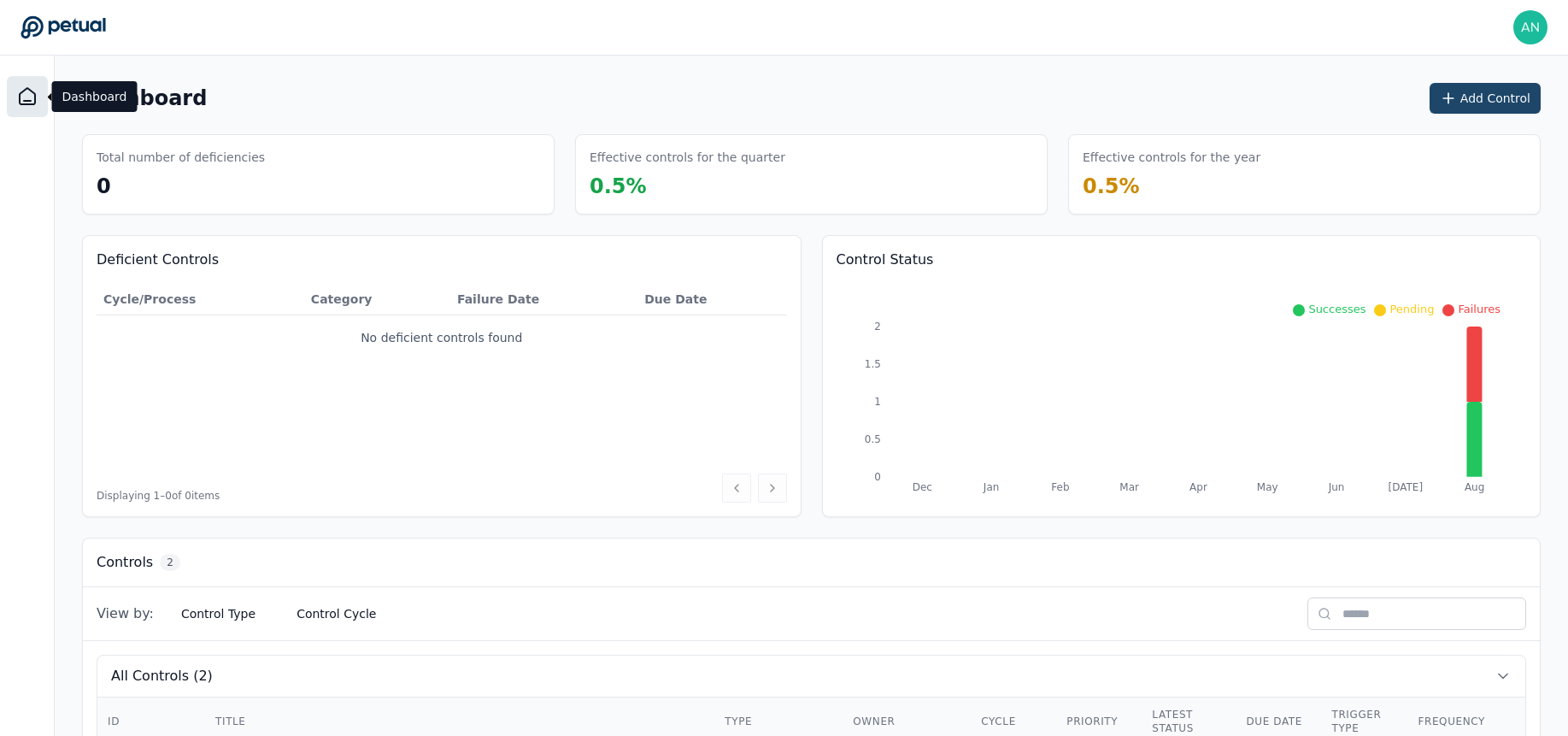
click at [1271, 105] on icon at bounding box center [1448, 98] width 17 height 17
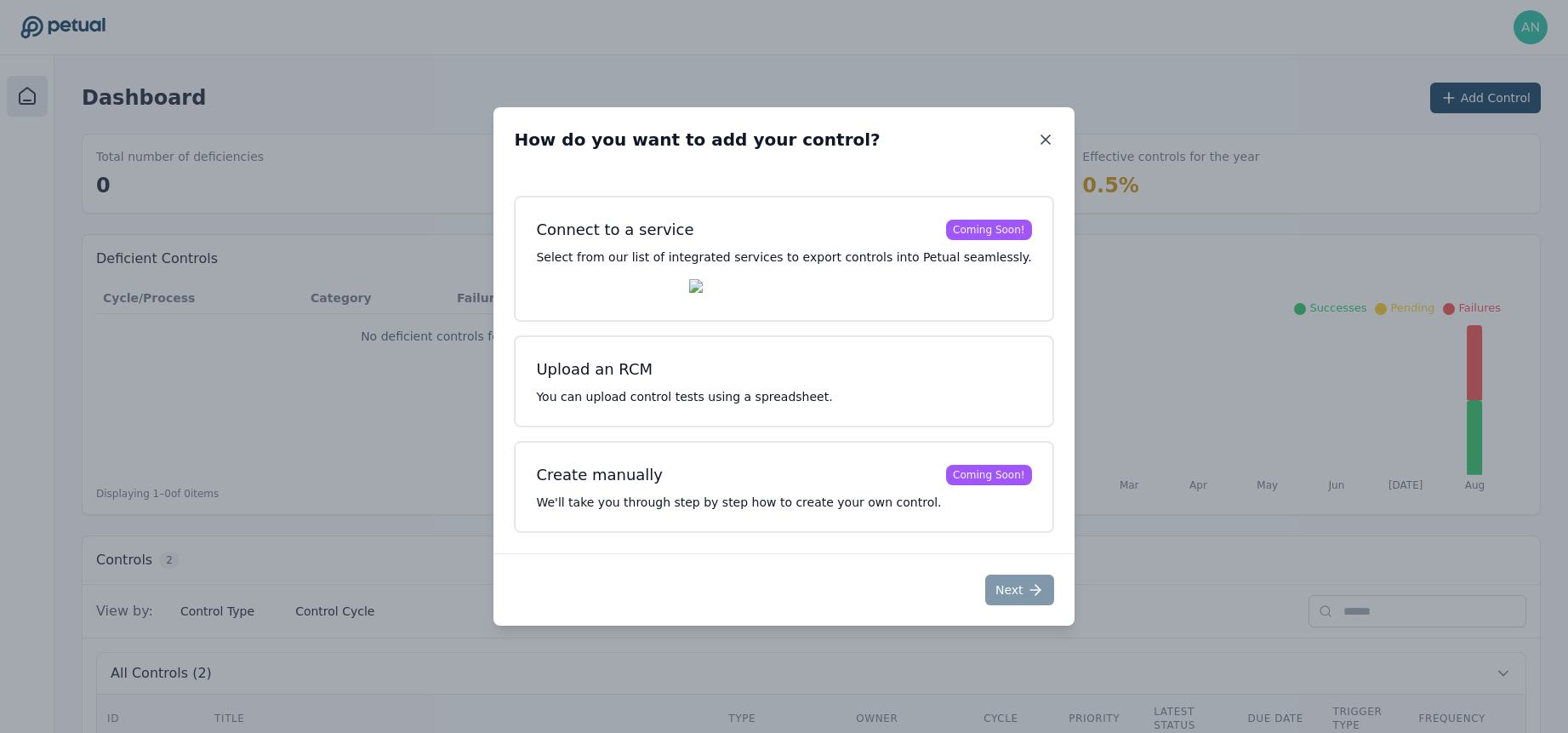
click at [1041, 135] on icon at bounding box center [1045, 139] width 8 height 8
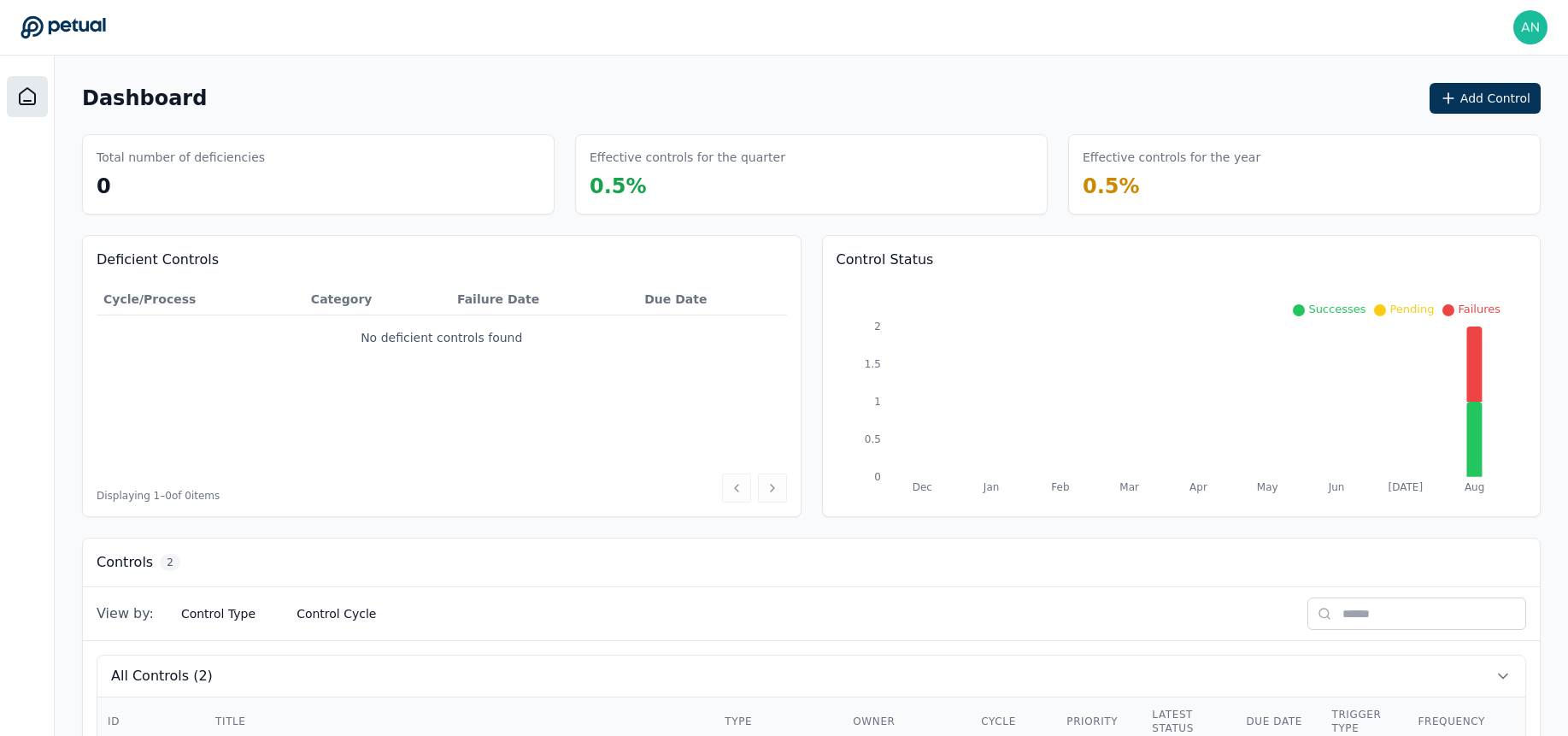
click at [1040, 93] on div "Dashboard Add Control" at bounding box center [811, 98] width 1459 height 31
click at [812, 272] on div "Deficient Controls Cycle/Process Category Failure Date Due Date No deficient co…" at bounding box center [811, 376] width 1459 height 282
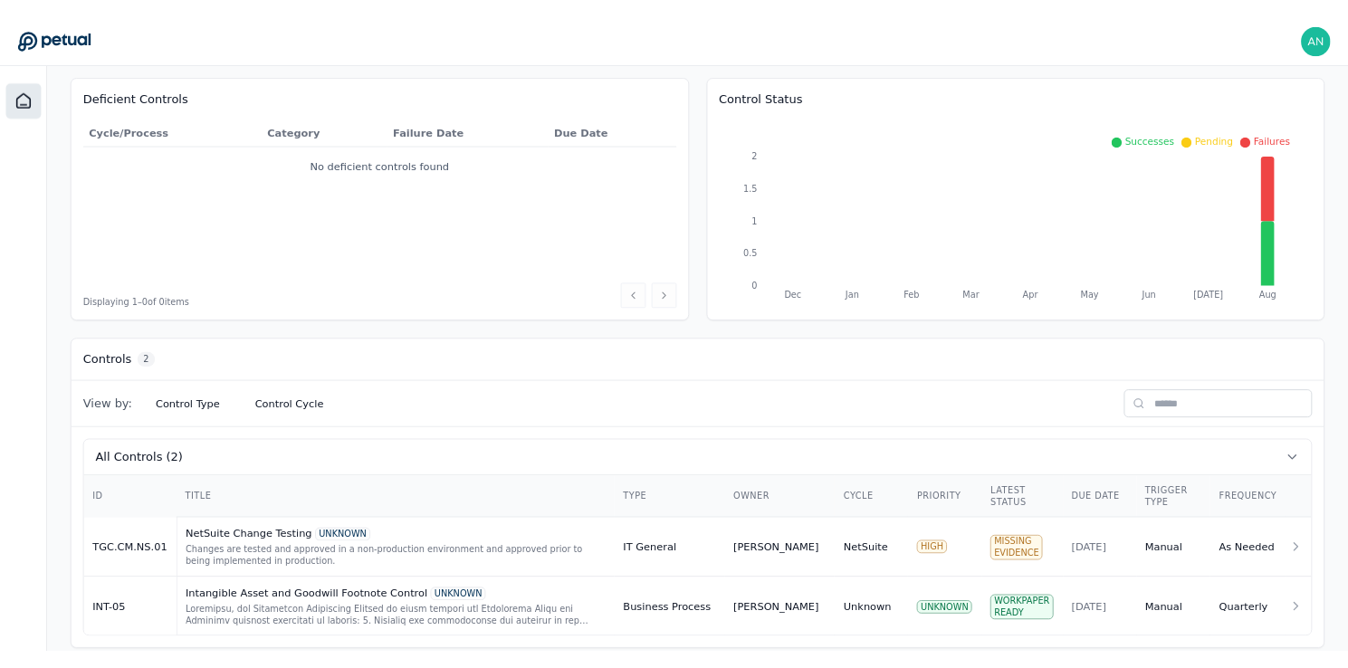
scroll to position [201, 0]
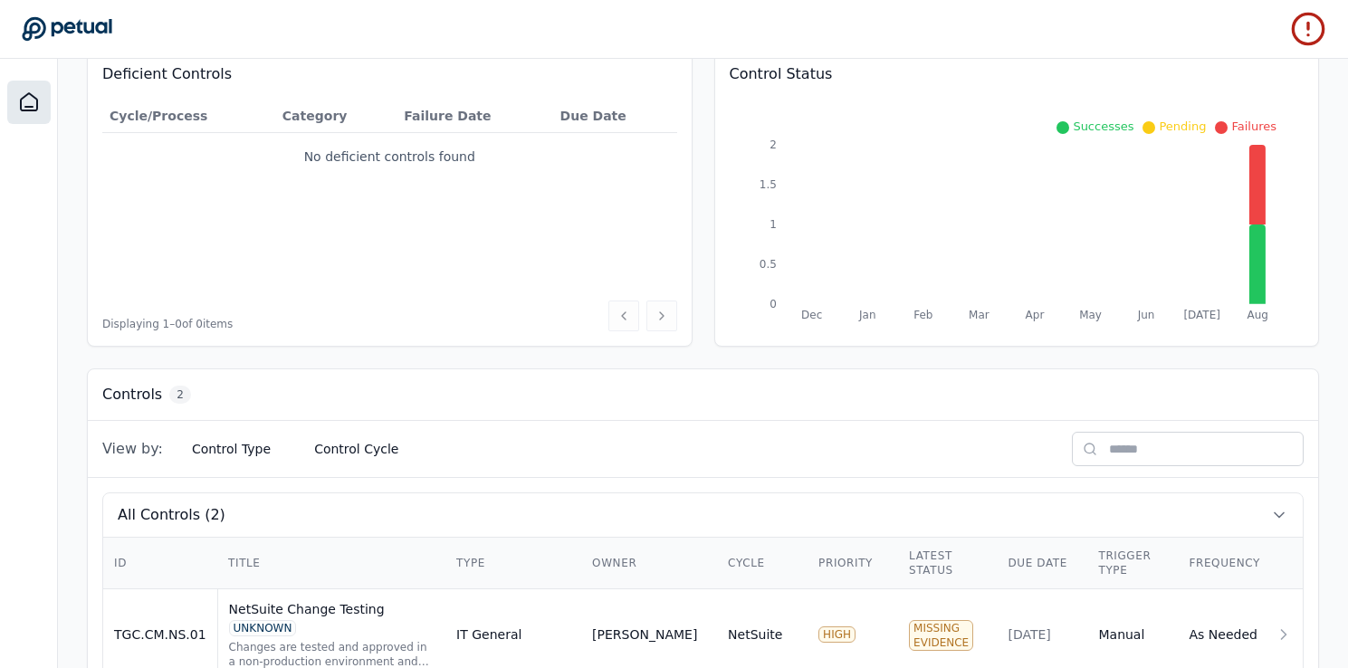
click at [378, 393] on div "Controls 2" at bounding box center [703, 395] width 1231 height 52
